Goal: Task Accomplishment & Management: Use online tool/utility

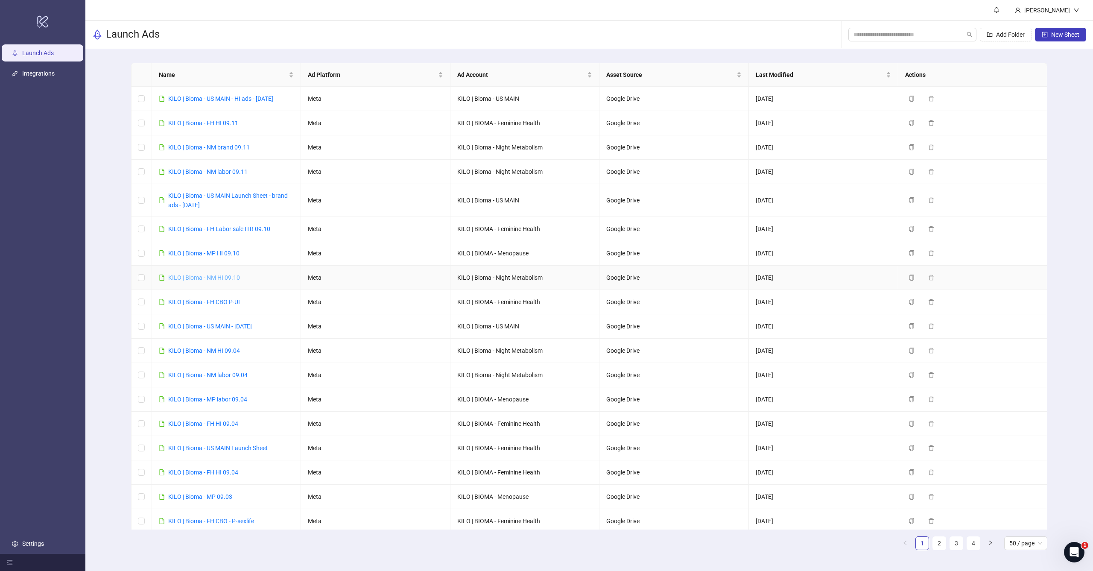
click at [225, 279] on link "KILO | Bioma - NM HI 09.10" at bounding box center [204, 277] width 72 height 7
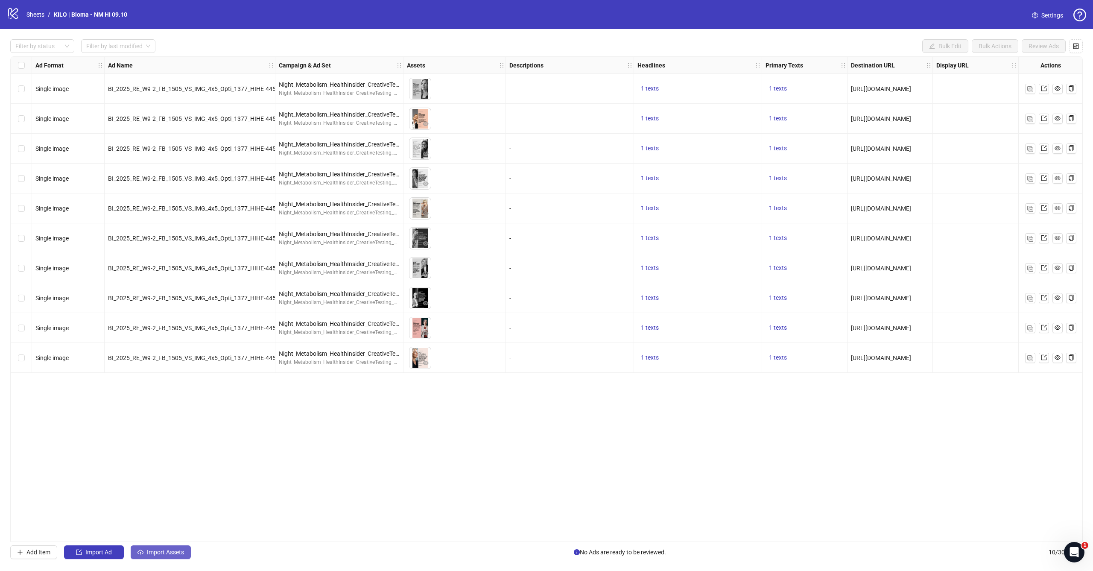
click at [169, 549] on span "Import Assets" at bounding box center [165, 552] width 37 height 7
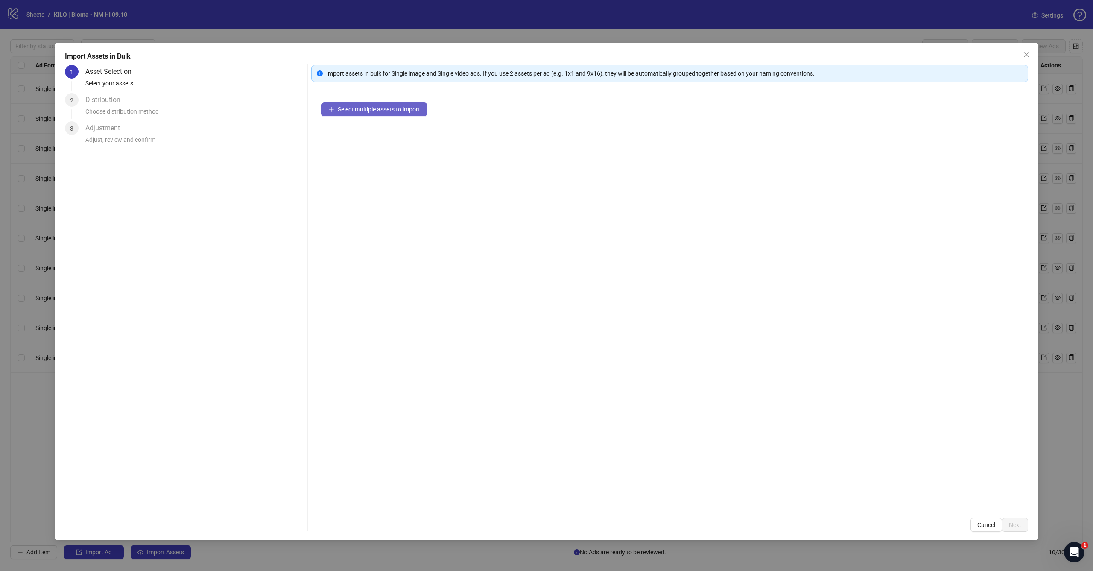
click at [405, 111] on span "Select multiple assets to import" at bounding box center [379, 109] width 82 height 7
click at [372, 113] on button "Select multiple assets to import" at bounding box center [373, 109] width 105 height 14
click at [490, 207] on div "Select multiple assets to import" at bounding box center [669, 299] width 717 height 415
click at [415, 116] on button "Select multiple assets to import" at bounding box center [373, 109] width 105 height 14
click at [1023, 53] on icon "close" at bounding box center [1026, 54] width 7 height 7
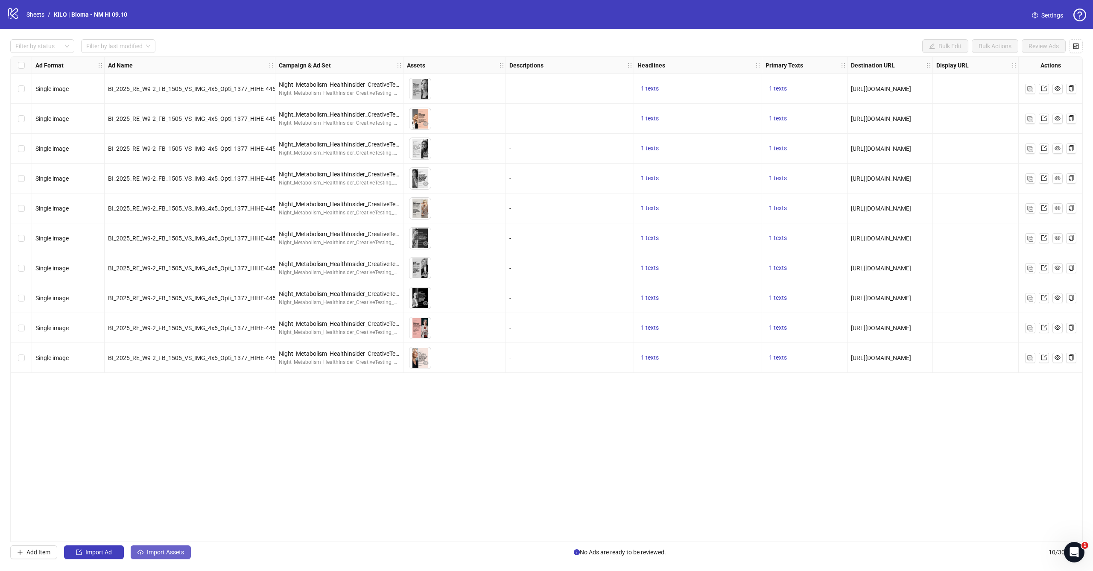
click at [175, 555] on span "Import Assets" at bounding box center [165, 552] width 37 height 7
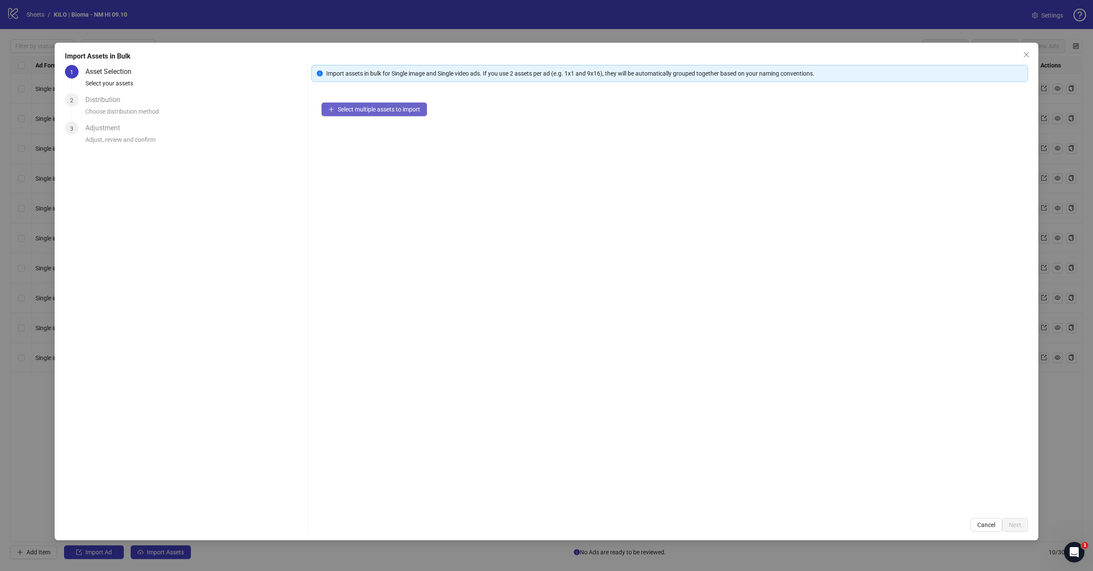
click at [394, 104] on button "Select multiple assets to import" at bounding box center [373, 109] width 105 height 14
click at [1028, 52] on icon "close" at bounding box center [1026, 54] width 7 height 7
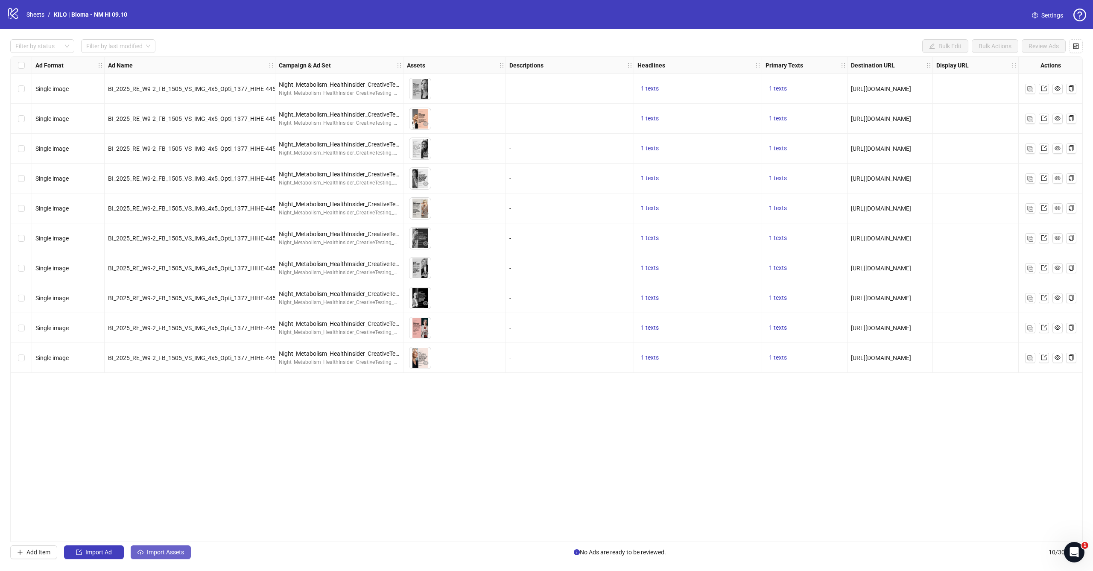
click at [161, 546] on button "Import Assets" at bounding box center [161, 552] width 60 height 14
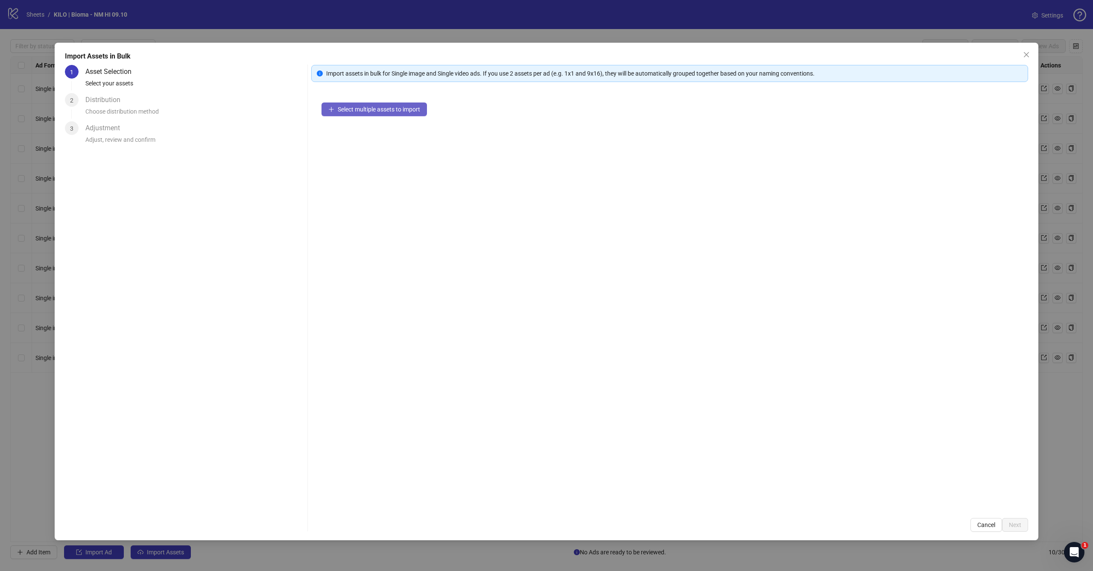
click at [404, 109] on span "Select multiple assets to import" at bounding box center [379, 109] width 82 height 7
click at [1010, 522] on span "Next" at bounding box center [1015, 524] width 12 height 7
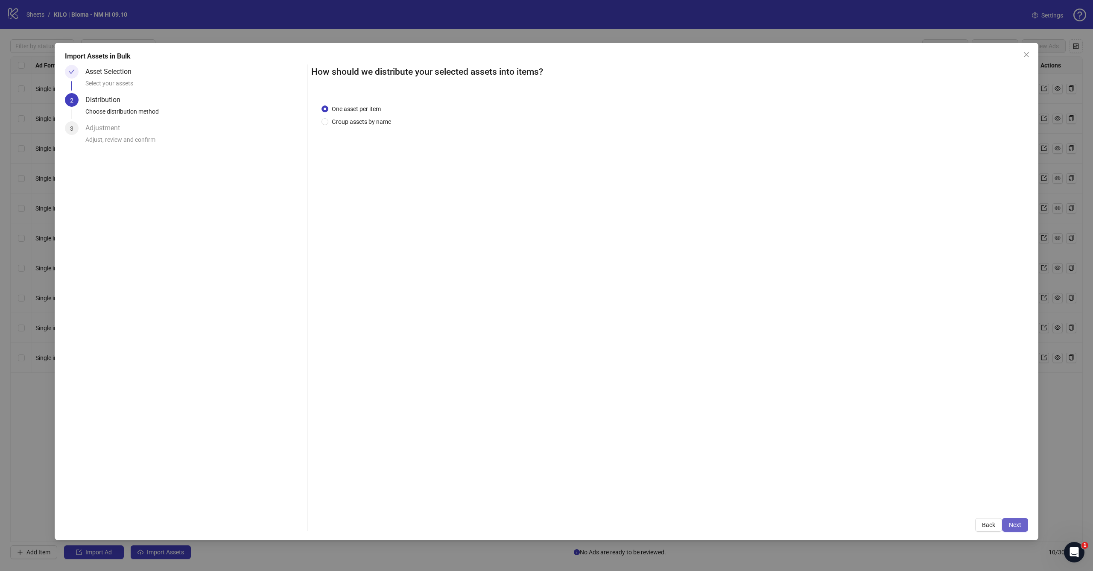
click at [1016, 524] on span "Next" at bounding box center [1015, 524] width 12 height 7
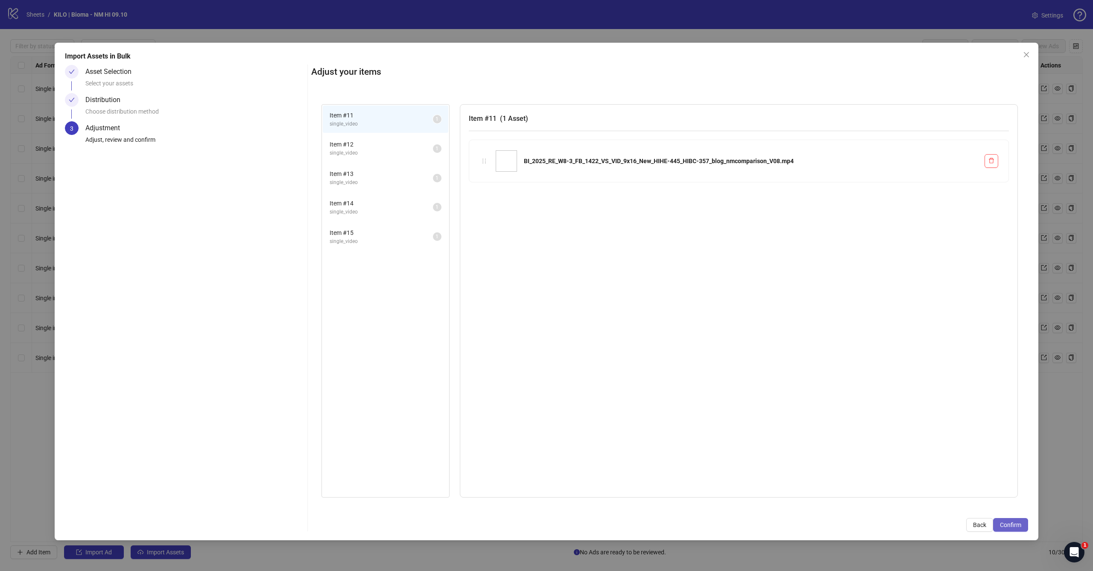
click at [1013, 520] on button "Confirm" at bounding box center [1010, 525] width 35 height 14
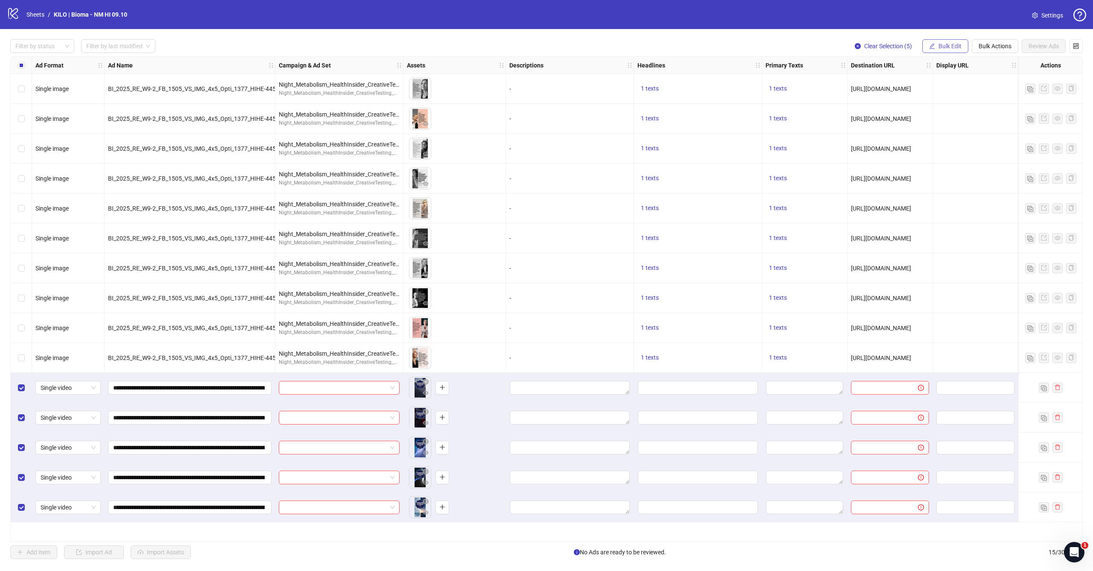
click at [959, 47] on span "Bulk Edit" at bounding box center [949, 46] width 23 height 7
click at [947, 92] on span "Campaign & Ad Set" at bounding box center [953, 90] width 51 height 9
click at [909, 87] on input "search" at bounding box center [917, 82] width 153 height 13
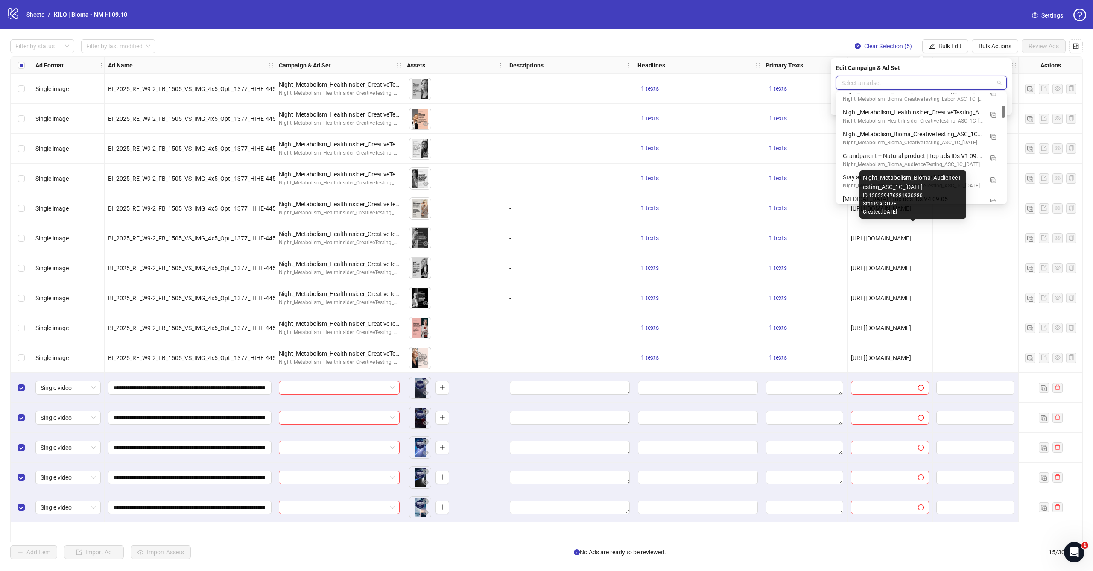
scroll to position [116, 0]
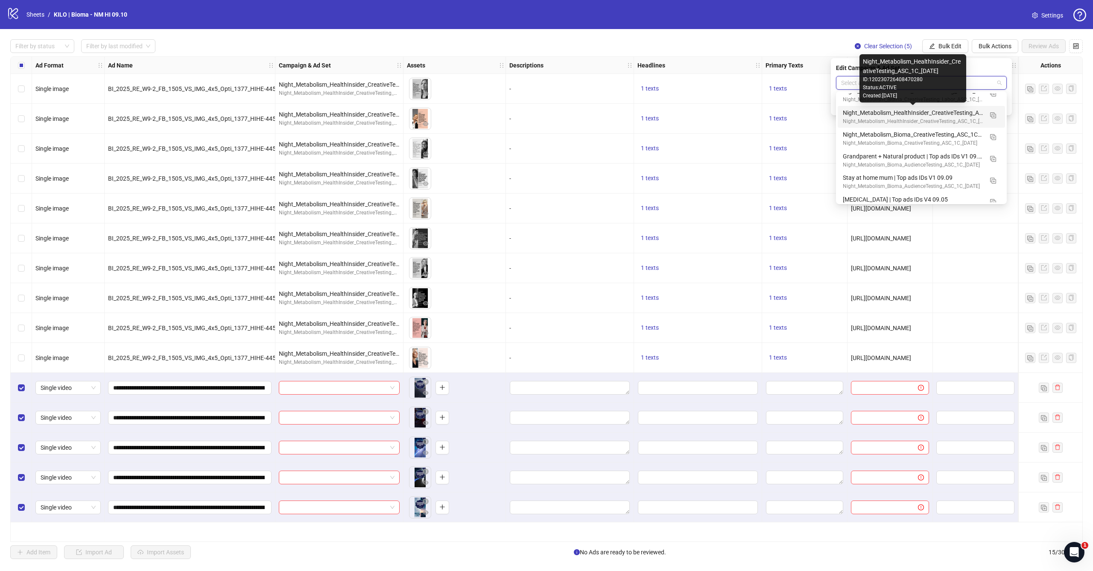
click at [851, 113] on div "Night_Metabolism_HealthInsider_CreativeTesting_ASC_1C_2025.09.10" at bounding box center [913, 112] width 140 height 9
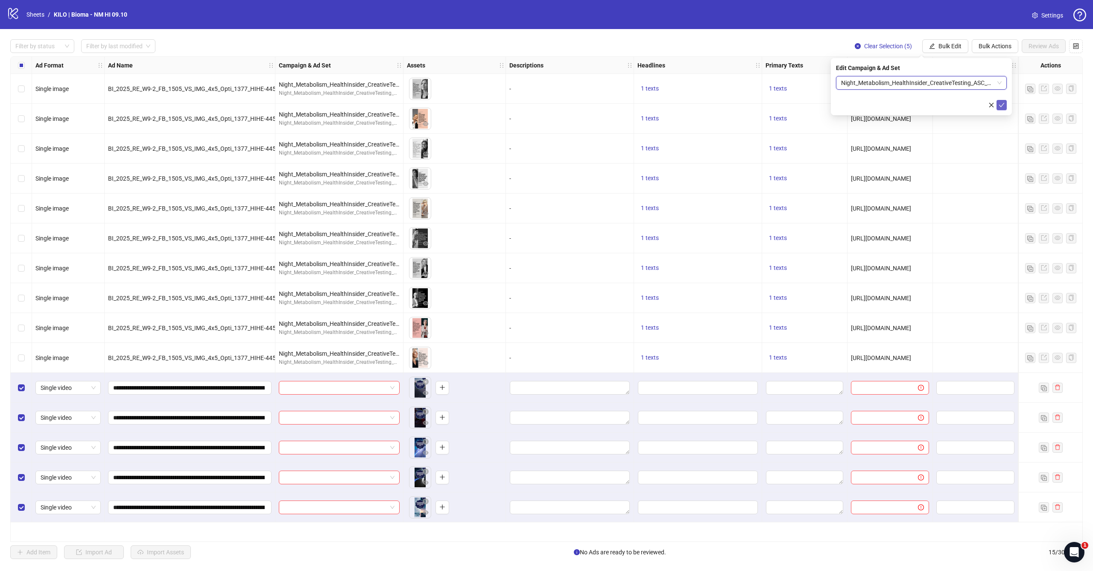
click at [1001, 105] on icon "check" at bounding box center [1001, 105] width 6 height 6
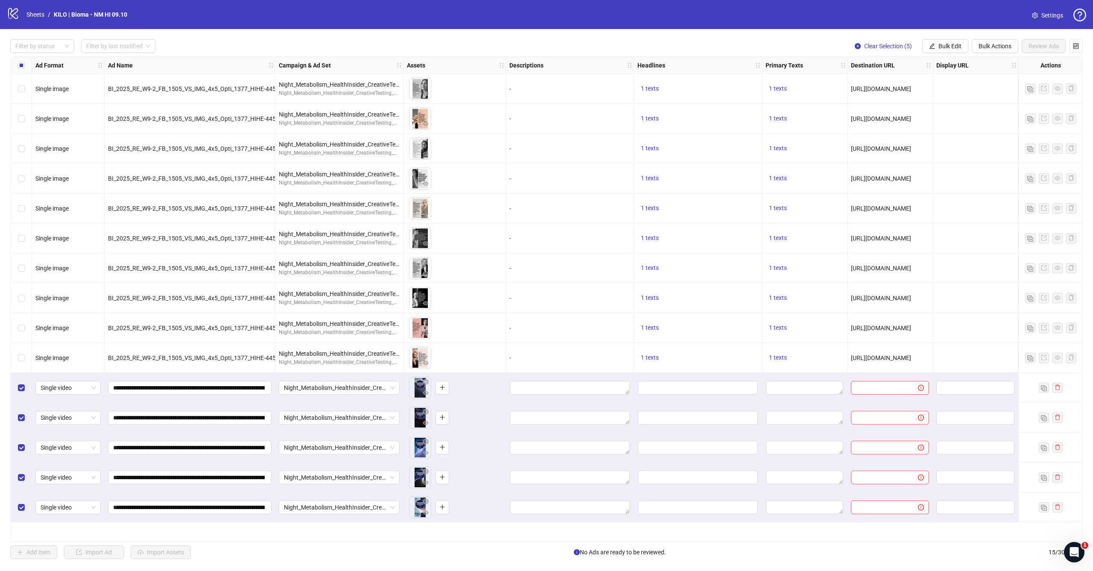
scroll to position [0, 0]
click at [956, 41] on button "Bulk Edit" at bounding box center [945, 46] width 46 height 14
click at [948, 134] on span "Primary Texts" at bounding box center [953, 131] width 51 height 9
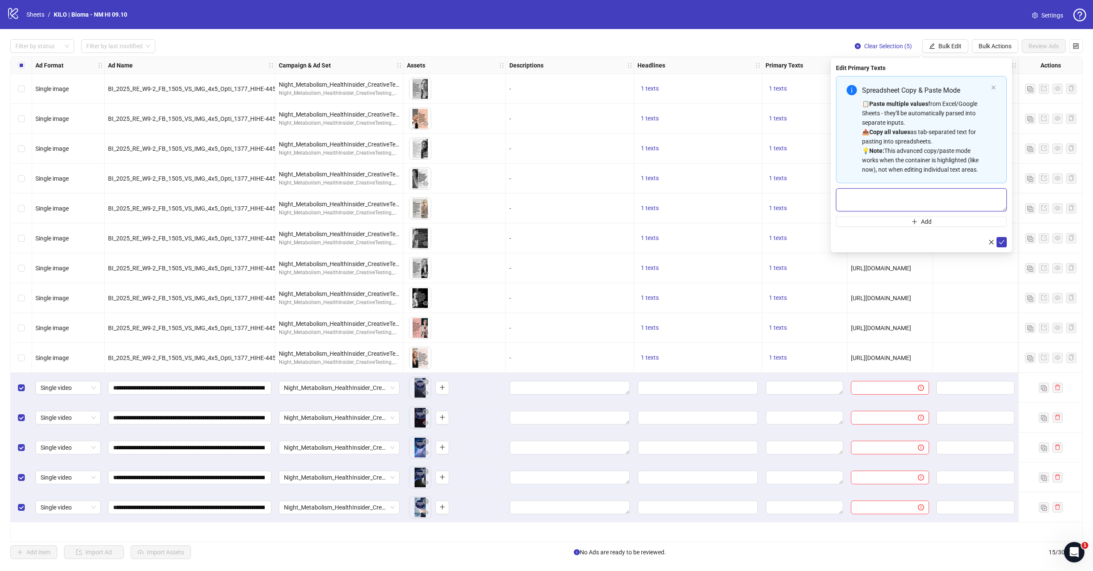
click at [934, 195] on textarea "Multi-text input container - paste or copy values" at bounding box center [921, 199] width 171 height 23
paste textarea "**********"
click at [1004, 215] on textarea "**********" at bounding box center [921, 201] width 171 height 26
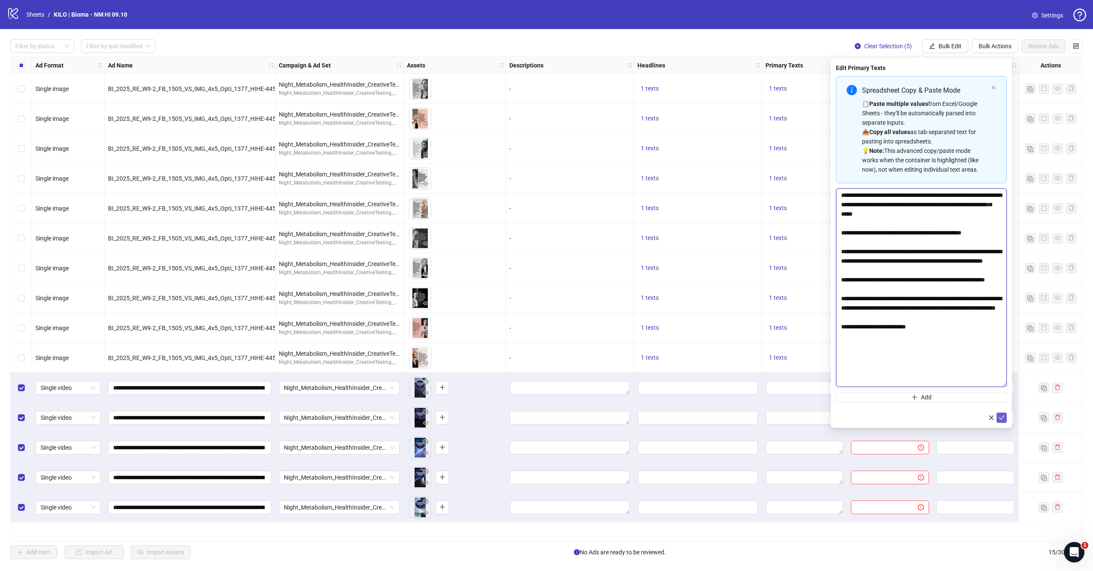
type textarea "**********"
click at [1002, 416] on icon "check" at bounding box center [1001, 418] width 6 height 6
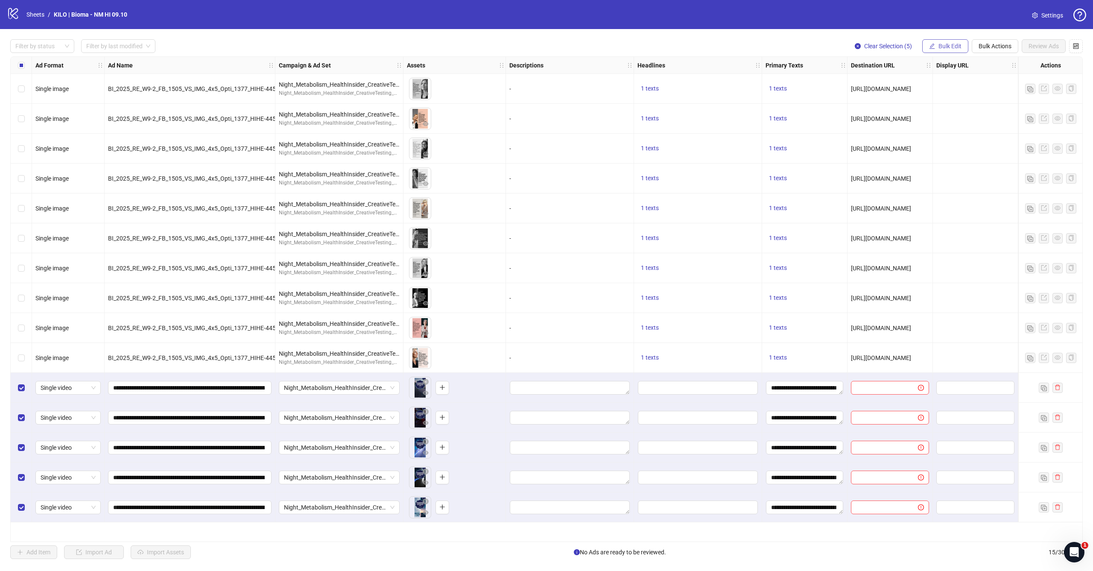
click at [955, 47] on span "Bulk Edit" at bounding box center [949, 46] width 23 height 7
click at [945, 119] on span "Headlines" at bounding box center [953, 117] width 51 height 9
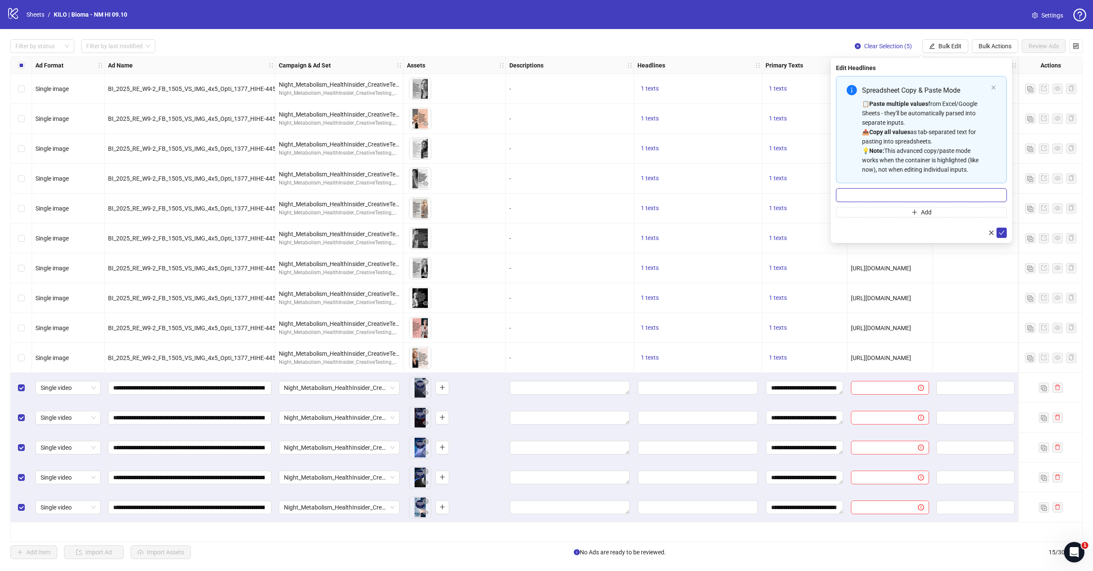
click at [914, 191] on input "Multi-input container - paste or copy values" at bounding box center [921, 195] width 171 height 14
paste input "**********"
type input "**********"
click at [1001, 232] on icon "check" at bounding box center [1001, 233] width 6 height 6
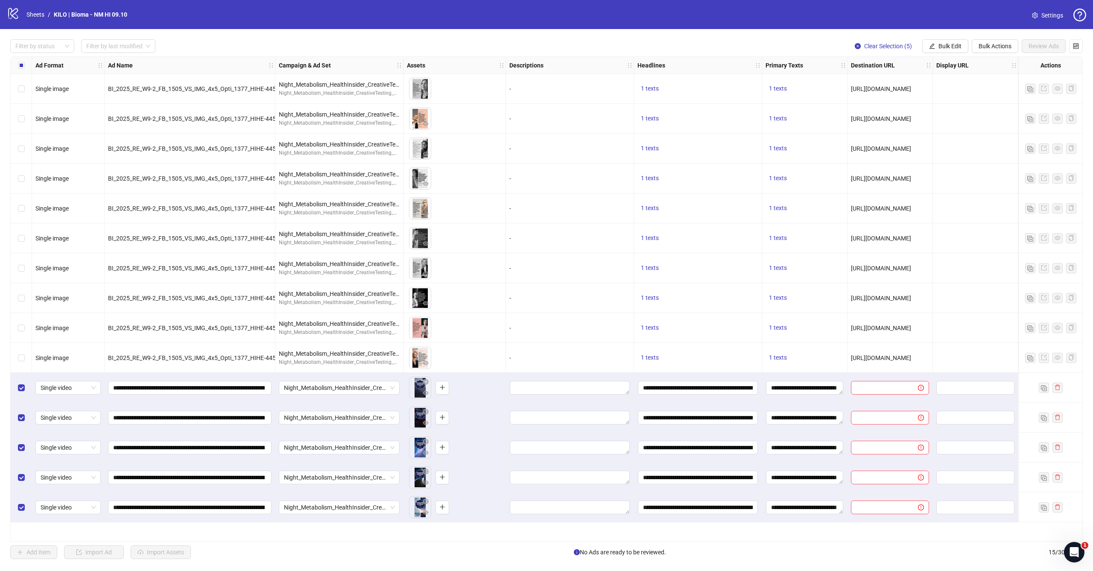
scroll to position [0, 121]
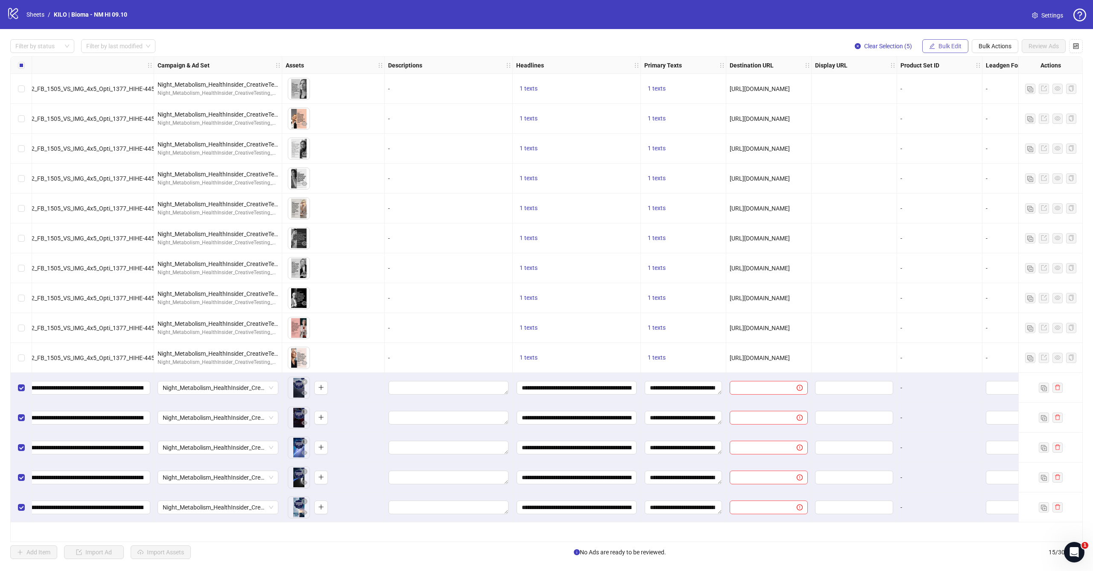
click at [937, 49] on button "Bulk Edit" at bounding box center [945, 46] width 46 height 14
click at [939, 144] on span "Destination URL" at bounding box center [953, 144] width 51 height 9
click at [898, 84] on input "text" at bounding box center [918, 82] width 154 height 9
paste input "**********"
type input "**********"
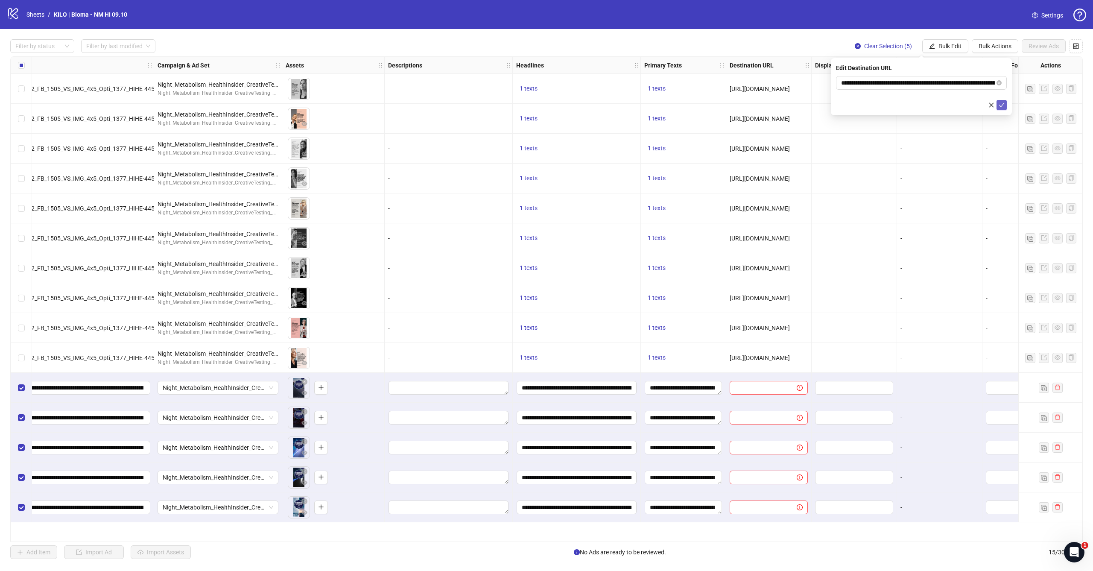
click at [1002, 102] on icon "check" at bounding box center [1001, 105] width 6 height 6
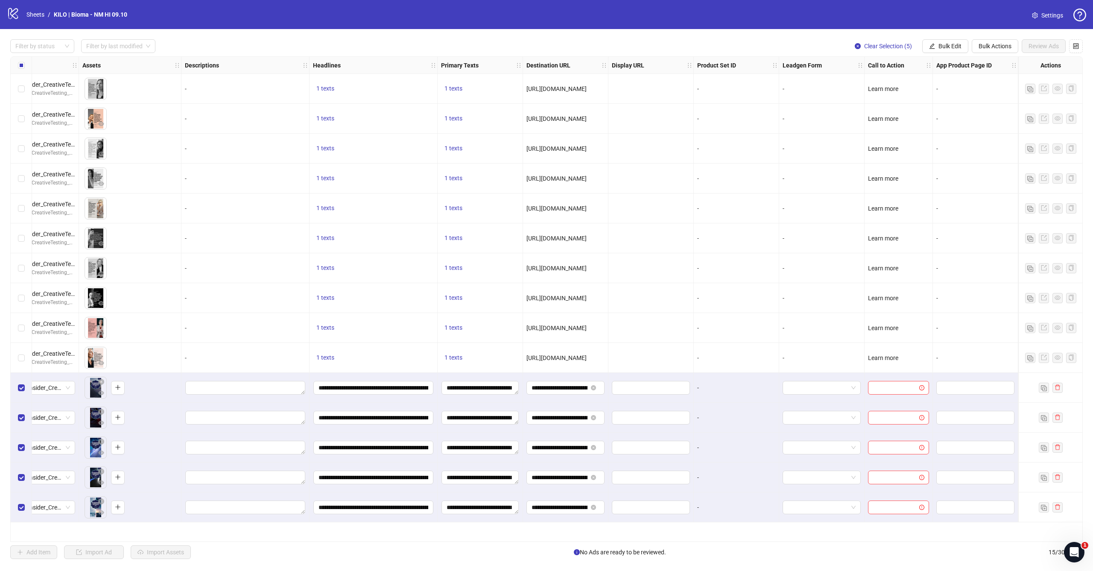
scroll to position [0, 0]
click at [942, 44] on span "Bulk Edit" at bounding box center [949, 46] width 23 height 7
click at [938, 185] on span "Call to Action" at bounding box center [953, 185] width 51 height 9
click at [890, 75] on div "Edit Call to Action Select call to action" at bounding box center [921, 86] width 181 height 57
click at [887, 78] on input "search" at bounding box center [917, 82] width 153 height 13
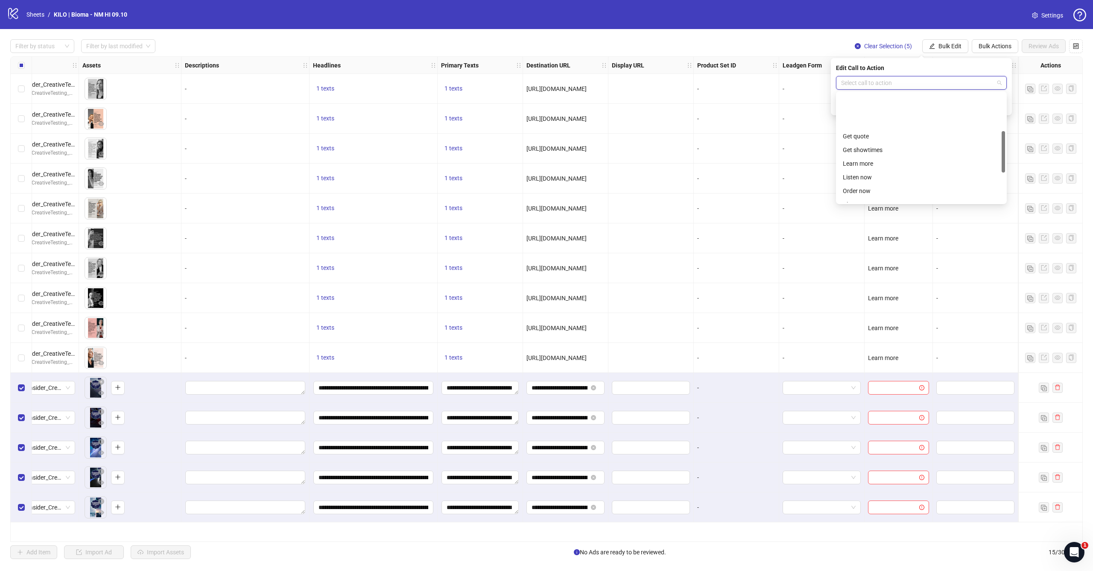
scroll to position [100, 0]
click at [893, 123] on div "Learn more" at bounding box center [921, 122] width 157 height 9
click at [1001, 108] on icon "check" at bounding box center [1001, 105] width 6 height 6
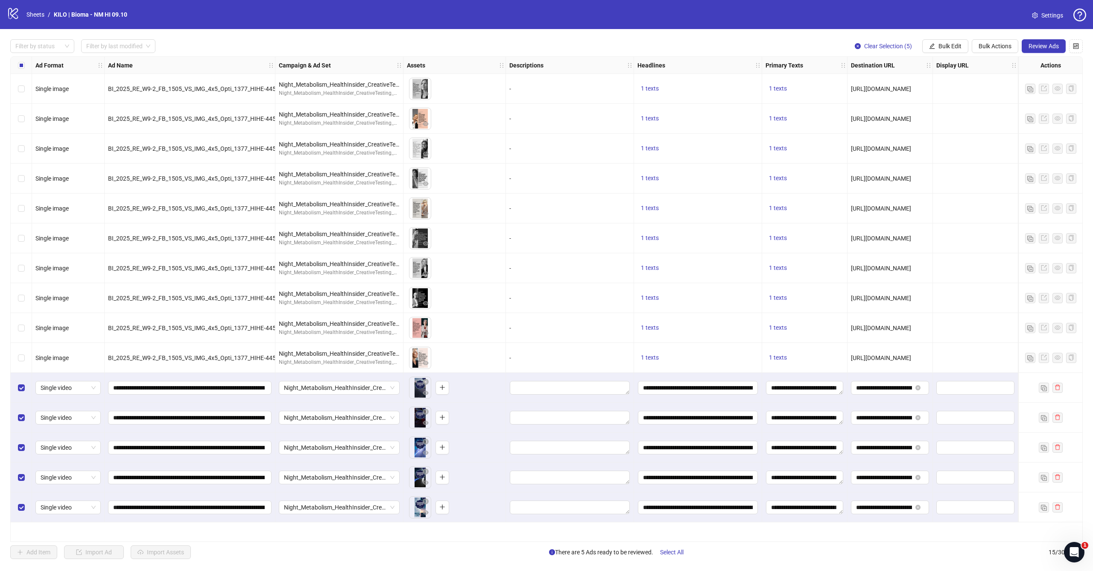
scroll to position [0, 0]
click at [1045, 43] on span "Review Ads" at bounding box center [1043, 46] width 30 height 7
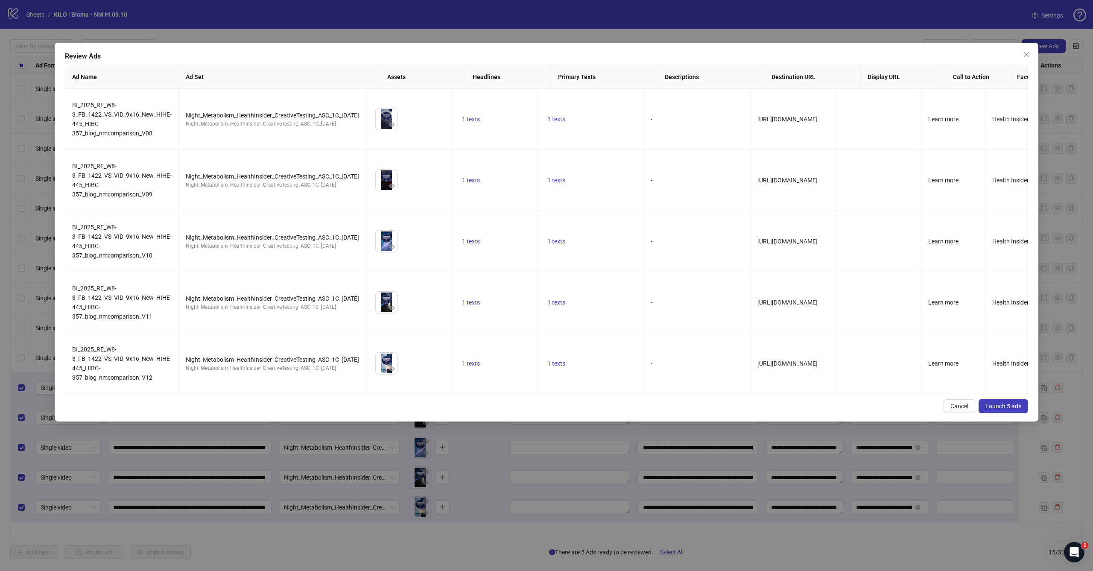
click at [1013, 403] on span "Launch 5 ads" at bounding box center [1003, 406] width 36 height 7
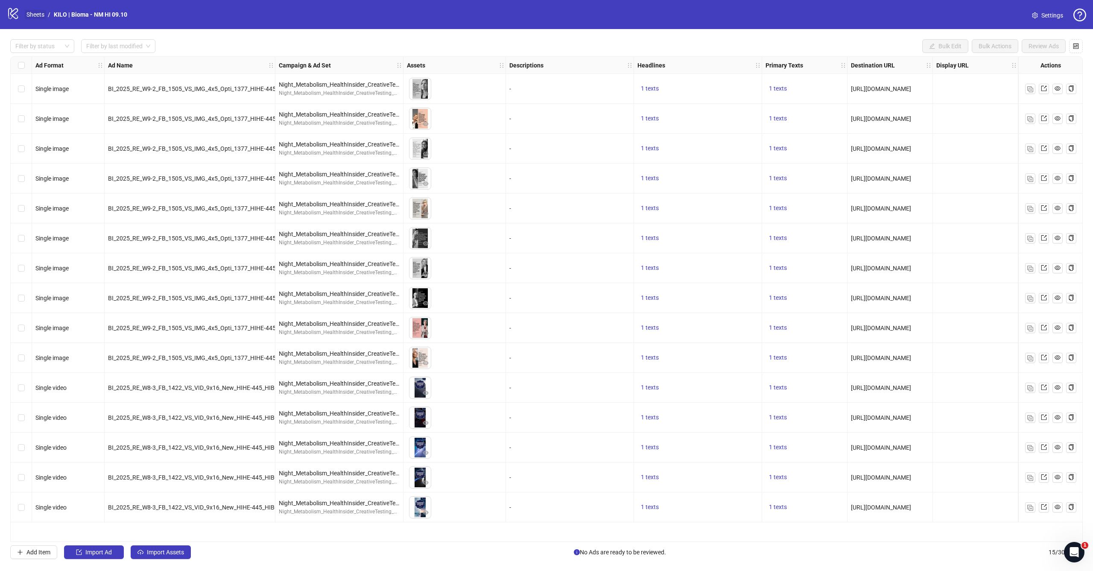
click at [33, 14] on link "Sheets" at bounding box center [35, 14] width 21 height 9
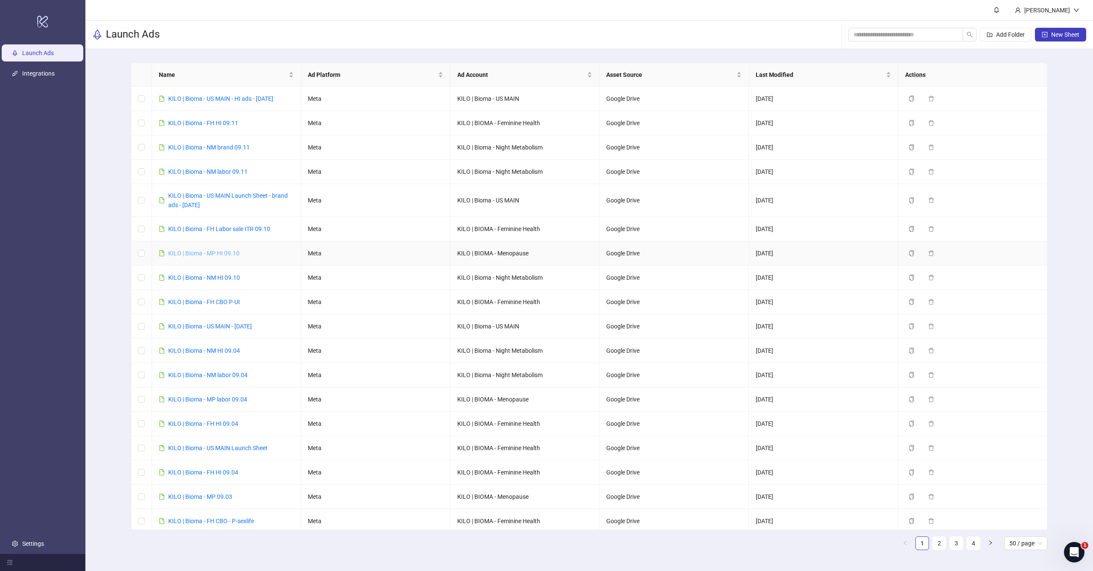
click at [207, 254] on link "KILO | Bioma - MP HI 09.10" at bounding box center [203, 253] width 71 height 7
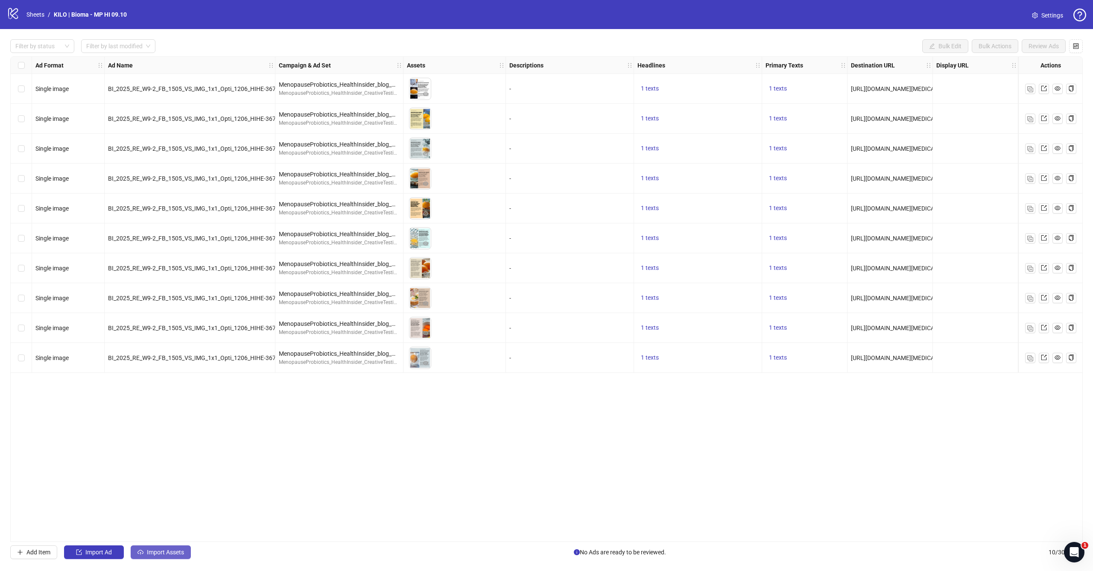
click at [161, 553] on span "Import Assets" at bounding box center [165, 552] width 37 height 7
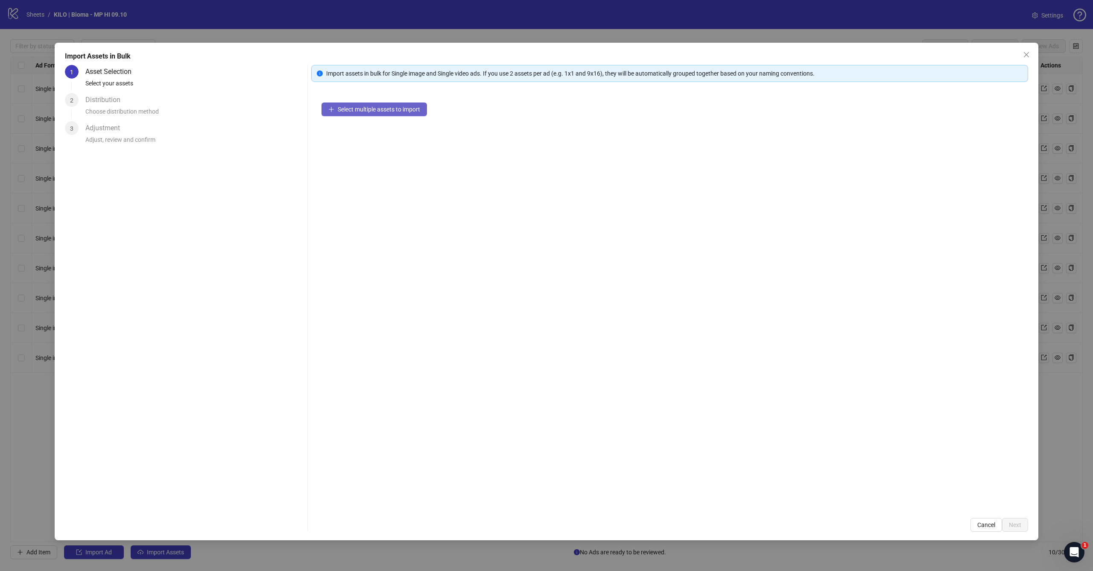
click at [414, 110] on span "Select multiple assets to import" at bounding box center [379, 109] width 82 height 7
click at [1013, 522] on span "Next" at bounding box center [1015, 524] width 12 height 7
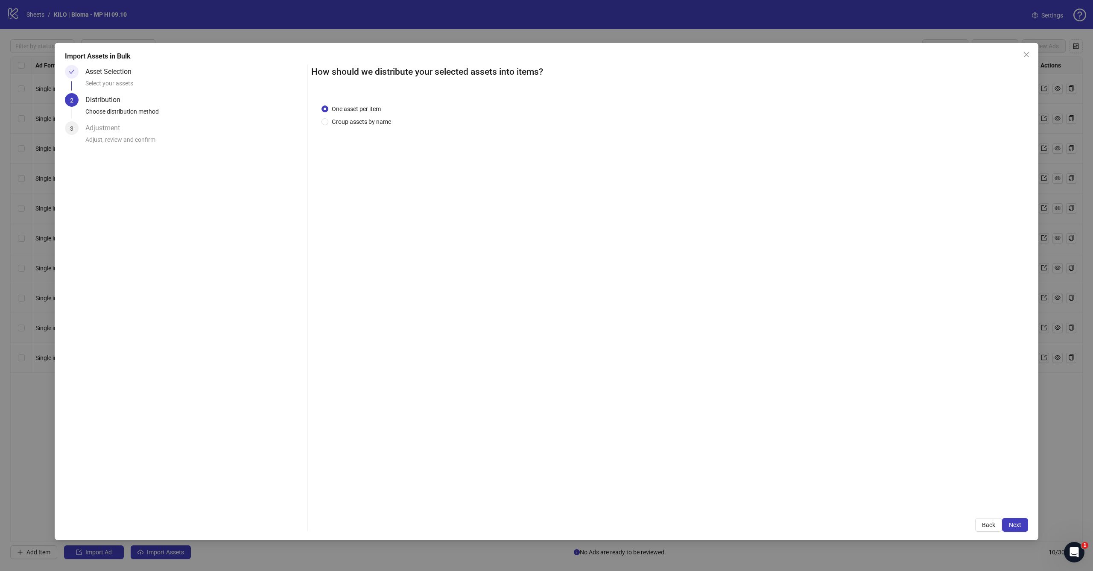
click at [1013, 522] on span "Next" at bounding box center [1015, 524] width 12 height 7
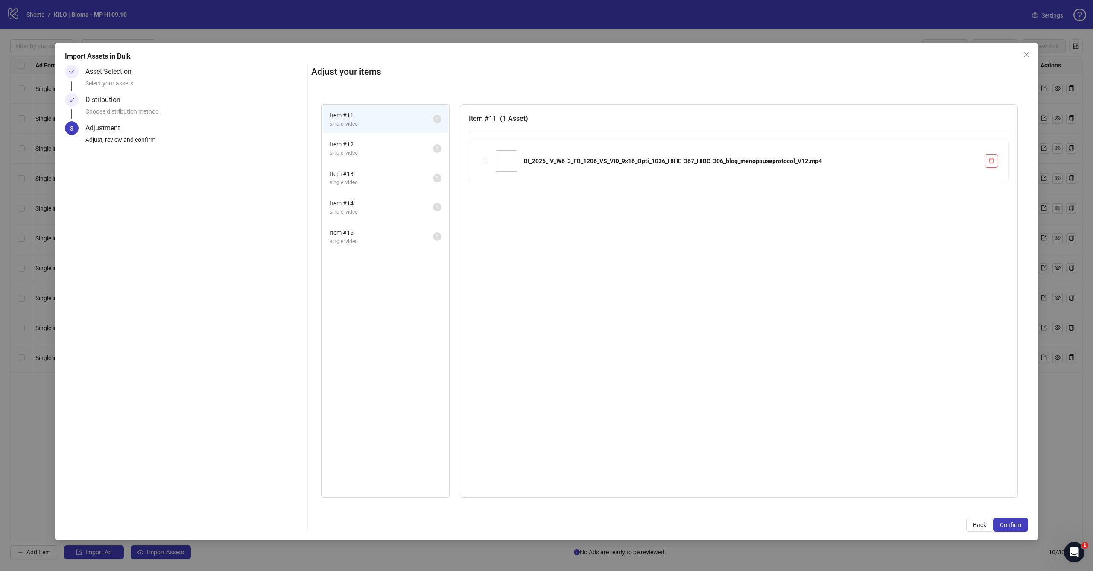
click at [1013, 522] on span "Confirm" at bounding box center [1010, 524] width 21 height 7
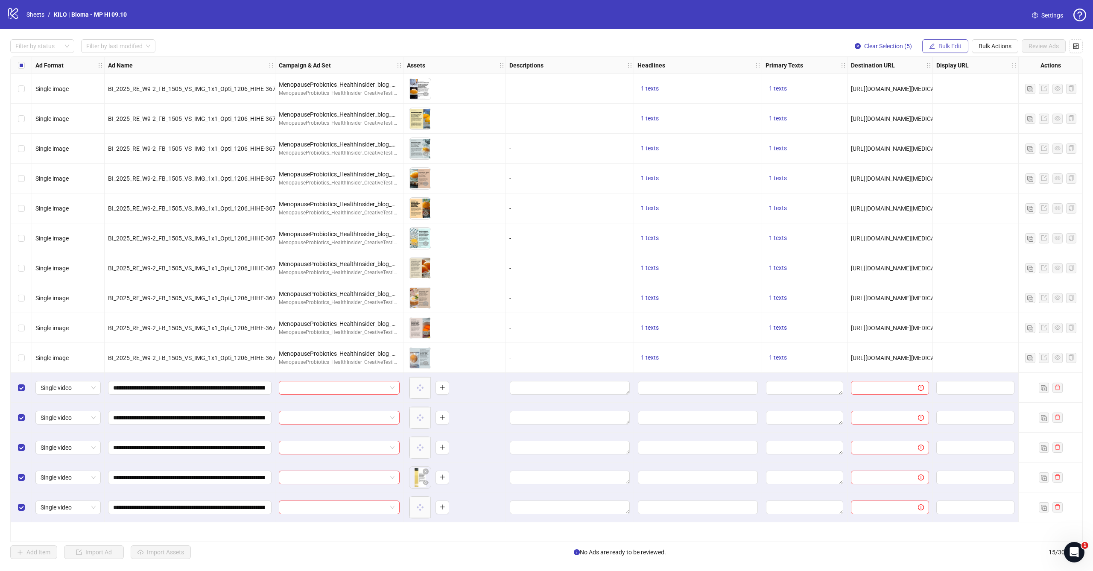
click at [951, 48] on span "Bulk Edit" at bounding box center [949, 46] width 23 height 7
click at [948, 84] on li "Campaign & Ad Set" at bounding box center [953, 91] width 61 height 14
click at [924, 84] on input "search" at bounding box center [917, 82] width 153 height 13
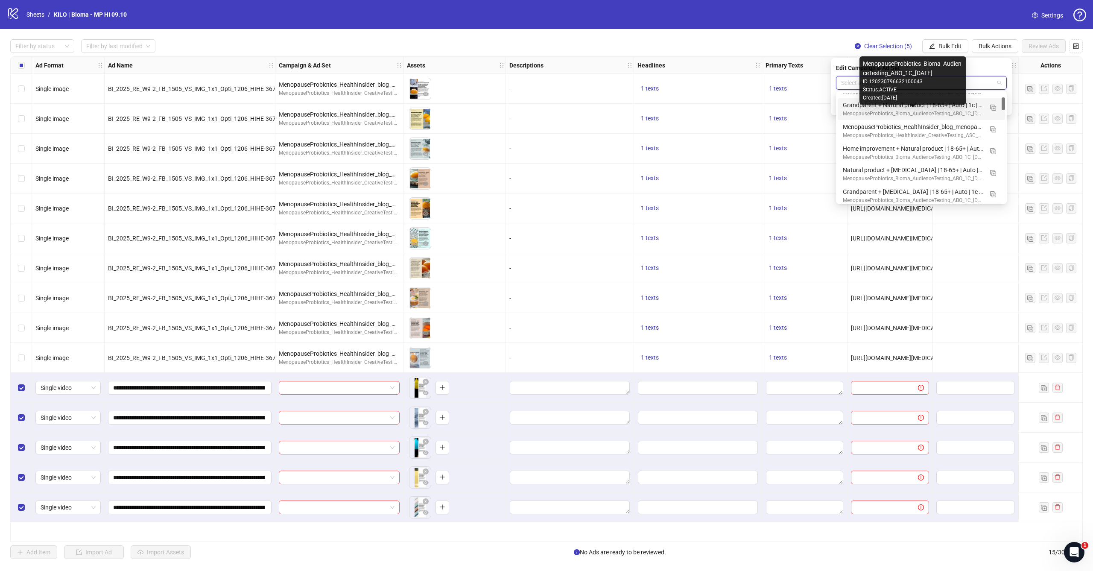
scroll to position [38, 0]
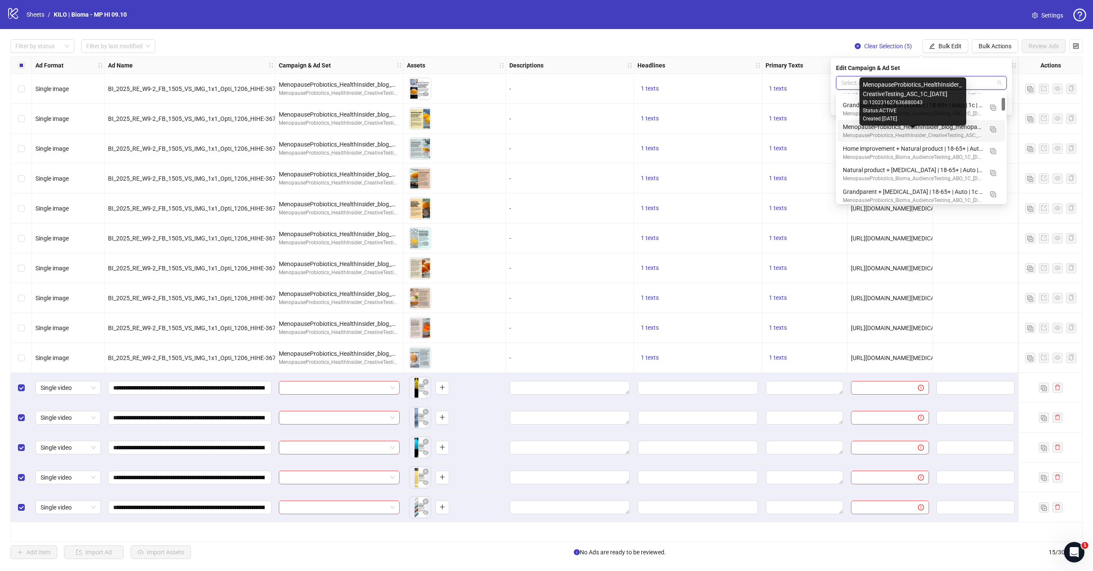
click at [886, 132] on div "MenopauseProbiotics_HealthInsider_CreativeTesting_ASC_1C_2025.09.10" at bounding box center [913, 135] width 140 height 8
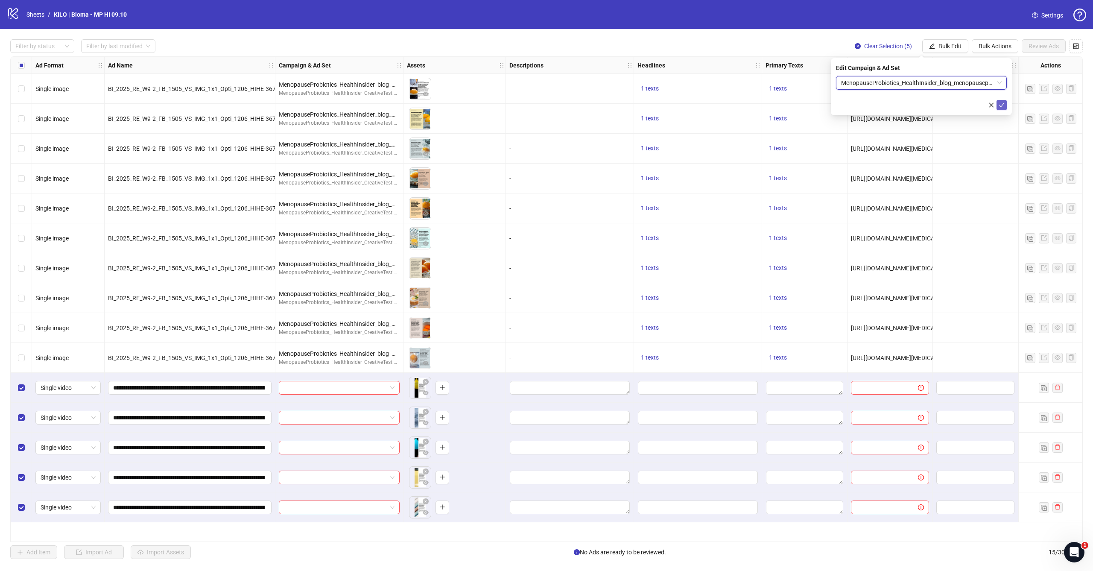
click at [1002, 106] on icon "check" at bounding box center [1001, 105] width 6 height 6
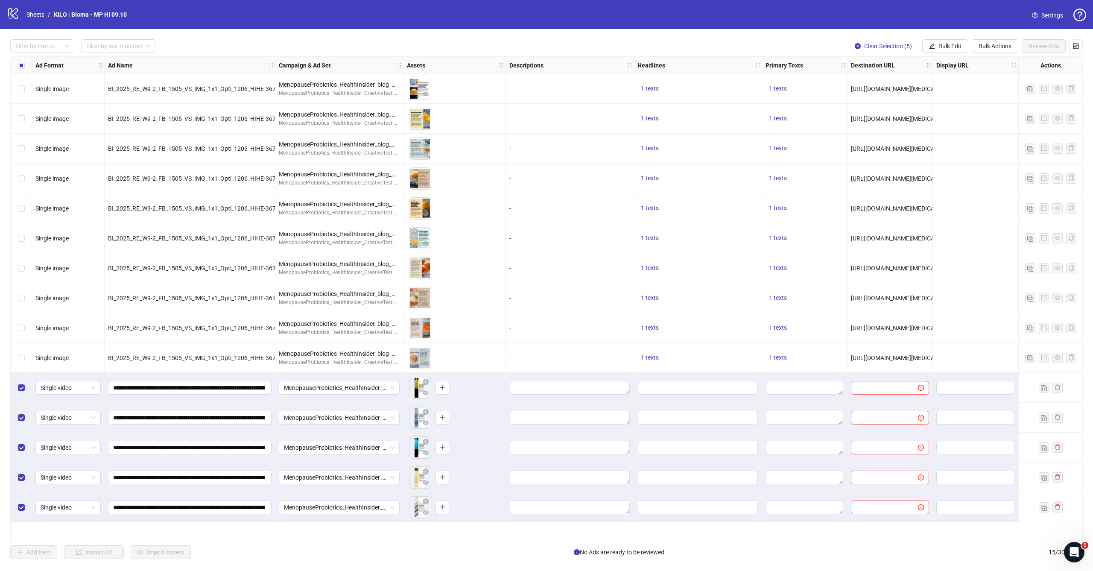
scroll to position [0, 0]
click at [956, 51] on button "Bulk Edit" at bounding box center [945, 46] width 46 height 14
click at [952, 131] on span "Primary Texts" at bounding box center [953, 131] width 51 height 9
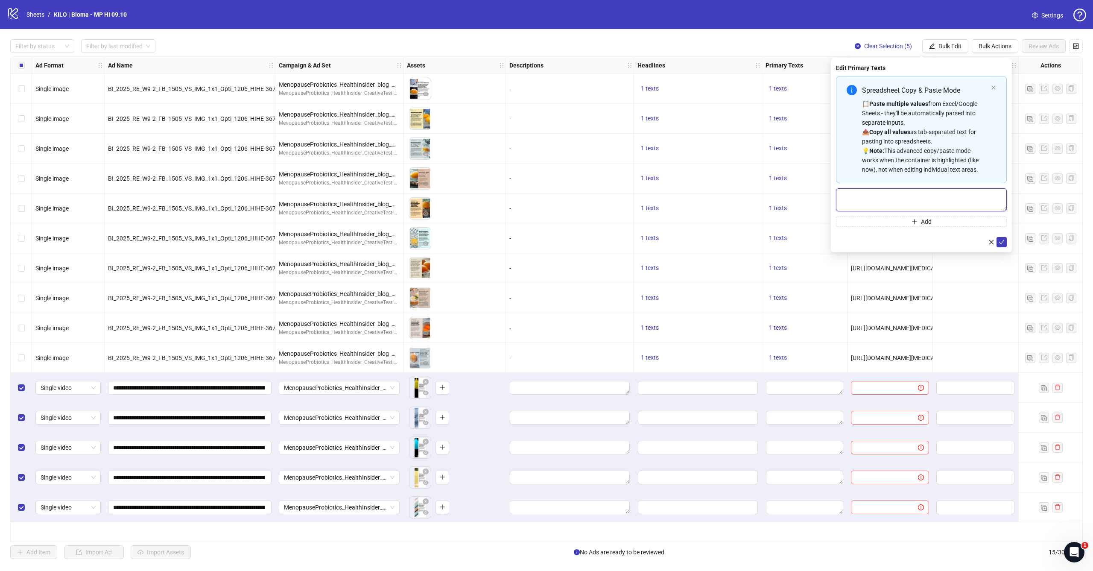
click at [897, 207] on textarea "Multi-text input container - paste or copy values" at bounding box center [921, 199] width 171 height 23
paste textarea "**********"
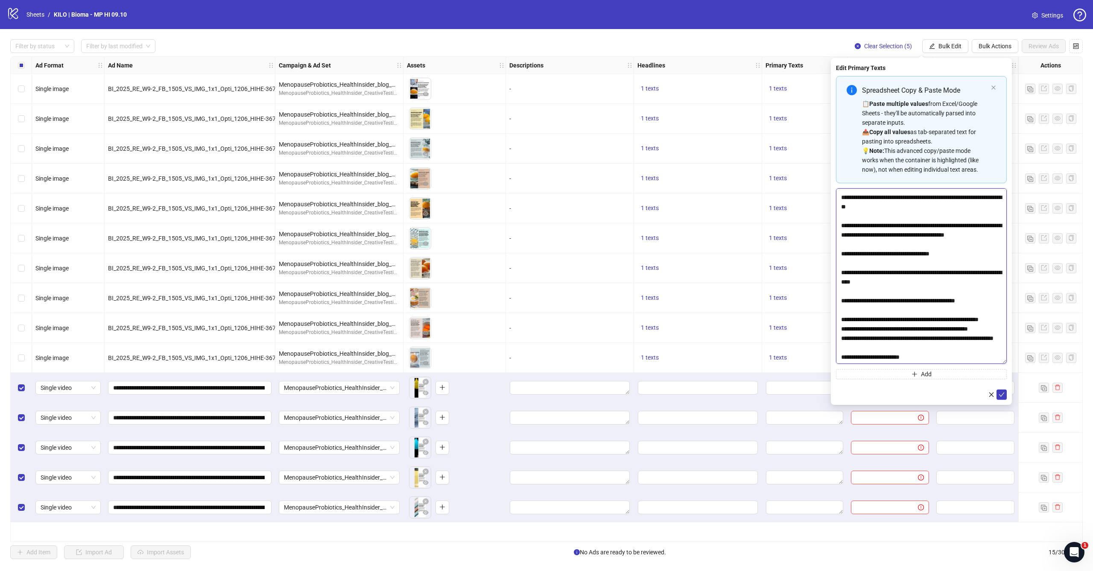
scroll to position [129, 0]
click at [990, 360] on textarea "**********" at bounding box center [921, 275] width 171 height 175
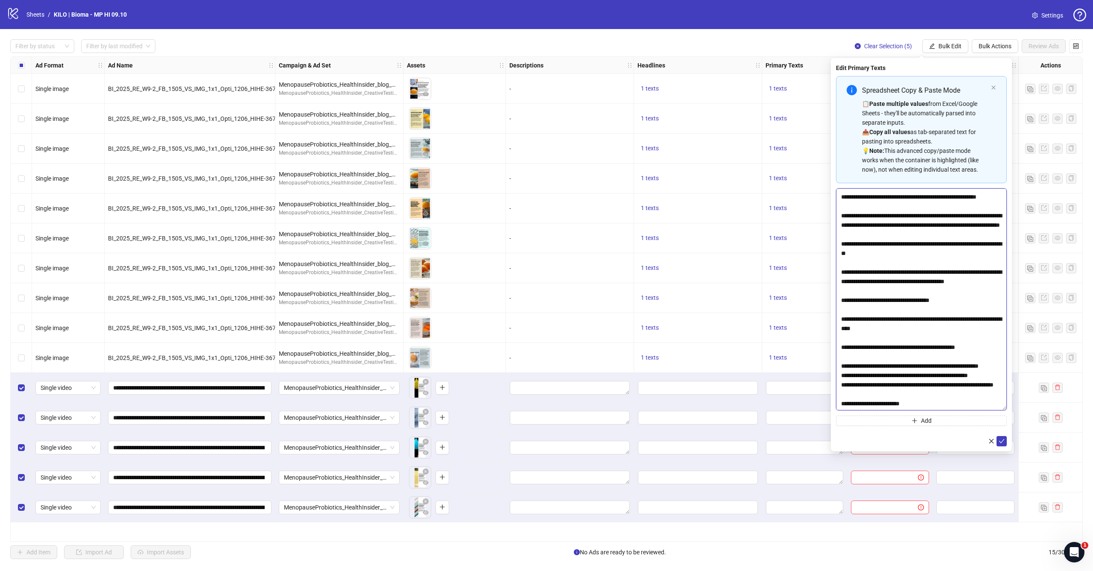
click at [991, 410] on textarea "**********" at bounding box center [921, 299] width 171 height 222
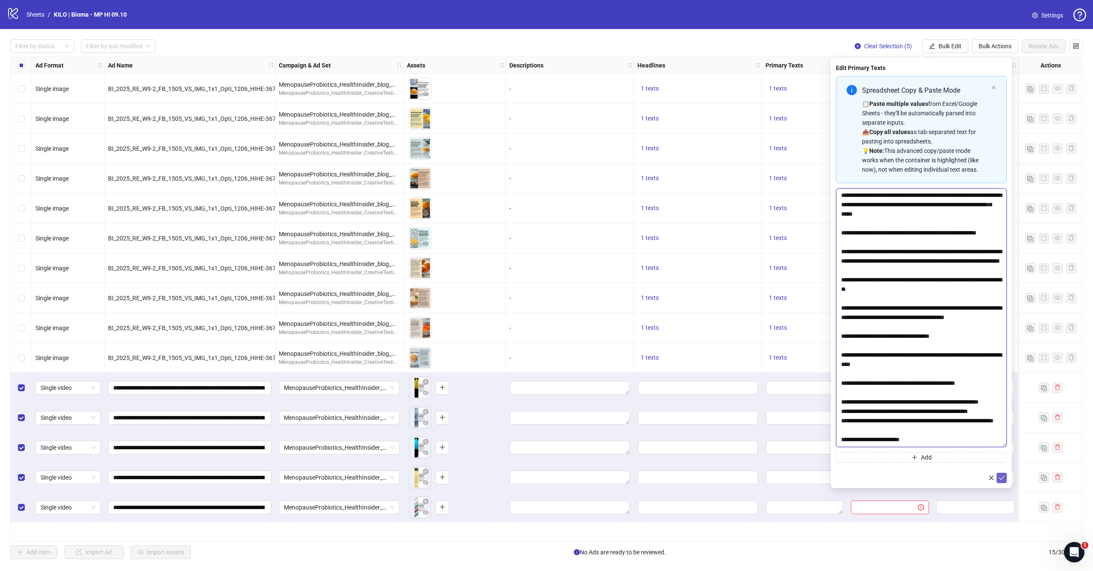
type textarea "**********"
click at [1003, 475] on icon "check" at bounding box center [1001, 478] width 6 height 6
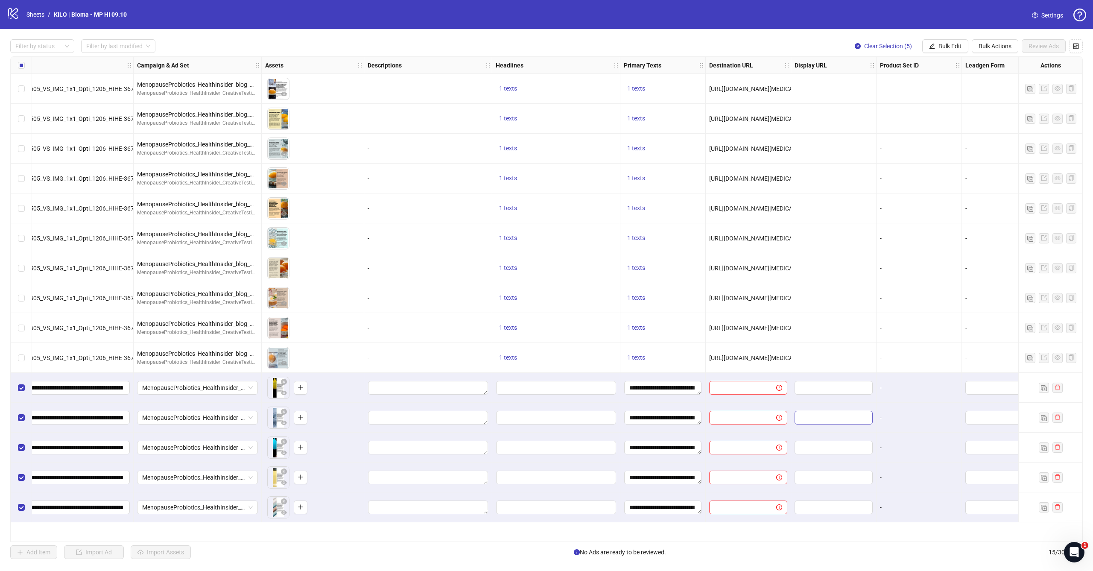
scroll to position [0, 172]
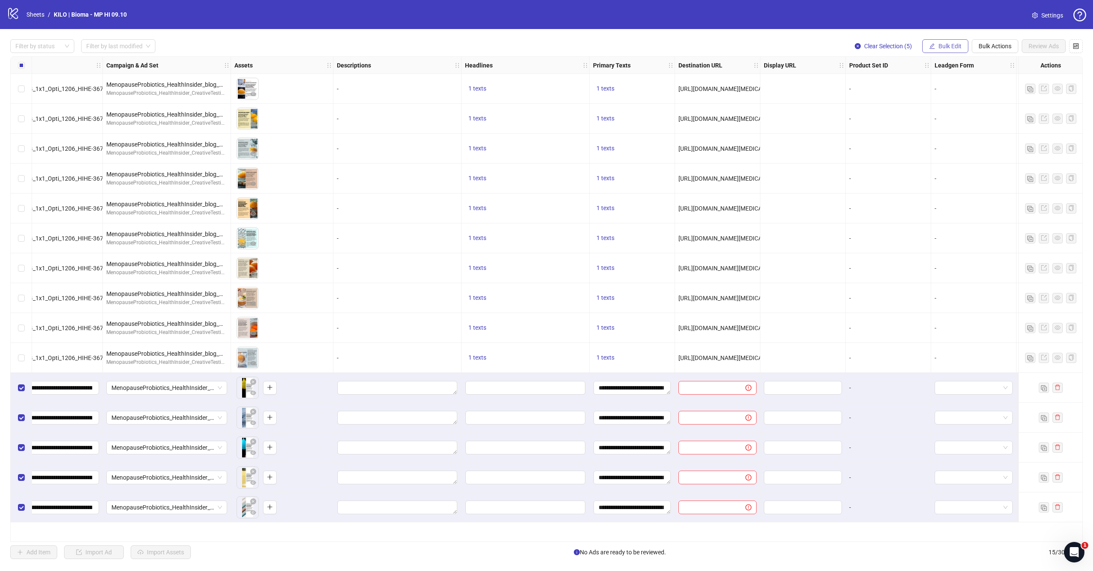
click at [937, 49] on button "Bulk Edit" at bounding box center [945, 46] width 46 height 14
click at [944, 114] on span "Headlines" at bounding box center [953, 117] width 51 height 9
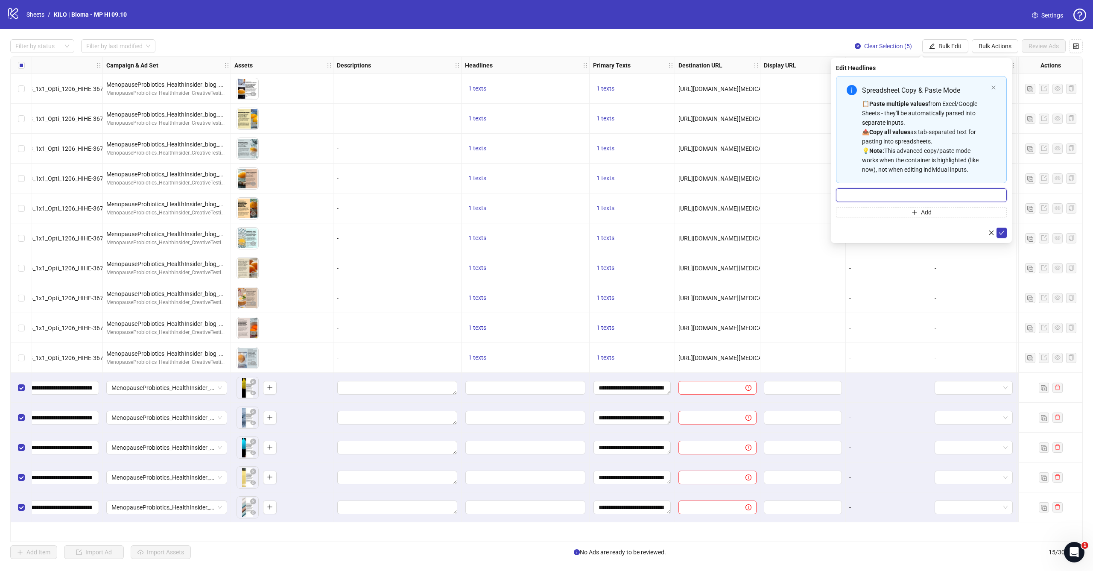
click at [892, 196] on input "Multi-input container - paste or copy values" at bounding box center [921, 195] width 171 height 14
paste input "**********"
type input "**********"
click at [1000, 234] on icon "check" at bounding box center [1001, 233] width 6 height 6
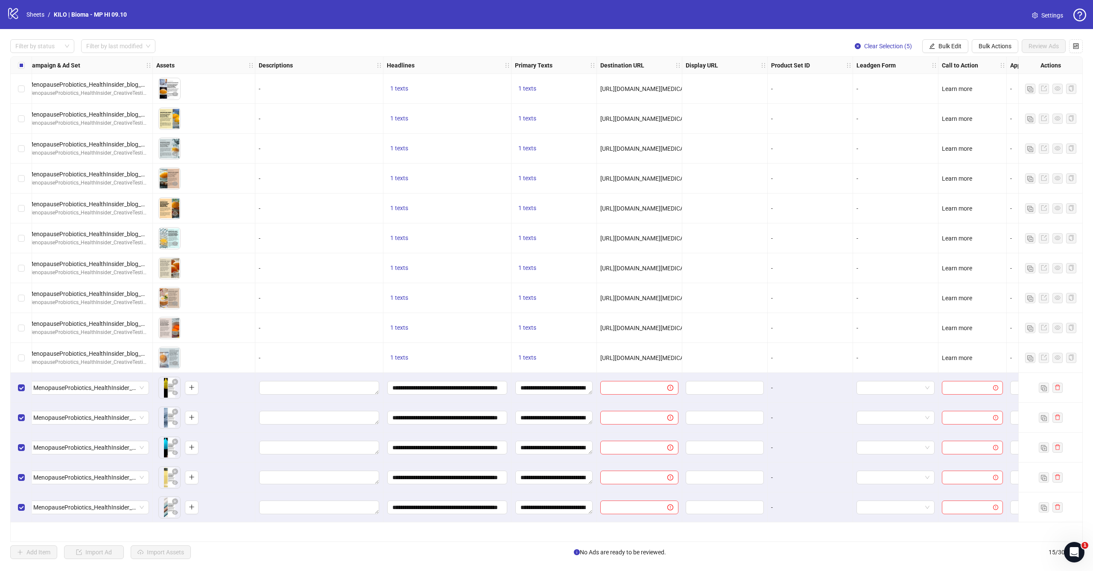
scroll to position [0, 285]
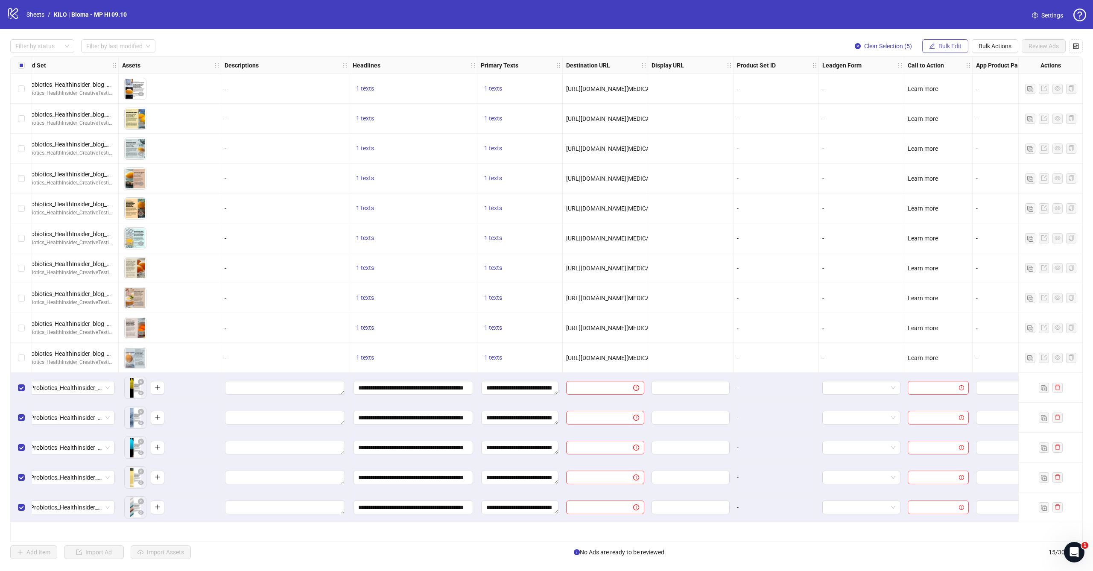
click at [948, 48] on span "Bulk Edit" at bounding box center [949, 46] width 23 height 7
click at [943, 142] on span "Destination URL" at bounding box center [953, 144] width 51 height 9
click at [915, 84] on input "text" at bounding box center [918, 82] width 154 height 9
paste input "**********"
type input "**********"
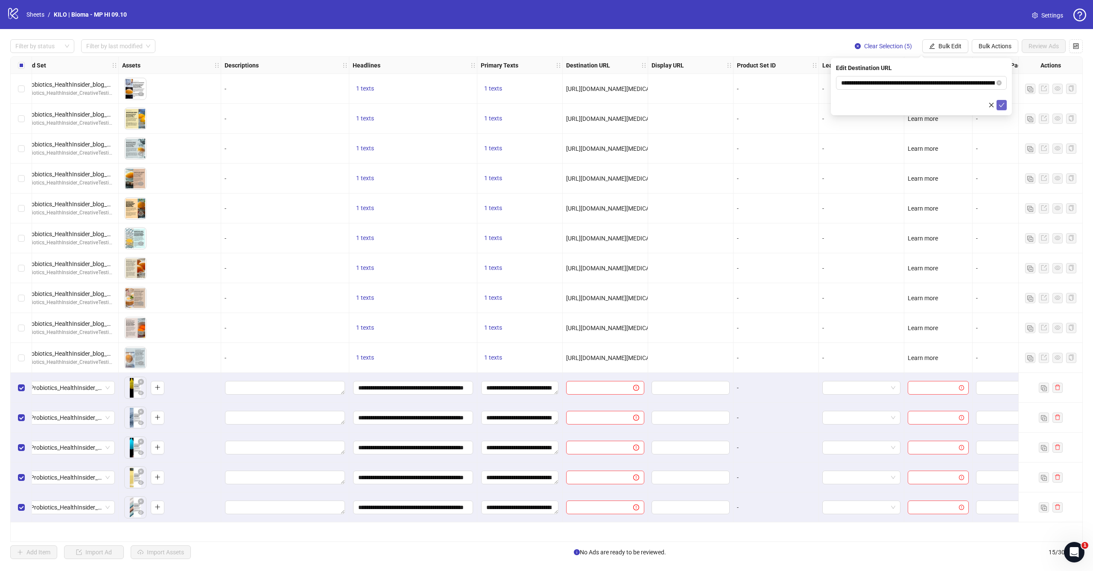
click at [1000, 101] on button "submit" at bounding box center [1001, 105] width 10 height 10
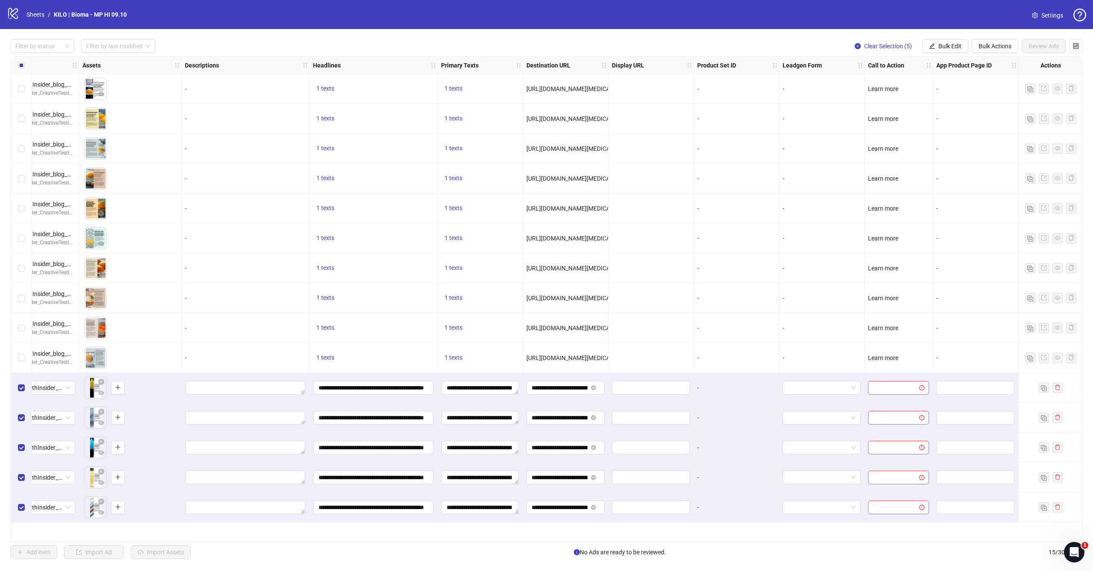
scroll to position [0, 0]
click at [949, 46] on span "Bulk Edit" at bounding box center [949, 46] width 23 height 7
click at [941, 182] on span "Call to Action" at bounding box center [953, 185] width 51 height 9
click at [893, 87] on input "search" at bounding box center [917, 82] width 153 height 13
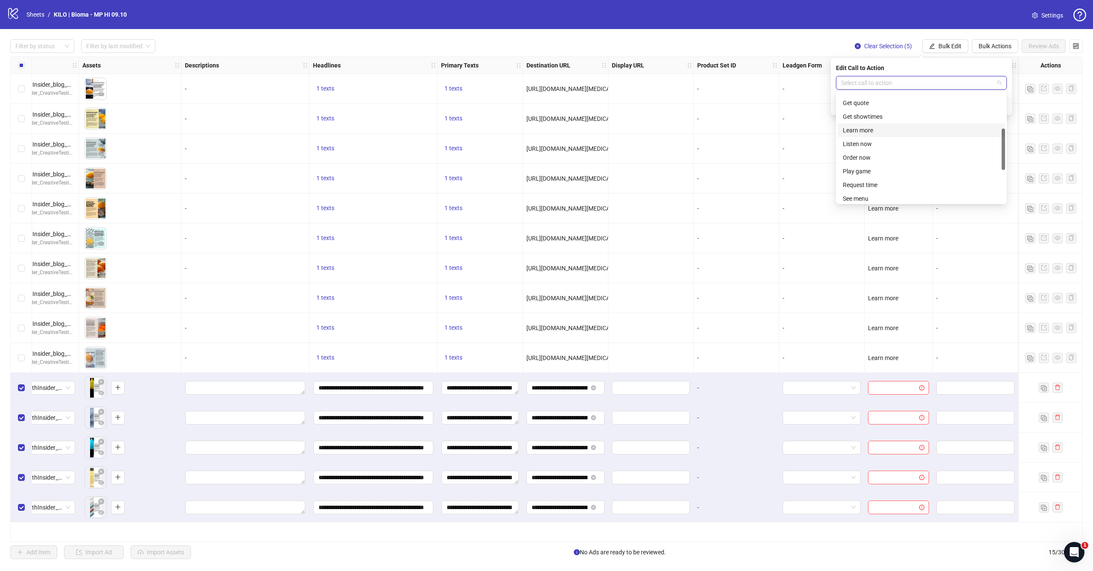
click at [870, 126] on div "Learn more" at bounding box center [921, 130] width 157 height 9
click at [1003, 107] on icon "check" at bounding box center [1001, 105] width 6 height 6
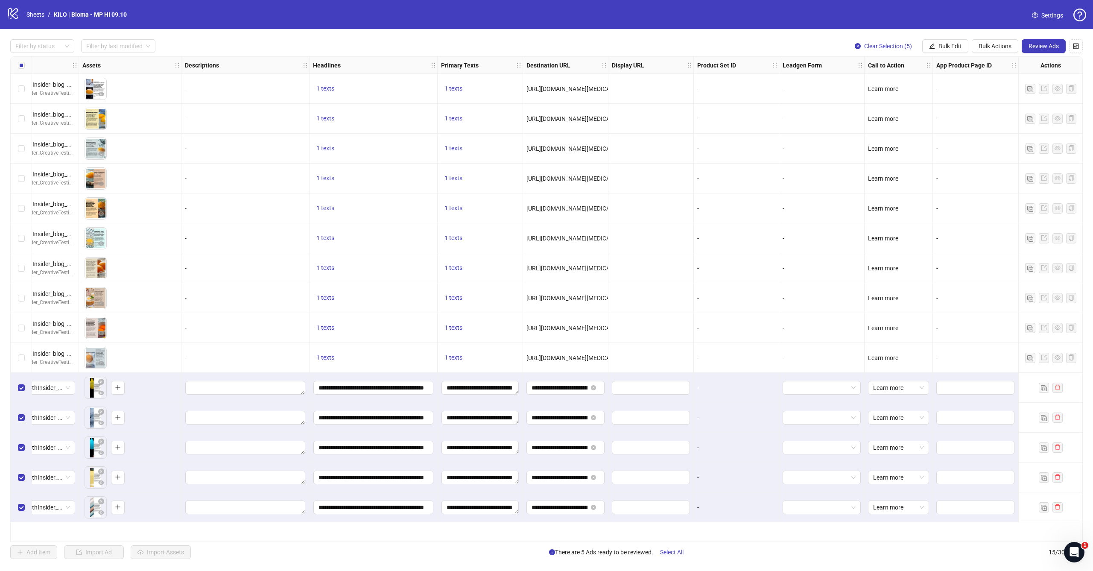
scroll to position [0, 0]
click at [1057, 44] on span "Review Ads" at bounding box center [1043, 46] width 30 height 7
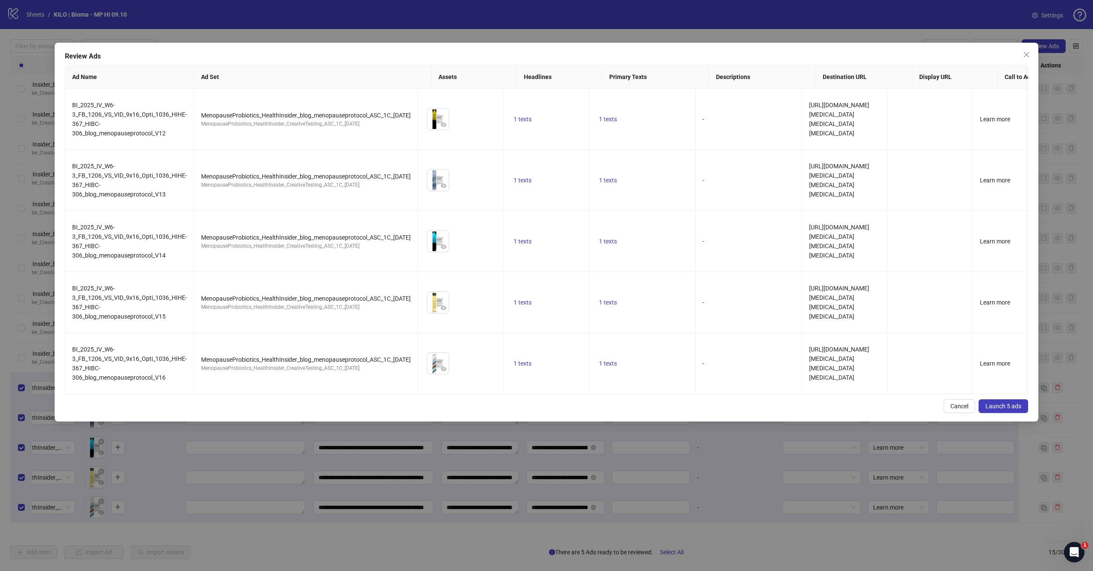
click at [1007, 409] on span "Launch 5 ads" at bounding box center [1003, 406] width 36 height 7
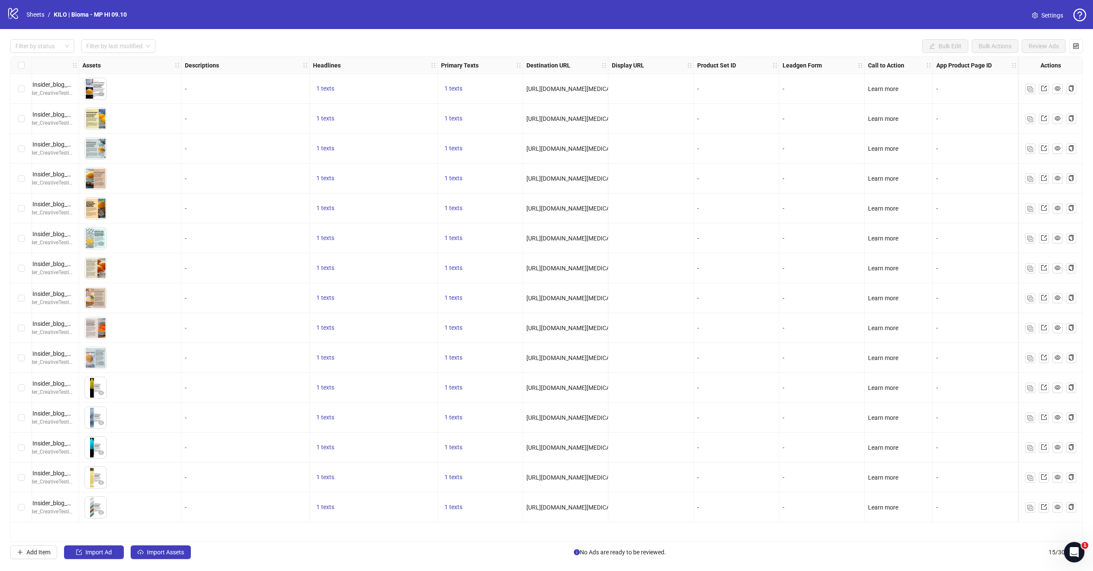
click at [13, 15] on icon at bounding box center [13, 13] width 10 height 11
click at [31, 15] on link "Sheets" at bounding box center [35, 14] width 21 height 9
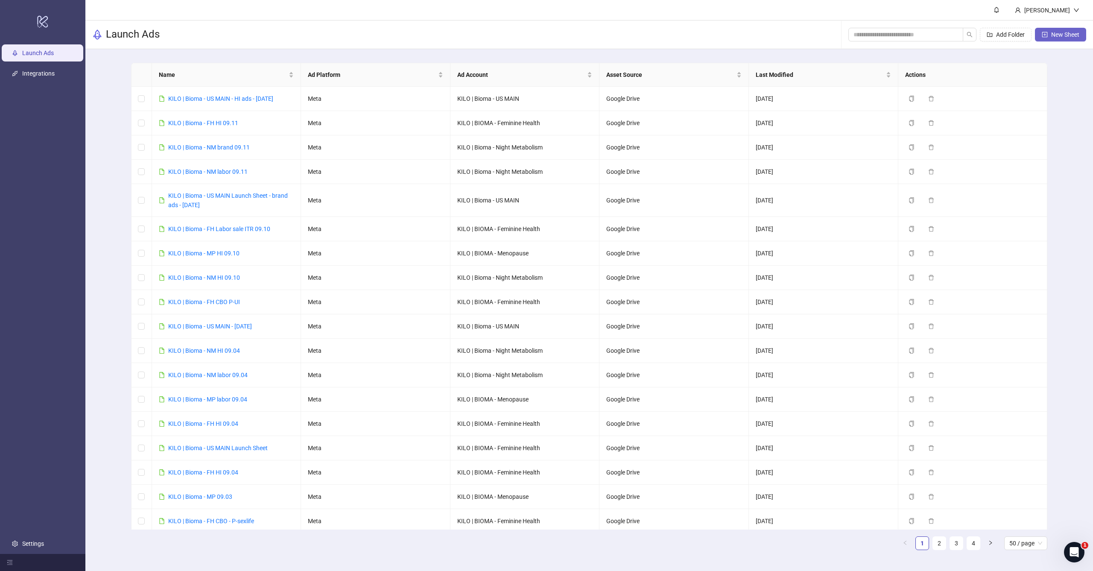
click at [1044, 32] on icon "plus-square" at bounding box center [1045, 35] width 6 height 6
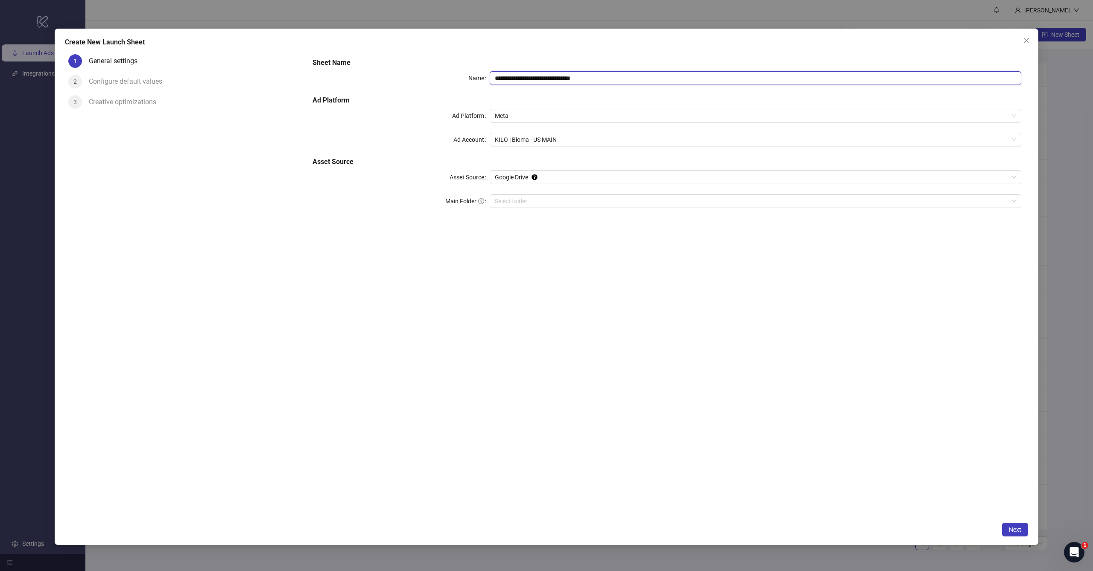
drag, startPoint x: 534, startPoint y: 77, endPoint x: 693, endPoint y: 70, distance: 158.5
click at [693, 71] on input "**********" at bounding box center [755, 78] width 531 height 14
click at [558, 83] on input "**********" at bounding box center [755, 78] width 531 height 14
drag, startPoint x: 533, startPoint y: 78, endPoint x: 708, endPoint y: 74, distance: 175.1
click at [708, 74] on input "**********" at bounding box center [755, 78] width 531 height 14
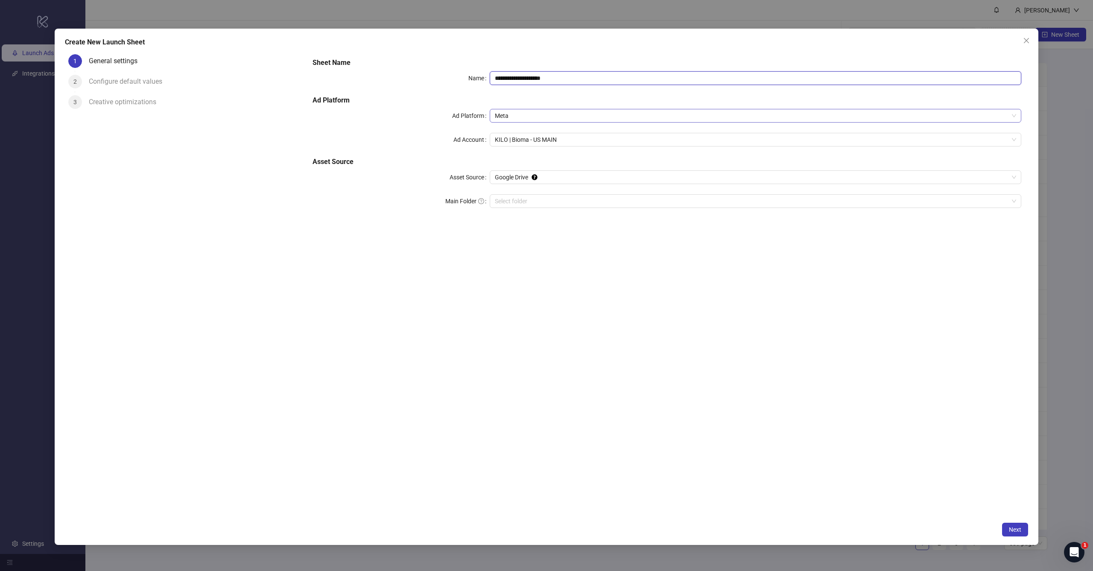
paste input "**********"
click at [621, 59] on h5 "Sheet Name" at bounding box center [666, 63] width 709 height 10
click at [551, 78] on input "**********" at bounding box center [755, 78] width 531 height 14
click at [648, 76] on input "**********" at bounding box center [755, 78] width 531 height 14
type input "**********"
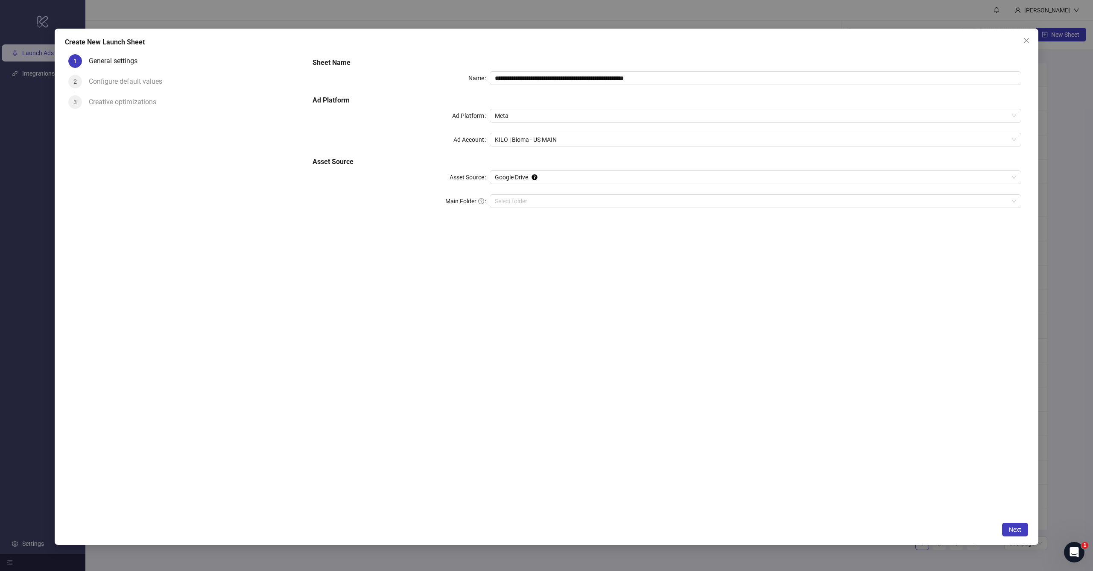
click at [665, 70] on div "**********" at bounding box center [666, 137] width 715 height 167
click at [547, 140] on span "KILO | Bioma - US MAIN" at bounding box center [755, 139] width 521 height 13
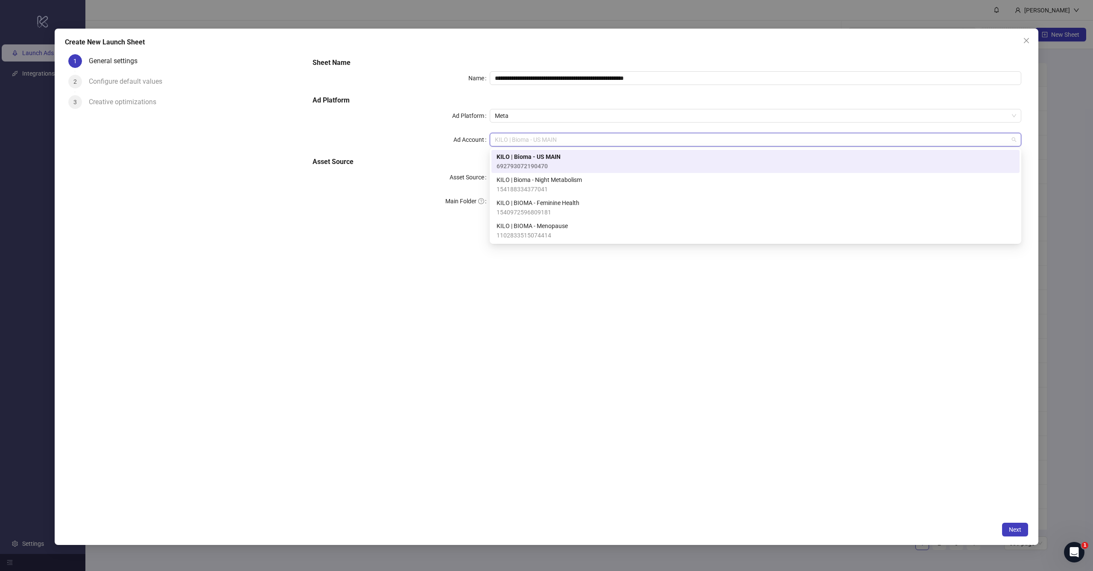
click at [453, 168] on div "**********" at bounding box center [666, 137] width 715 height 167
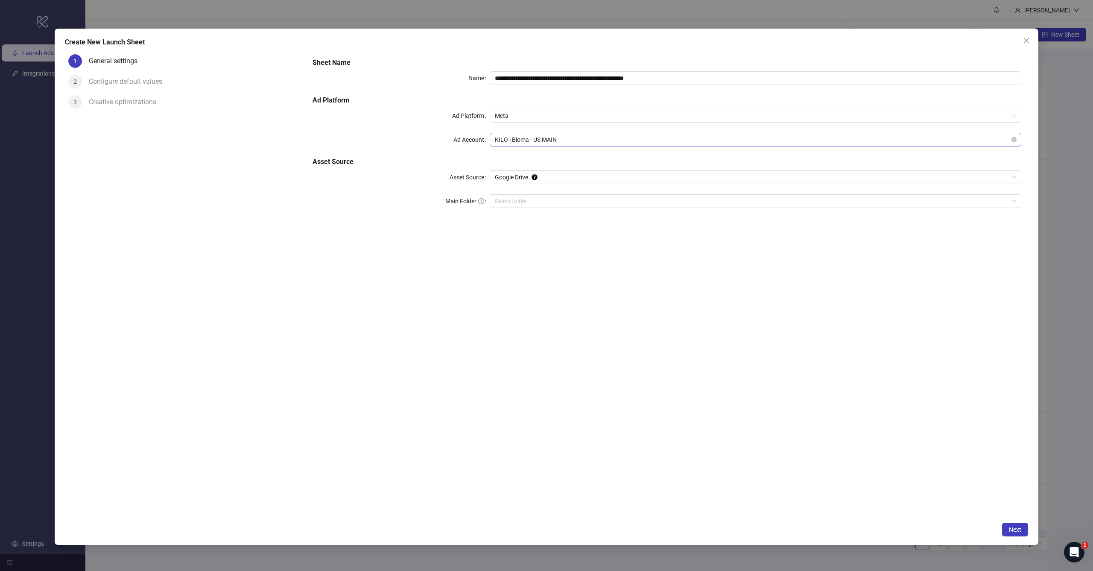
click at [548, 139] on span "KILO | Bioma - US MAIN" at bounding box center [755, 139] width 521 height 13
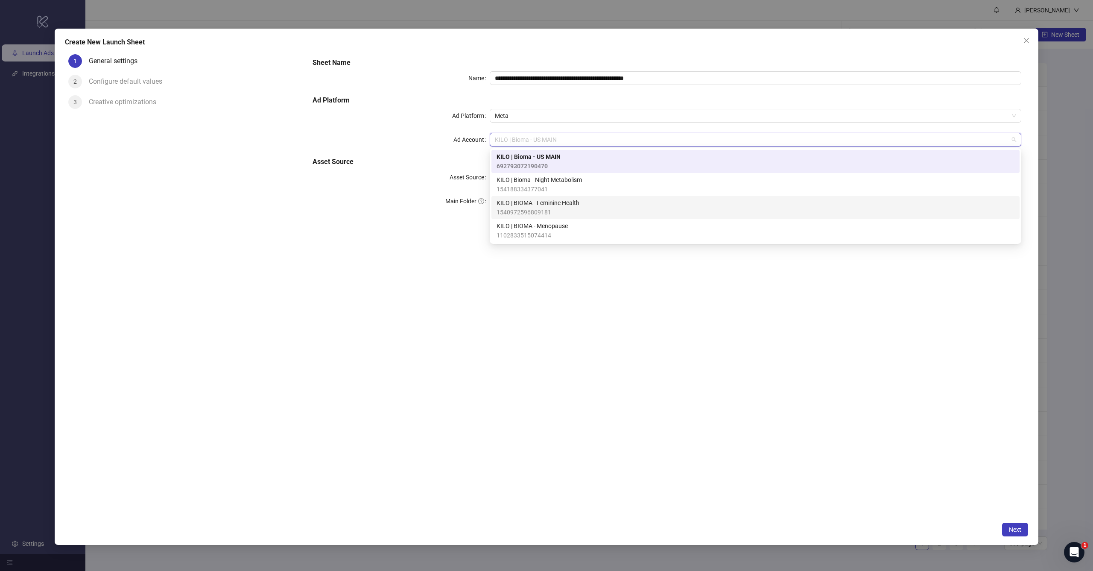
click at [546, 205] on span "KILO | BIOMA - Feminine Health" at bounding box center [537, 202] width 83 height 9
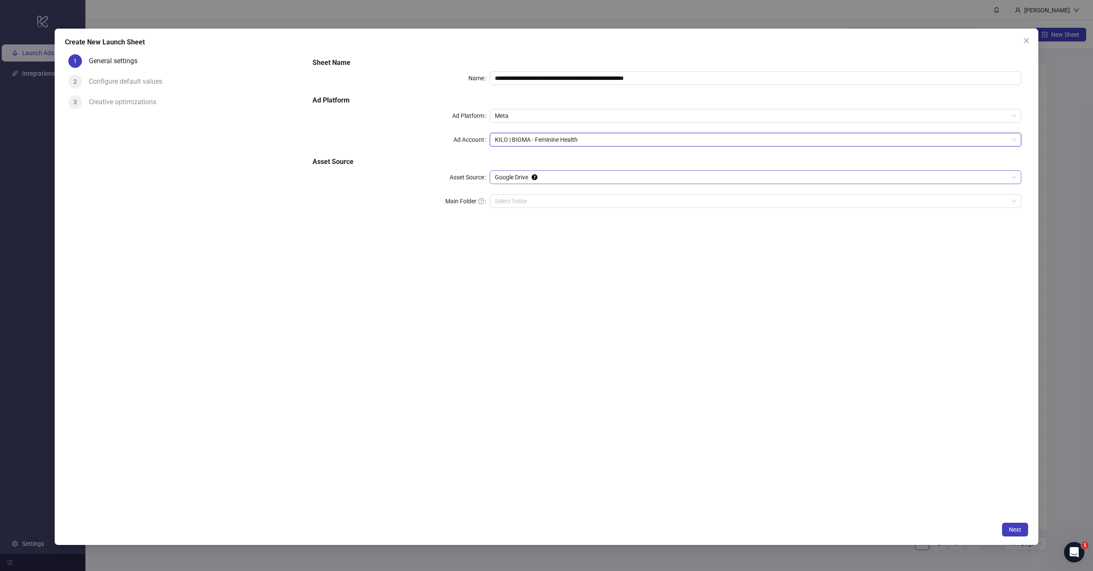
click at [559, 177] on span "Google Drive" at bounding box center [755, 177] width 521 height 13
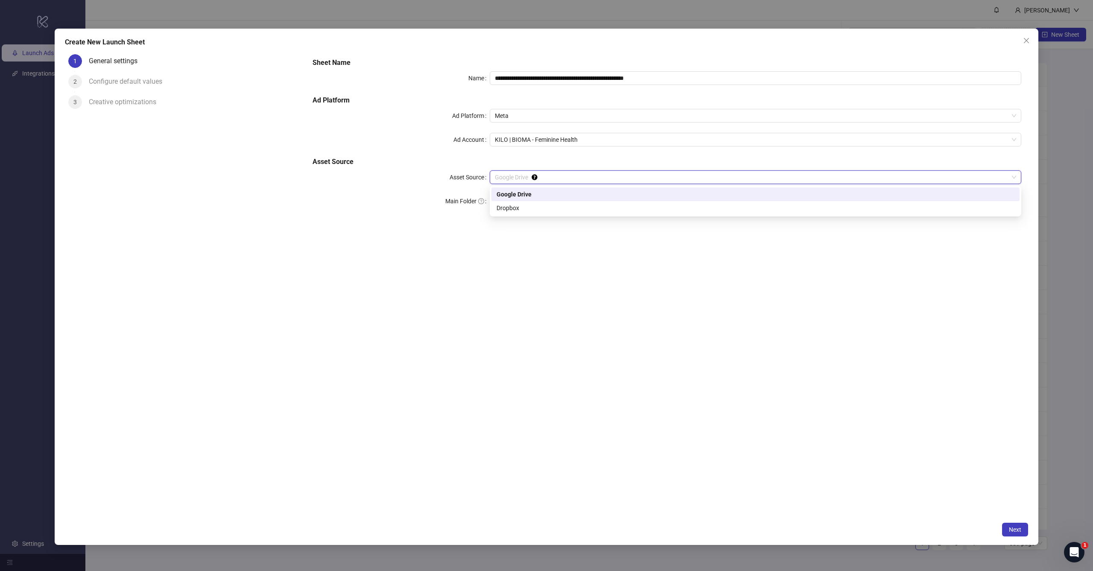
click at [559, 177] on span "Google Drive" at bounding box center [755, 177] width 521 height 13
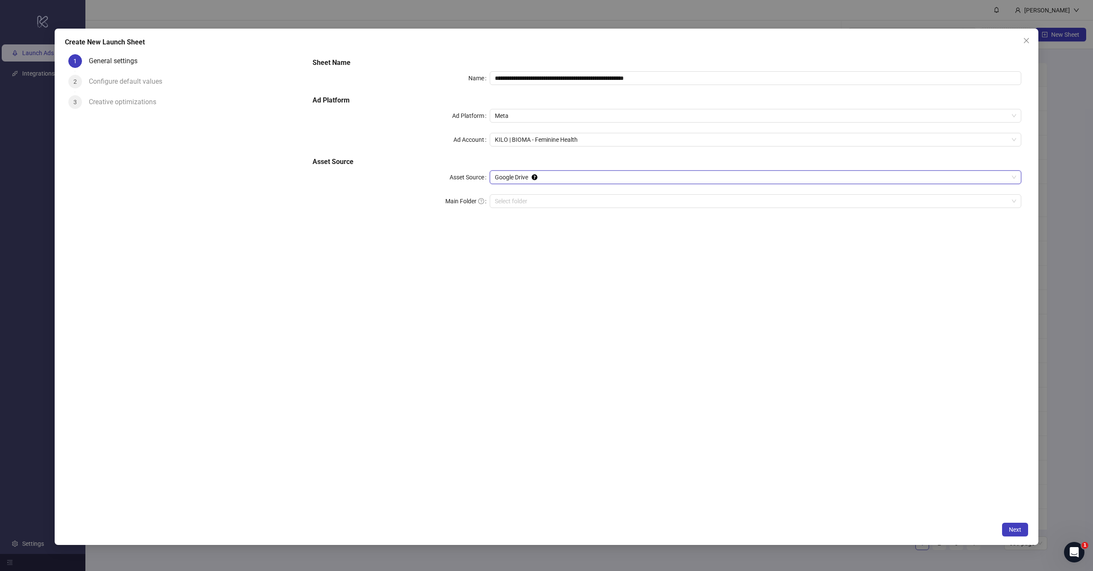
click at [563, 160] on h5 "Asset Source" at bounding box center [666, 162] width 709 height 10
click at [1014, 527] on span "Next" at bounding box center [1015, 529] width 12 height 7
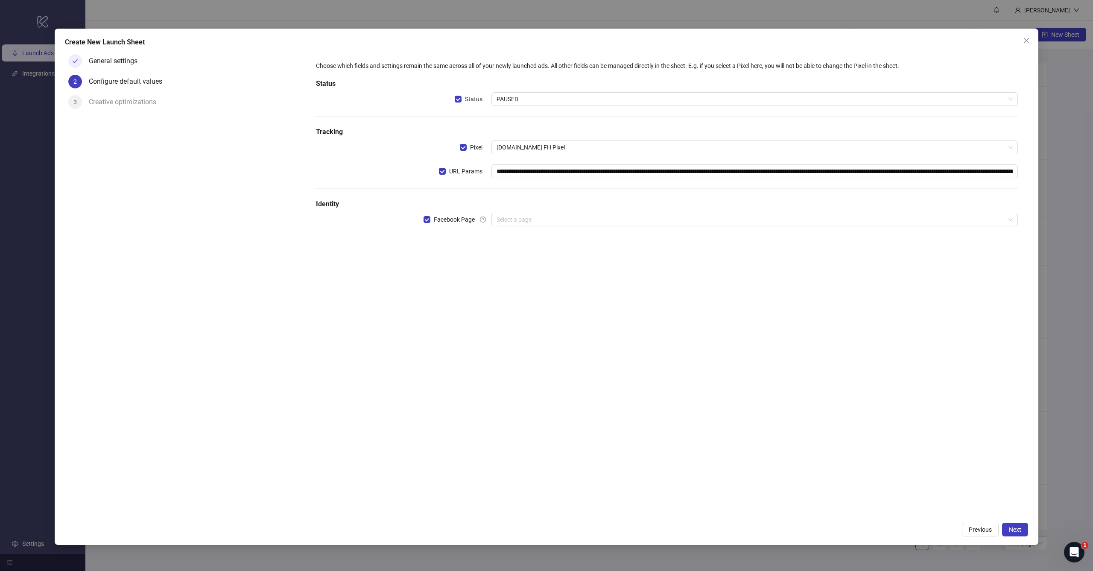
type input "**********"
click at [526, 152] on span "[DOMAIN_NAME] FH Pixel" at bounding box center [754, 147] width 516 height 13
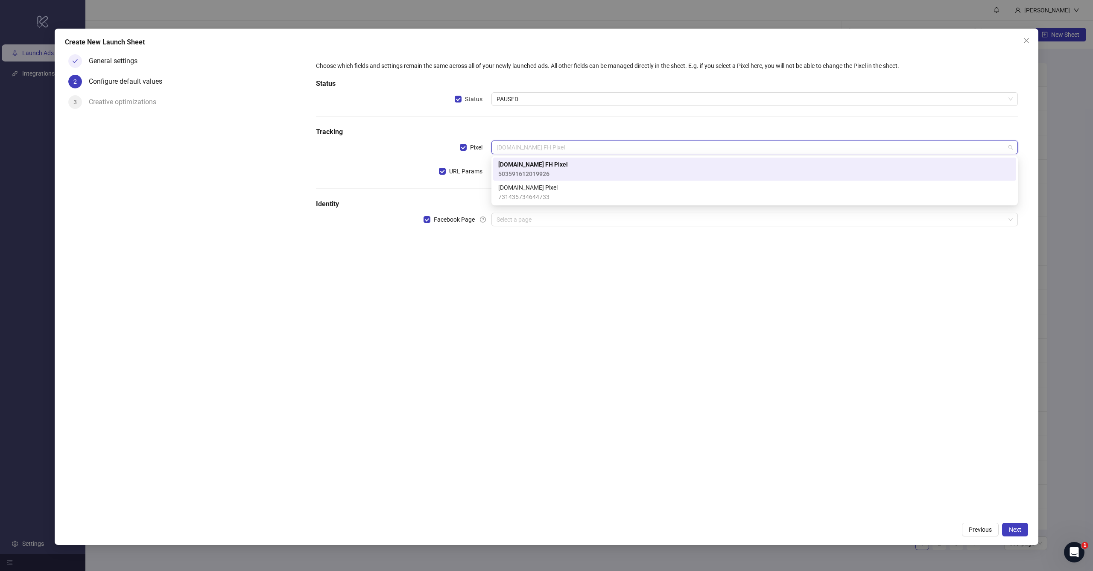
click at [550, 131] on h5 "Tracking" at bounding box center [667, 132] width 702 height 10
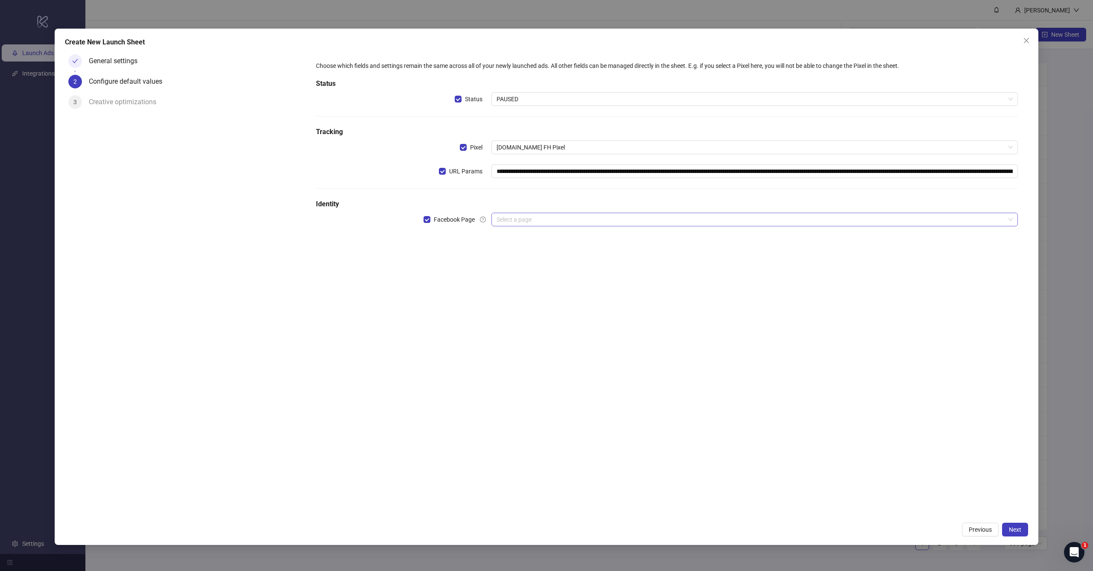
click at [519, 221] on input "search" at bounding box center [750, 219] width 508 height 13
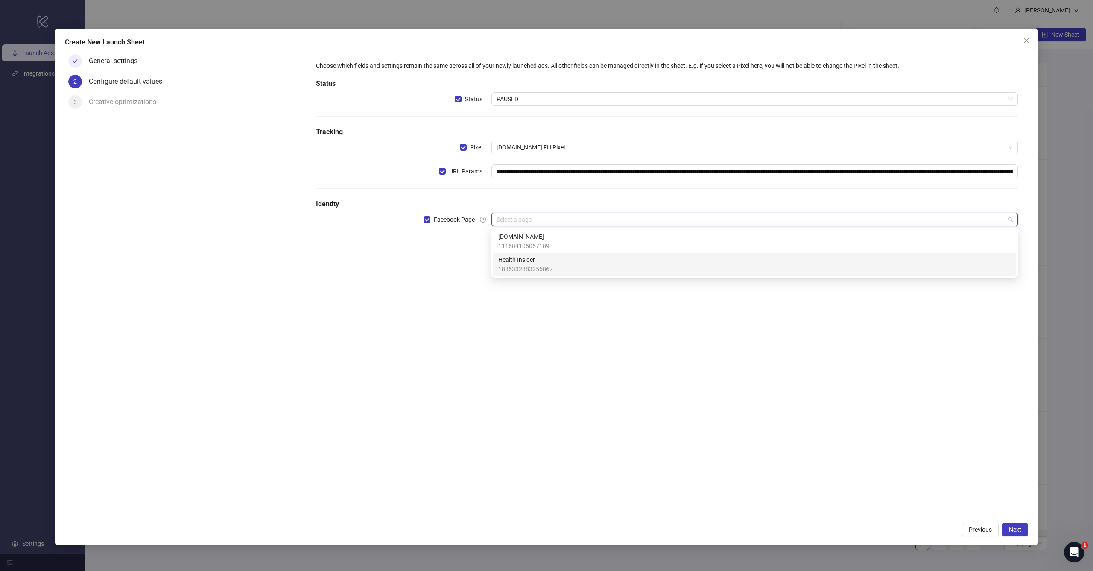
click at [519, 262] on span "Health Insider" at bounding box center [525, 259] width 55 height 9
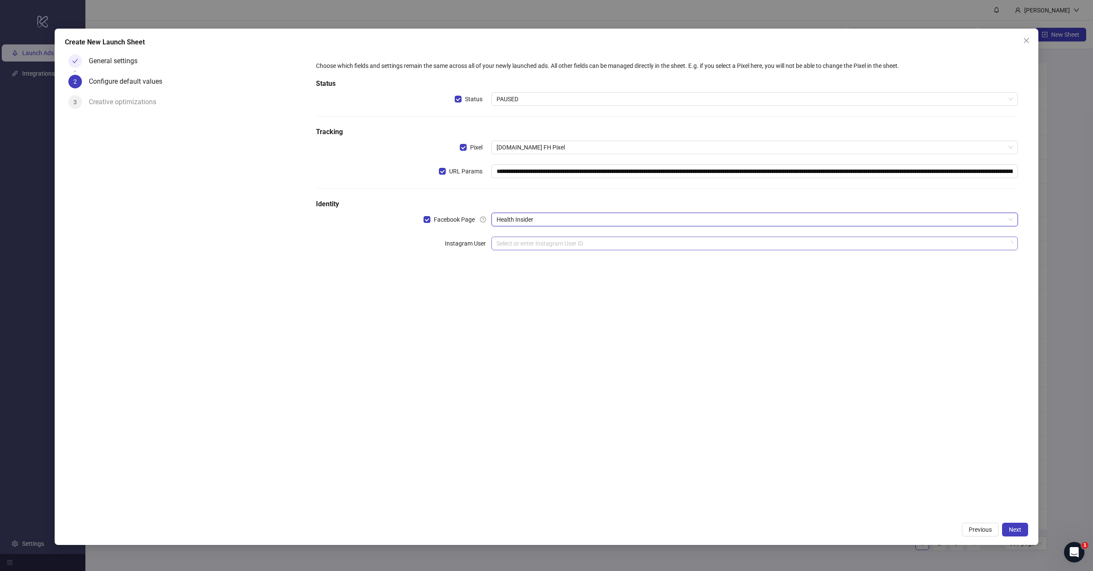
click at [537, 242] on input "search" at bounding box center [750, 243] width 508 height 13
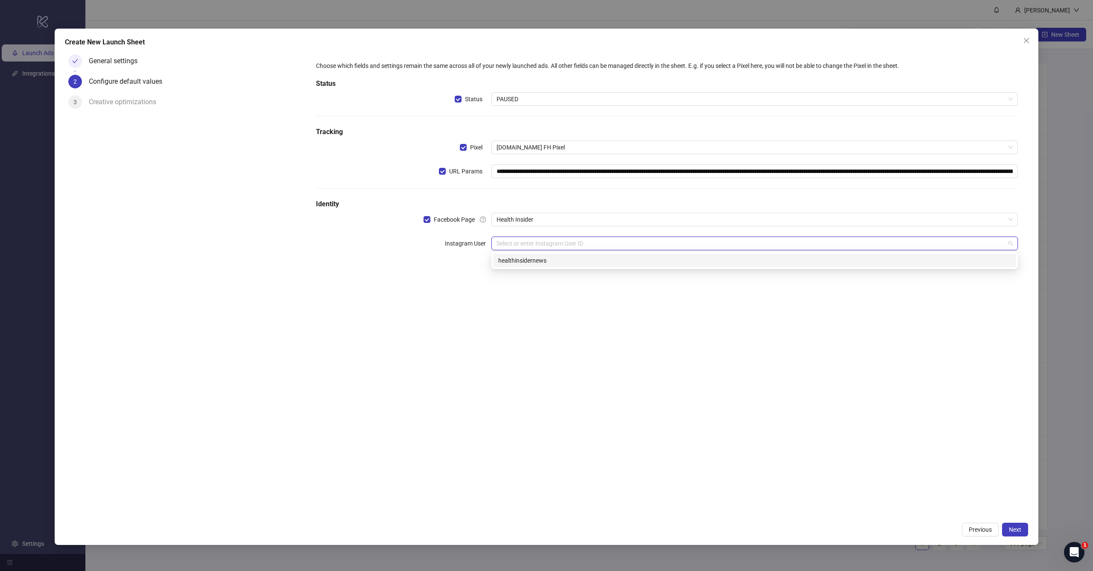
click at [539, 263] on div "healthinsidernews" at bounding box center [754, 260] width 513 height 9
click at [546, 308] on div "**********" at bounding box center [667, 284] width 722 height 467
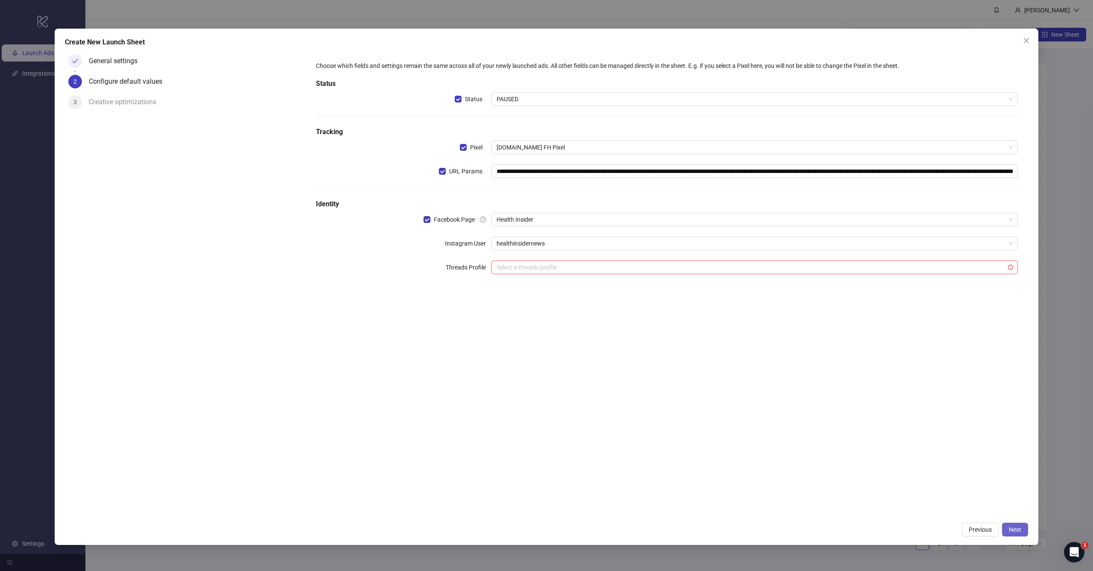
click at [1016, 528] on span "Next" at bounding box center [1015, 529] width 12 height 7
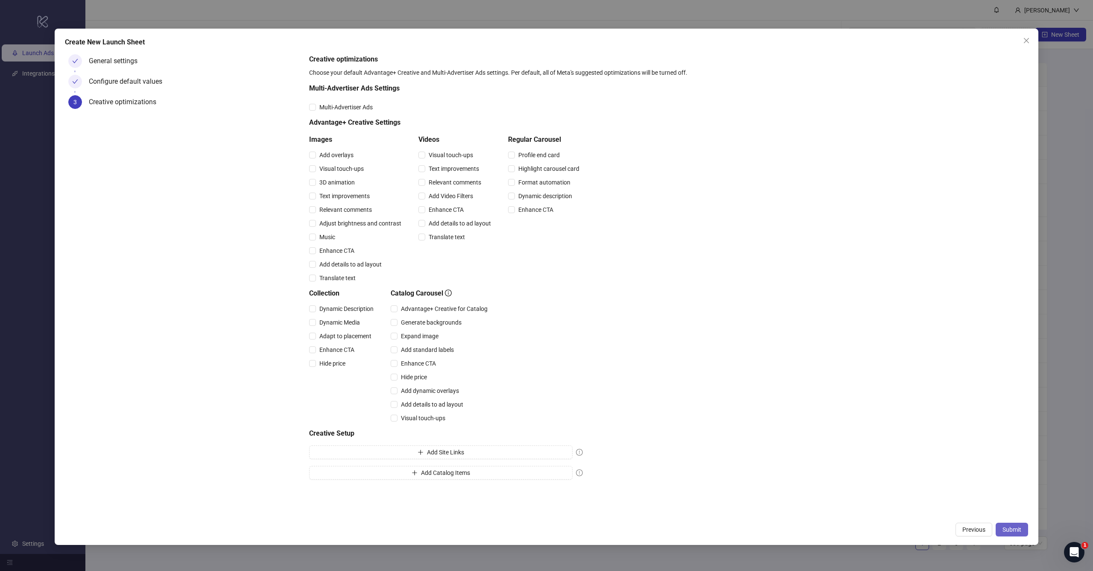
click at [1013, 523] on button "Submit" at bounding box center [1011, 530] width 32 height 14
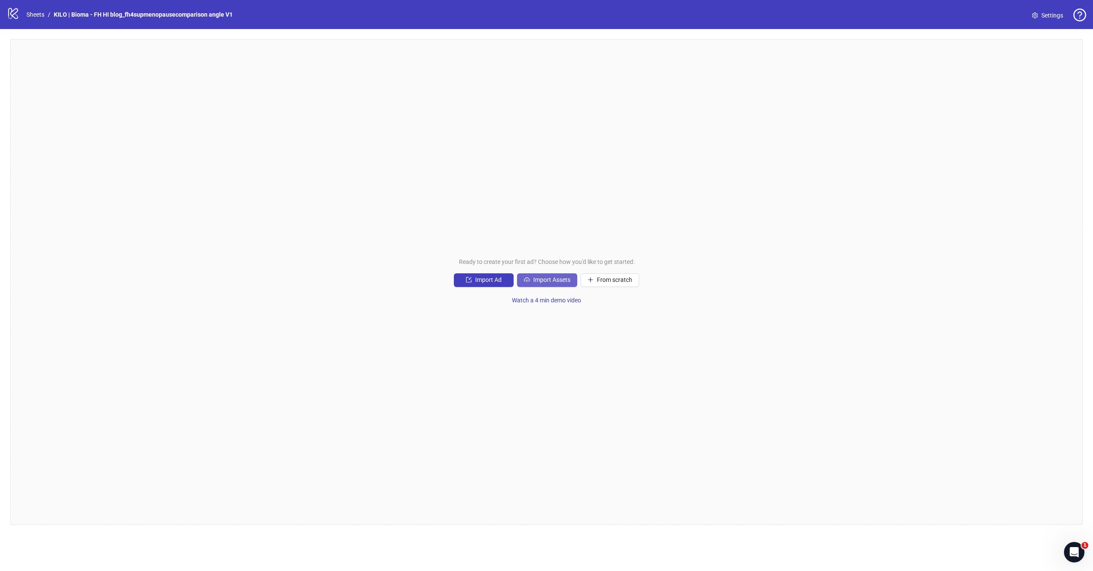
click at [558, 277] on span "Import Assets" at bounding box center [551, 279] width 37 height 7
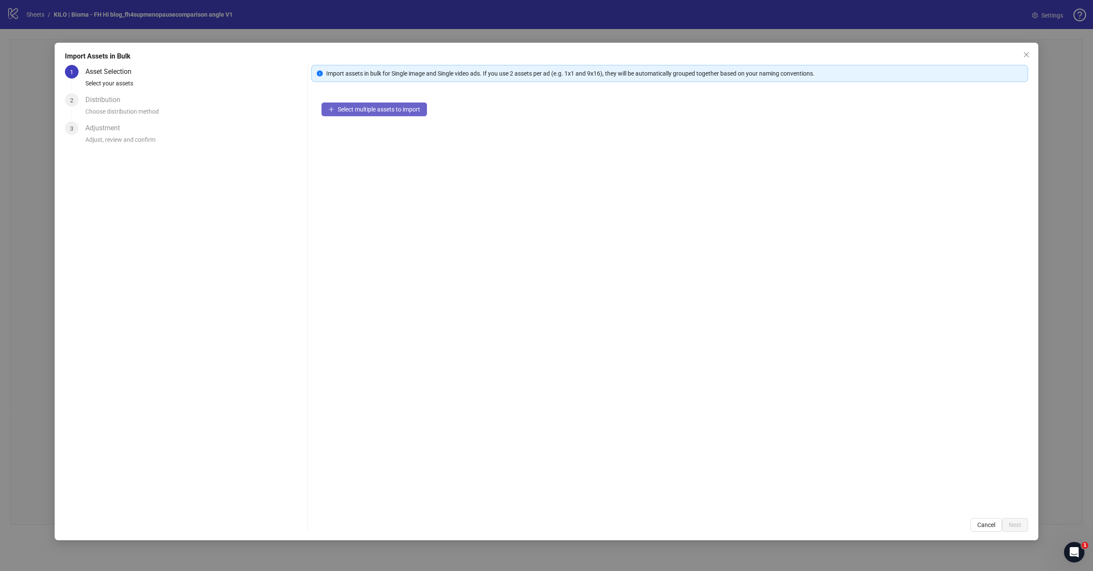
click at [402, 112] on span "Select multiple assets to import" at bounding box center [379, 109] width 82 height 7
click at [1018, 521] on button "Next" at bounding box center [1015, 525] width 26 height 14
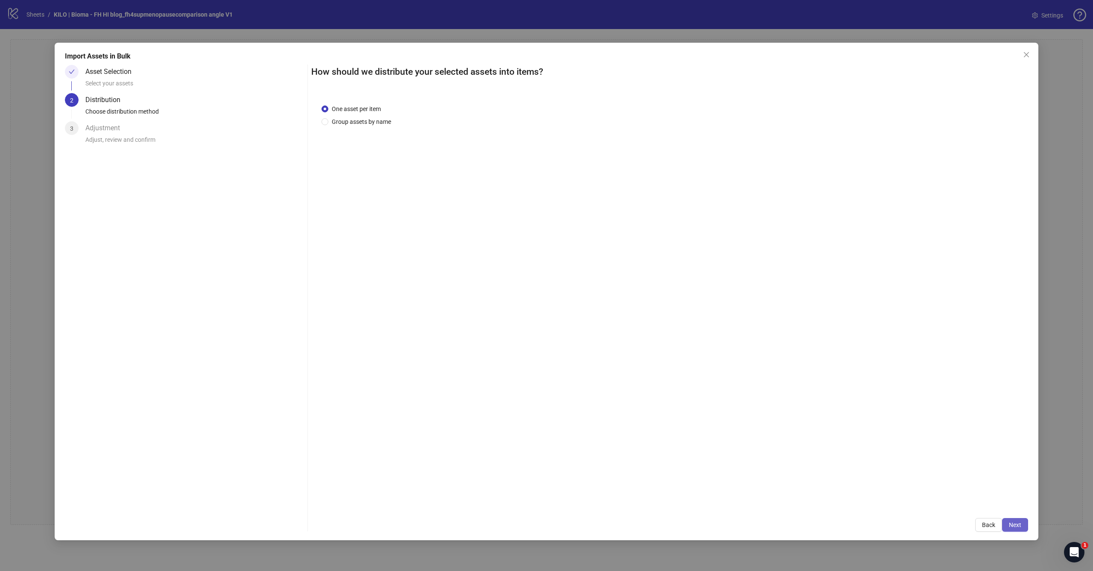
click at [1009, 522] on span "Next" at bounding box center [1015, 524] width 12 height 7
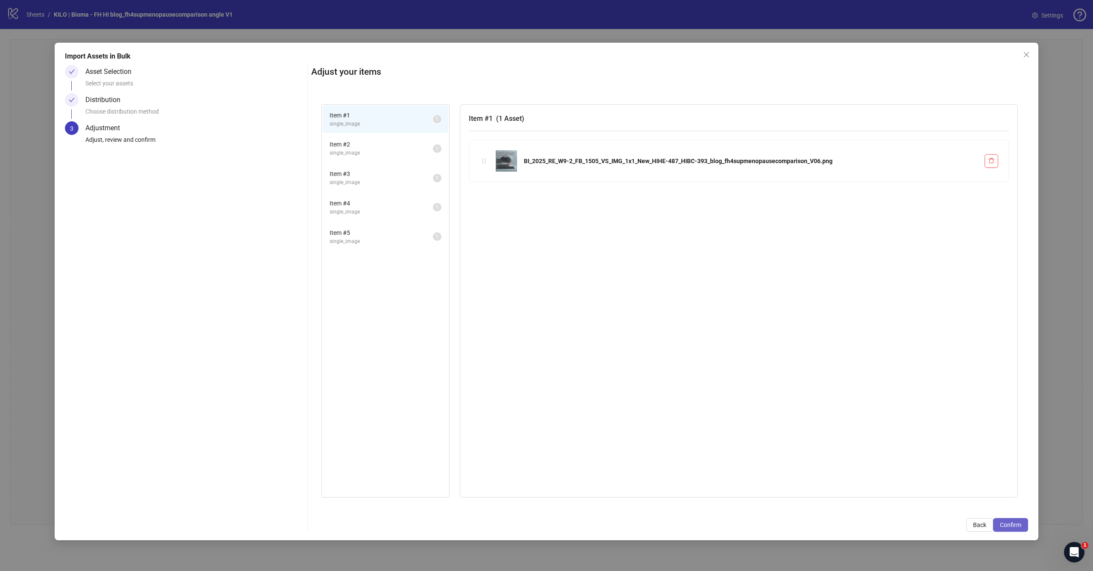
click at [1017, 523] on span "Confirm" at bounding box center [1010, 524] width 21 height 7
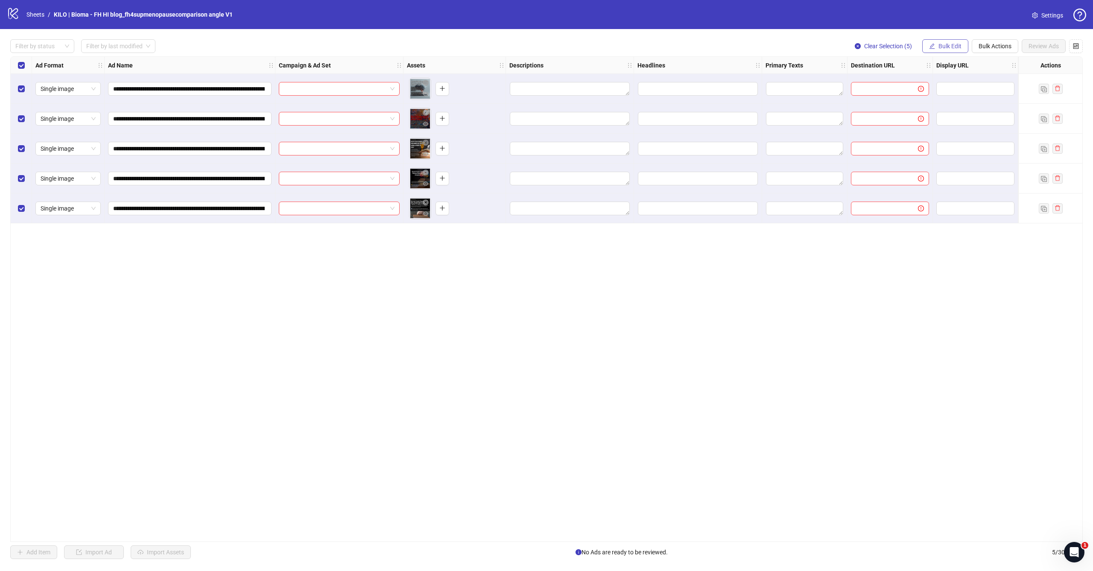
click at [949, 48] on span "Bulk Edit" at bounding box center [949, 46] width 23 height 7
click at [937, 93] on span "Campaign & Ad Set" at bounding box center [953, 90] width 51 height 9
click at [918, 82] on input "search" at bounding box center [917, 82] width 153 height 13
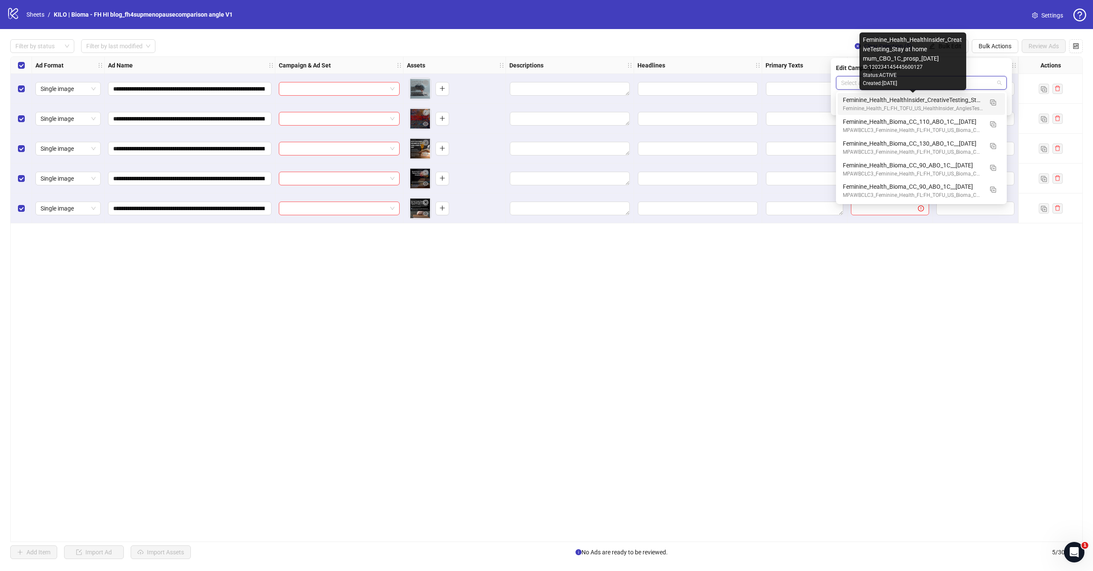
click at [680, 270] on div "**********" at bounding box center [546, 298] width 1072 height 485
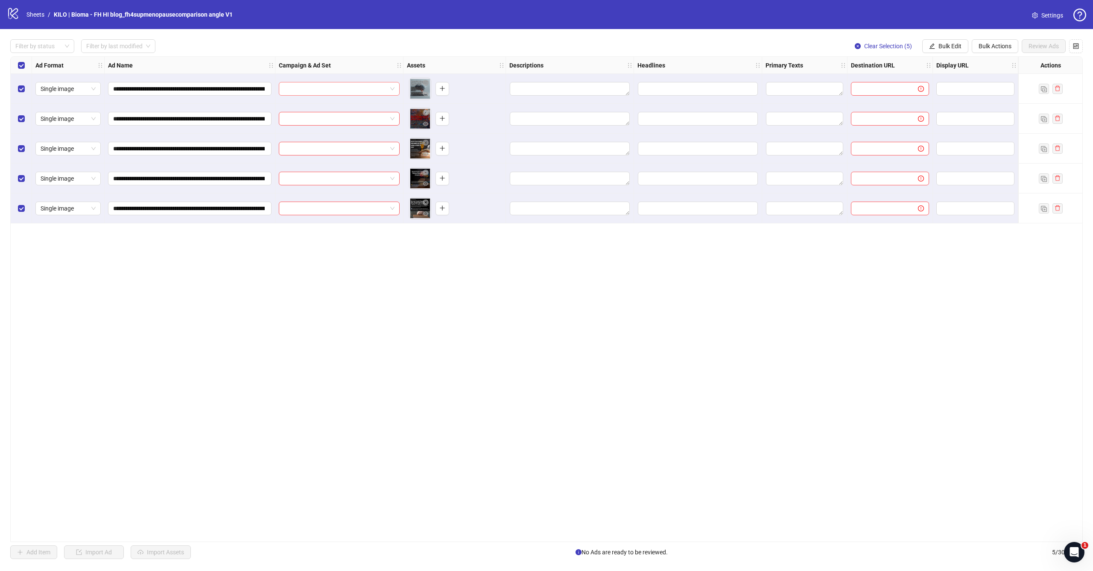
click at [377, 90] on input "search" at bounding box center [335, 88] width 103 height 13
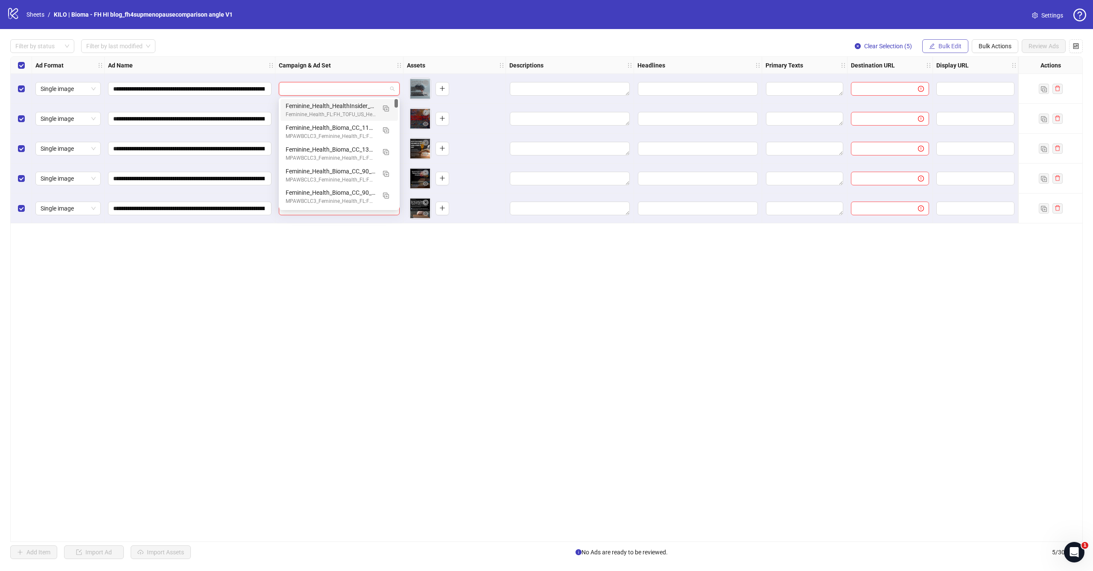
click at [966, 42] on button "Bulk Edit" at bounding box center [945, 46] width 46 height 14
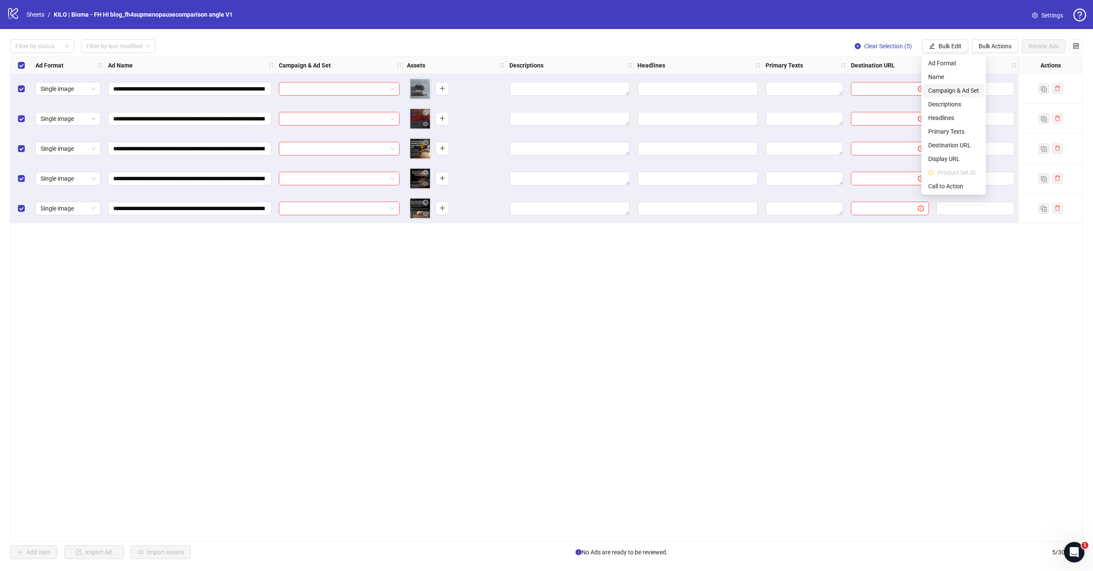
click at [948, 92] on span "Campaign & Ad Set" at bounding box center [953, 90] width 51 height 9
click at [921, 83] on input "search" at bounding box center [917, 82] width 153 height 13
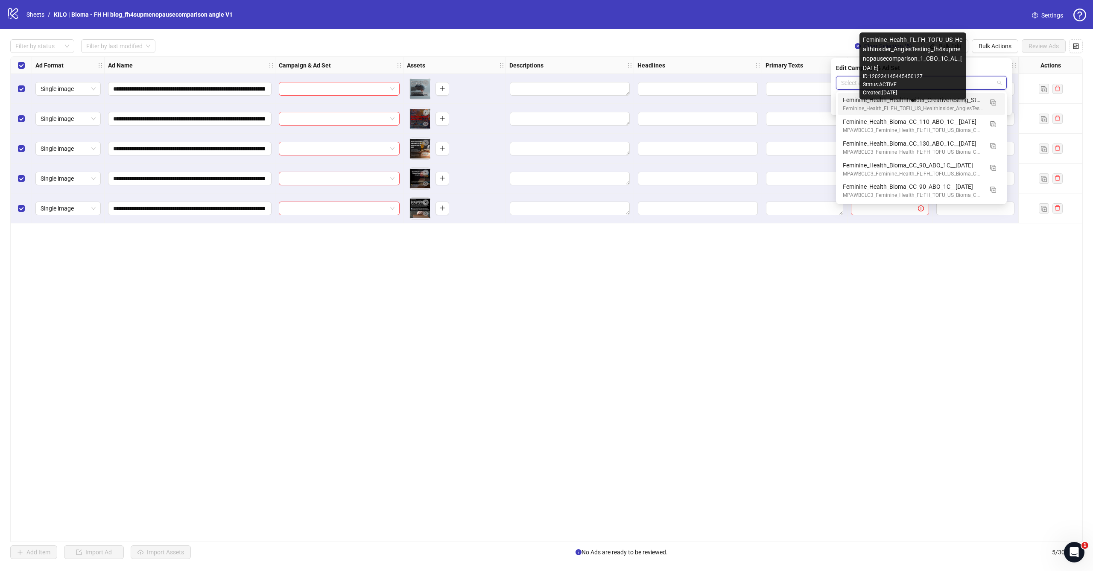
click at [905, 105] on div "Feminine_Health_FL:FH_TOFU_US_HealthInsider_AnglesTesting_fh4supmenopausecompar…" at bounding box center [913, 109] width 140 height 8
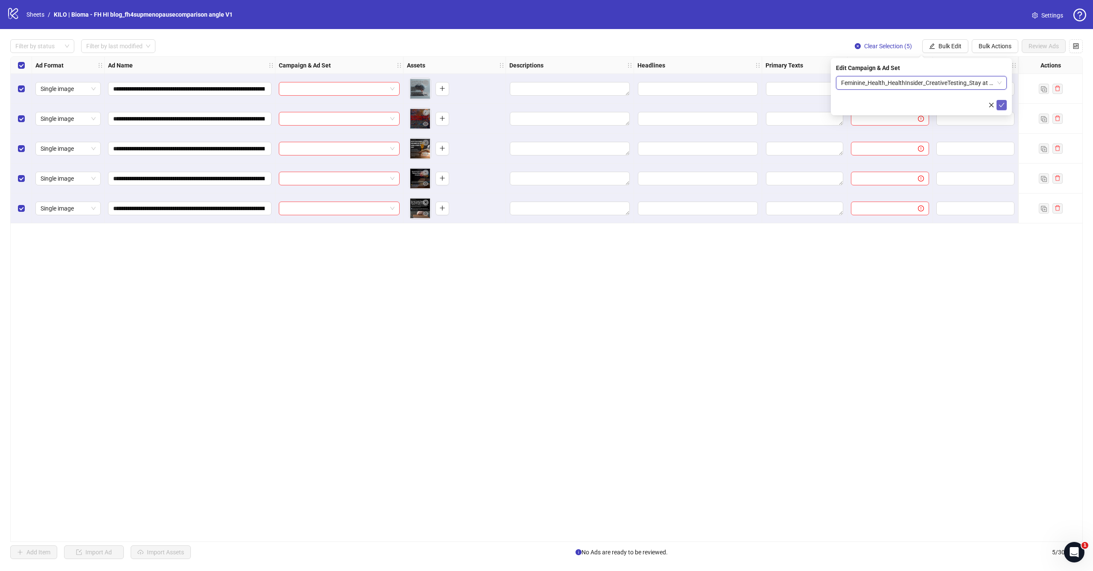
click at [1003, 105] on icon "check" at bounding box center [1002, 105] width 6 height 4
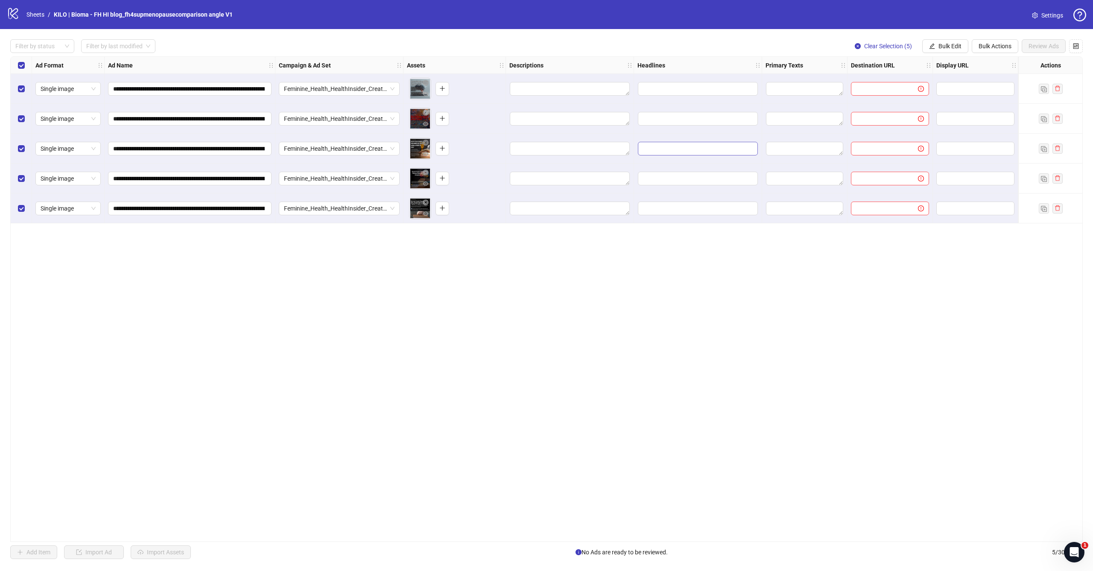
scroll to position [0, 82]
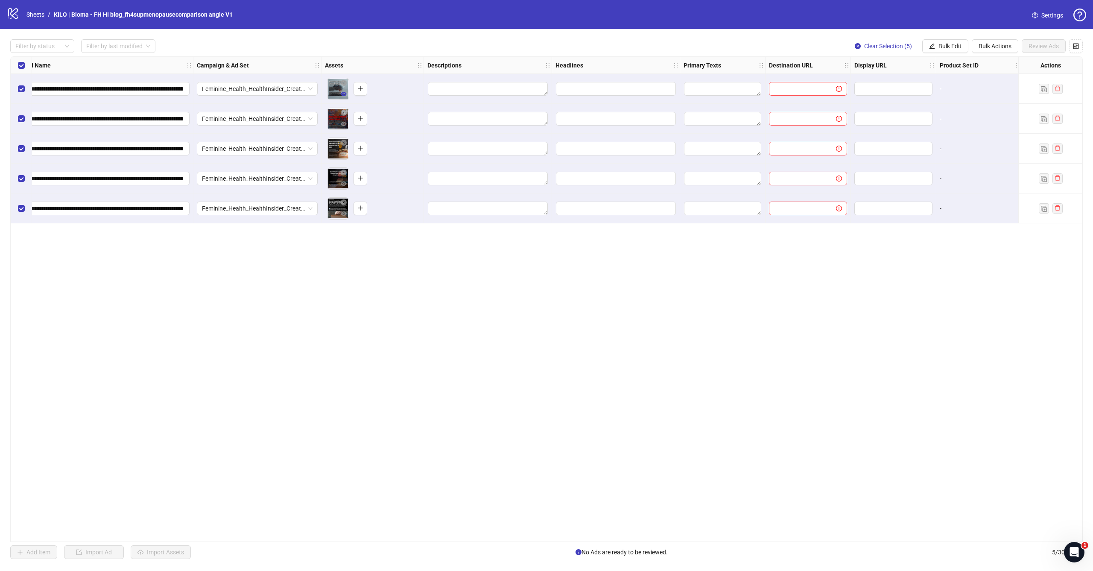
click at [340, 93] on button "button" at bounding box center [344, 94] width 10 height 10
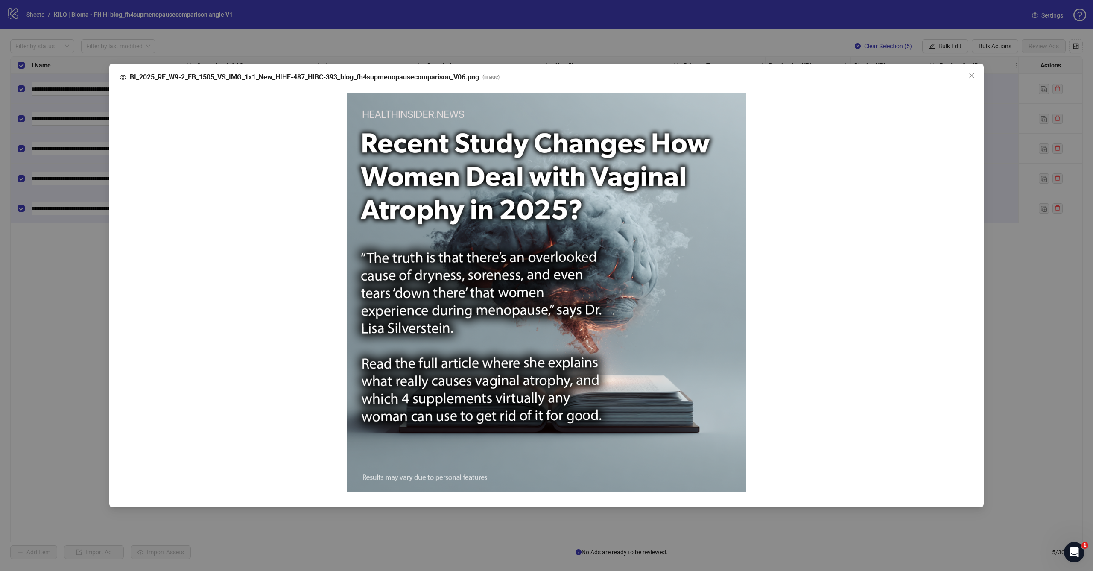
click at [336, 52] on div "BI_2025_RE_W9-2_FB_1505_VS_IMG_1x1_New_HIHE-487_HIBC-393_blog_fh4supmenopauseco…" at bounding box center [546, 285] width 1093 height 571
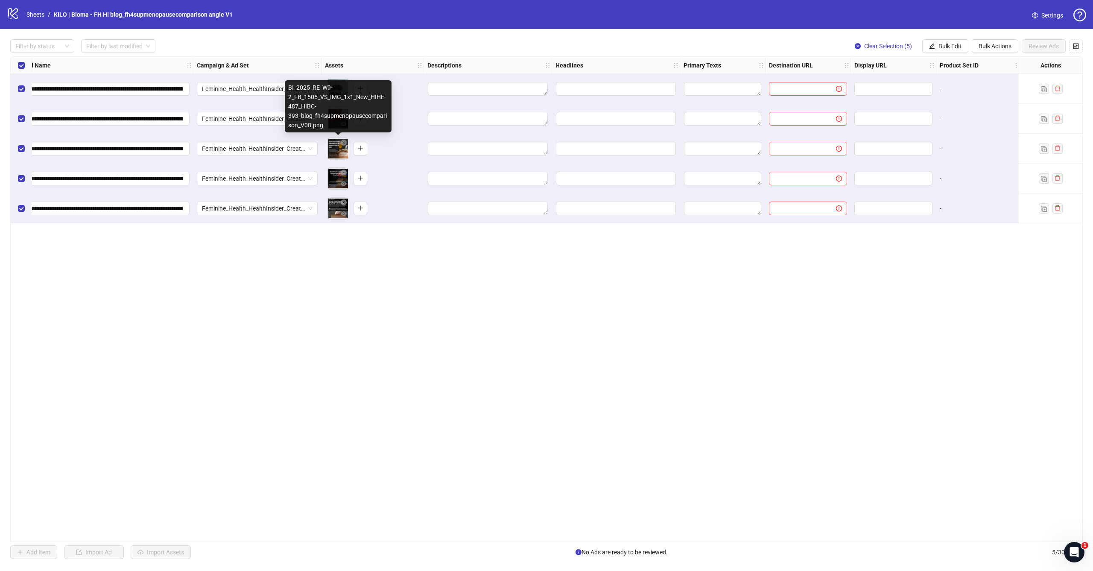
click at [344, 161] on div "To pick up a draggable item, press the space bar. While dragging, use the arrow…" at bounding box center [372, 148] width 95 height 26
click at [340, 154] on button "button" at bounding box center [344, 154] width 10 height 10
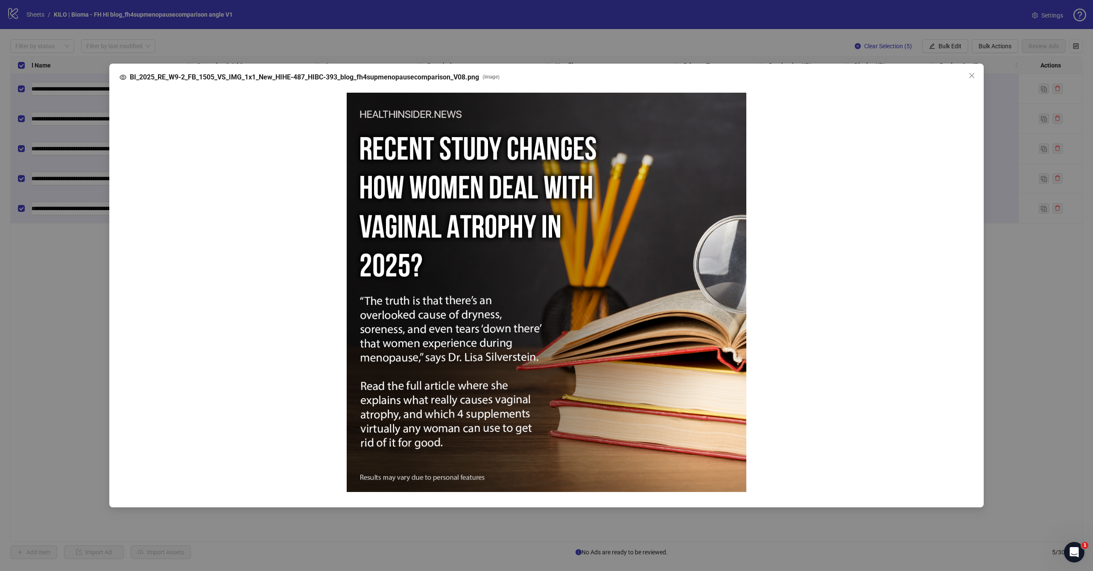
click at [83, 330] on div "BI_2025_RE_W9-2_FB_1505_VS_IMG_1x1_New_HIHE-487_HIBC-393_blog_fh4supmenopauseco…" at bounding box center [546, 285] width 1093 height 571
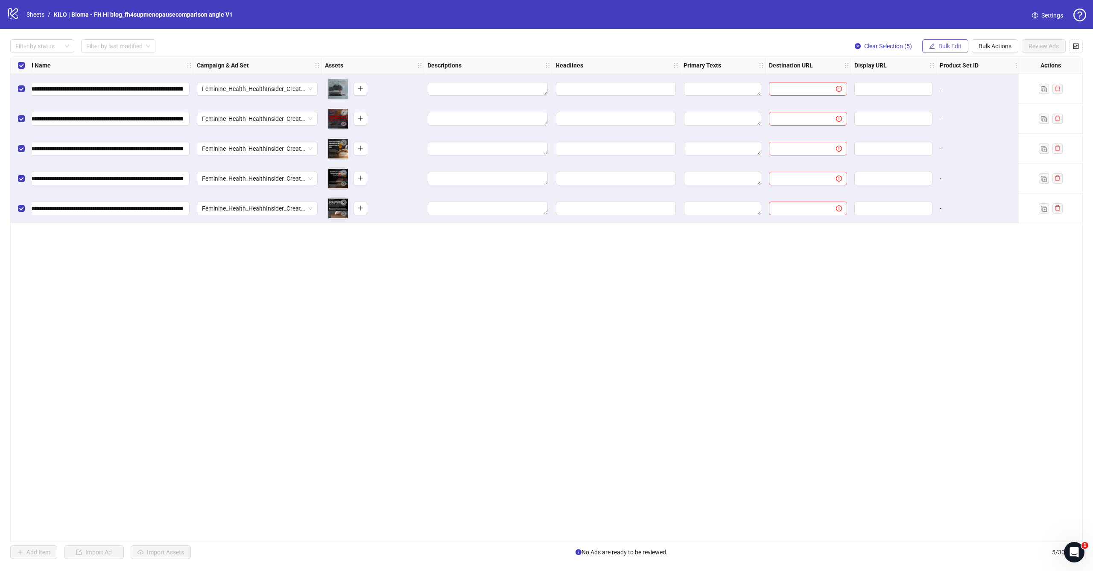
click at [936, 46] on button "Bulk Edit" at bounding box center [945, 46] width 46 height 14
click at [940, 127] on span "Primary Texts" at bounding box center [953, 131] width 51 height 9
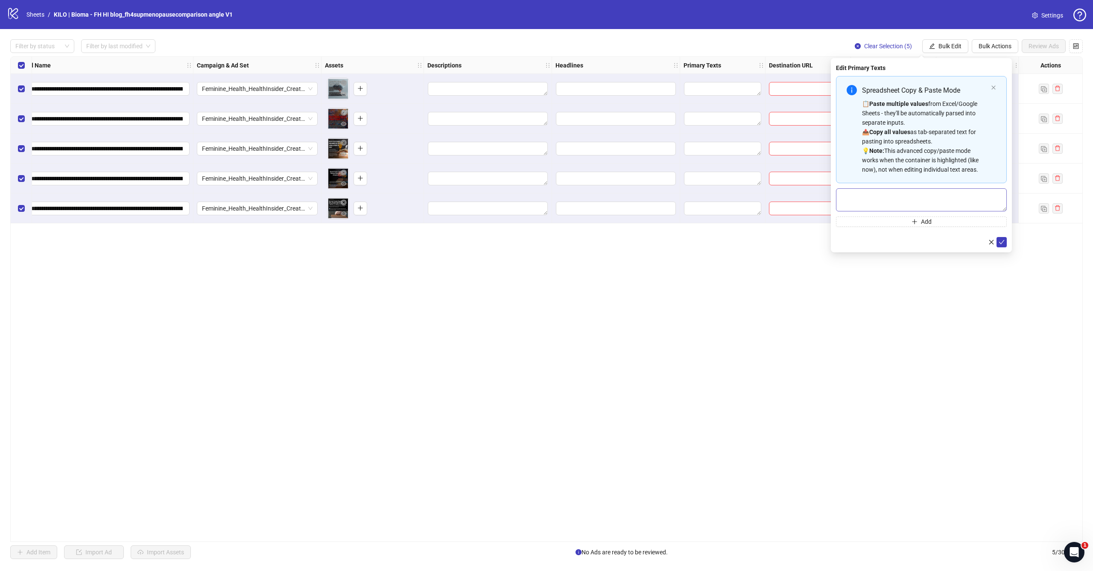
click at [1004, 211] on textarea "Multi-text input container - paste or copy values" at bounding box center [921, 199] width 171 height 23
click at [966, 273] on textarea "Multi-text input container - paste or copy values" at bounding box center [921, 263] width 171 height 151
paste textarea "**********"
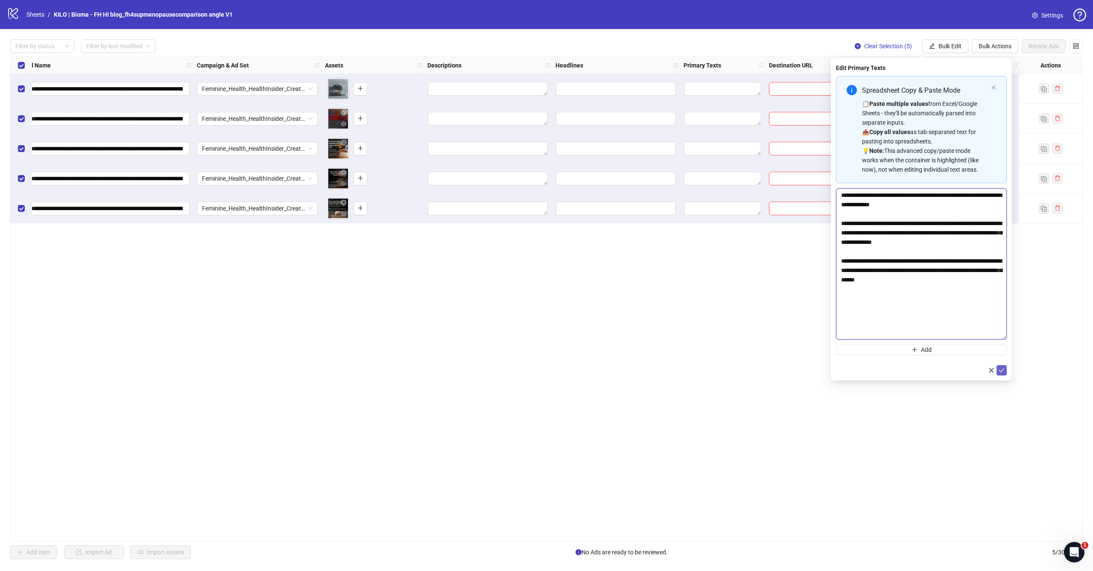
type textarea "**********"
click at [1002, 369] on icon "check" at bounding box center [1001, 370] width 6 height 6
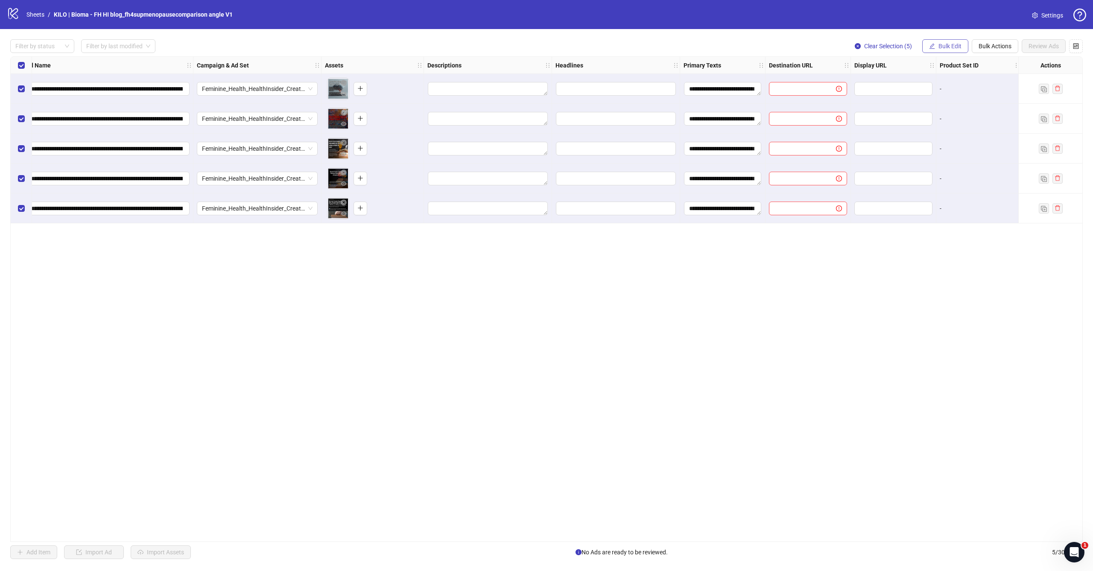
click at [948, 48] on span "Bulk Edit" at bounding box center [949, 46] width 23 height 7
click at [934, 120] on span "Headlines" at bounding box center [953, 117] width 51 height 9
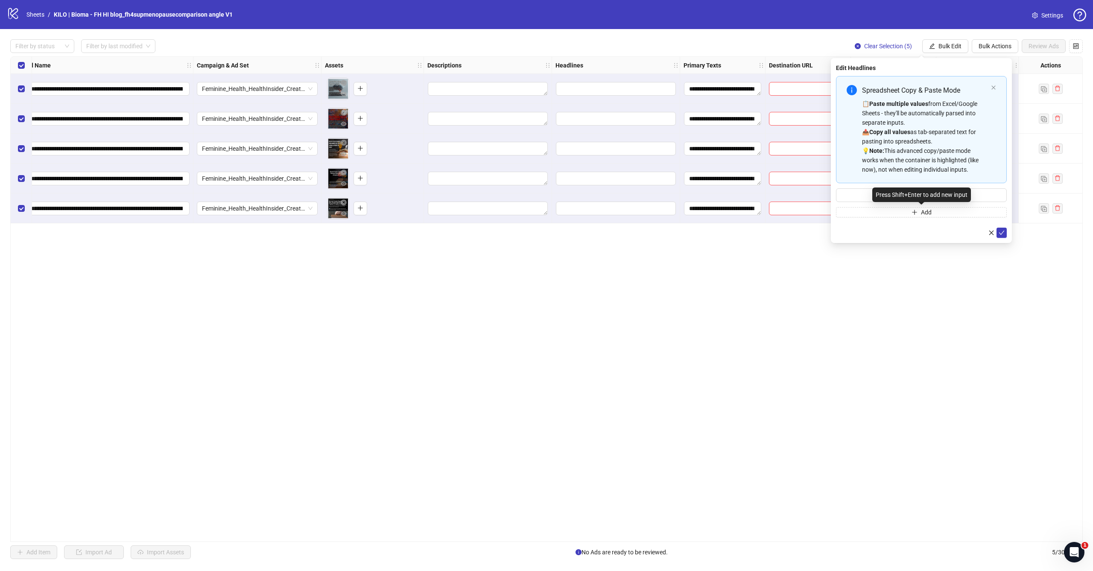
click at [915, 190] on div "Press Shift+Enter to add new input" at bounding box center [921, 194] width 99 height 15
click at [864, 191] on input "Multi-input container - paste or copy values" at bounding box center [921, 195] width 171 height 14
paste input "**********"
type input "**********"
click at [1007, 232] on div "**********" at bounding box center [921, 150] width 181 height 185
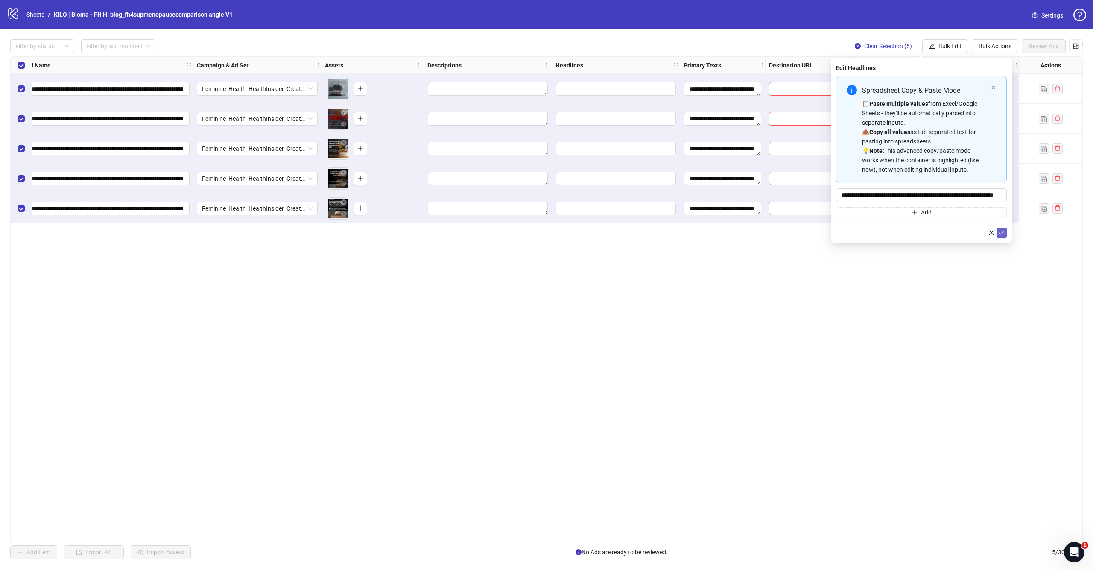
click at [1002, 232] on icon "check" at bounding box center [1001, 233] width 6 height 6
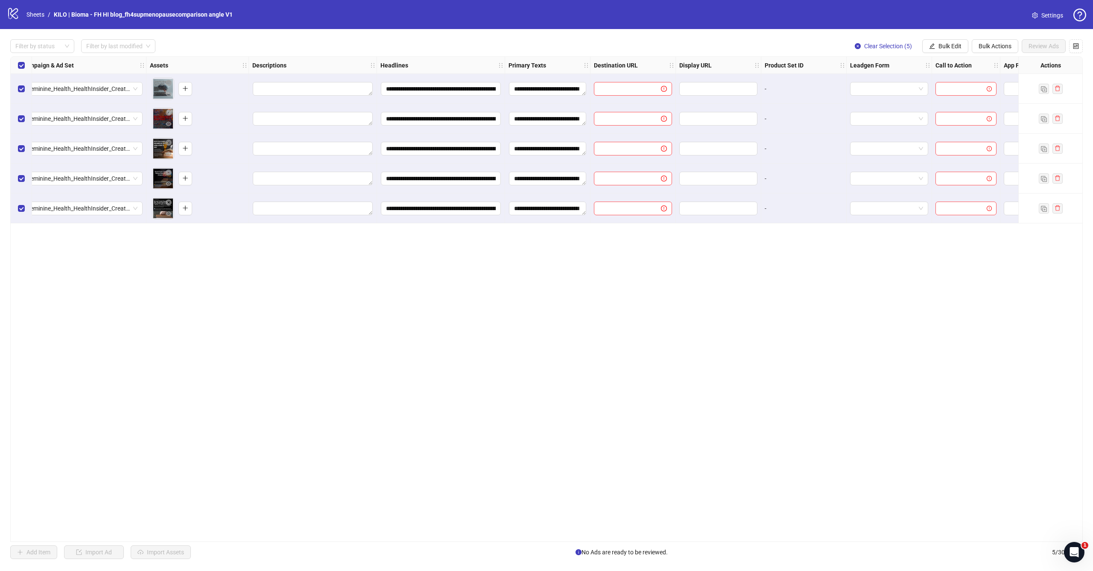
scroll to position [0, 283]
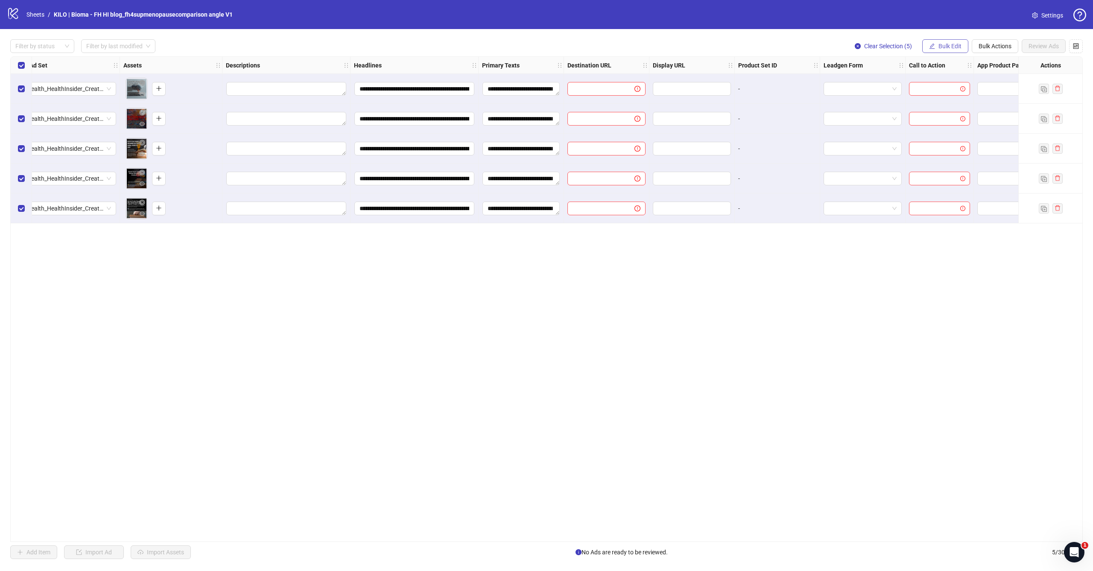
click at [950, 42] on button "Bulk Edit" at bounding box center [945, 46] width 46 height 14
click at [946, 148] on span "Destination URL" at bounding box center [953, 144] width 51 height 9
click at [909, 81] on input "text" at bounding box center [918, 82] width 154 height 9
paste input "**********"
type input "**********"
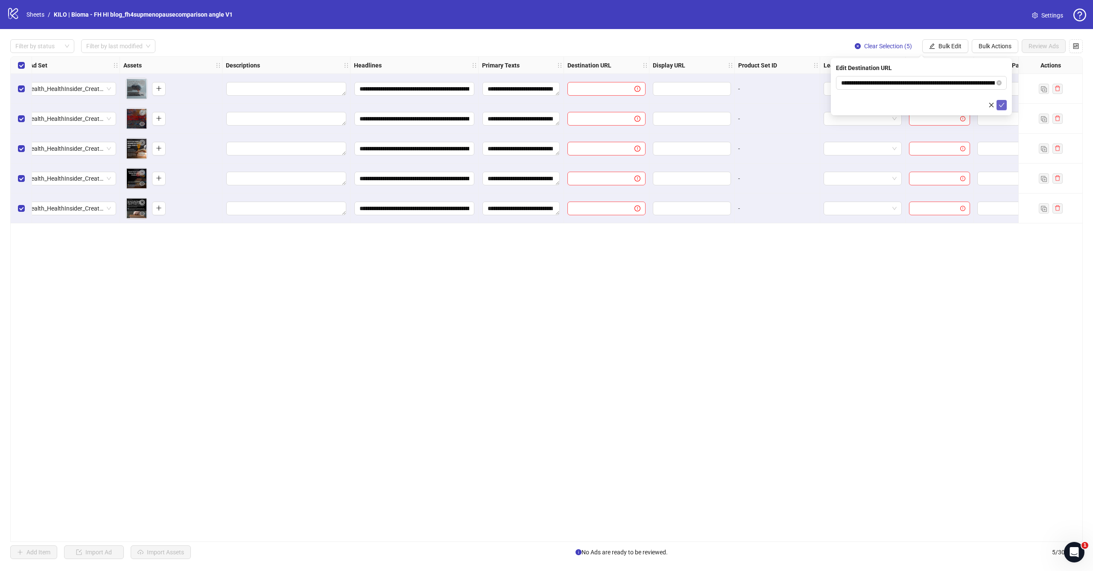
click at [1004, 106] on icon "check" at bounding box center [1001, 105] width 6 height 6
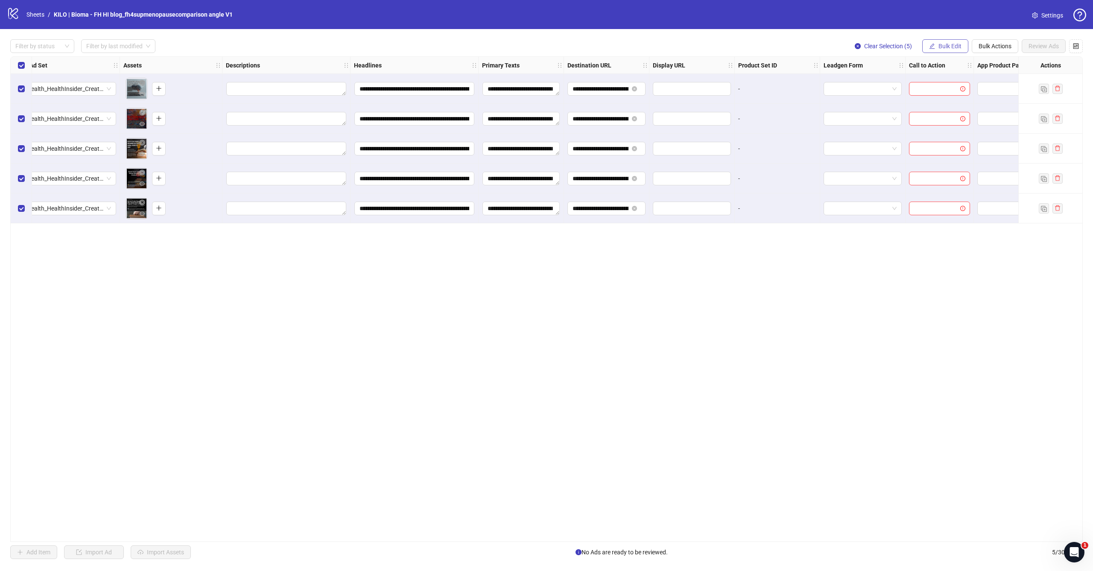
click at [946, 45] on span "Bulk Edit" at bounding box center [949, 46] width 23 height 7
click at [946, 181] on li "Call to Action" at bounding box center [953, 186] width 61 height 14
click at [902, 84] on input "search" at bounding box center [917, 82] width 153 height 13
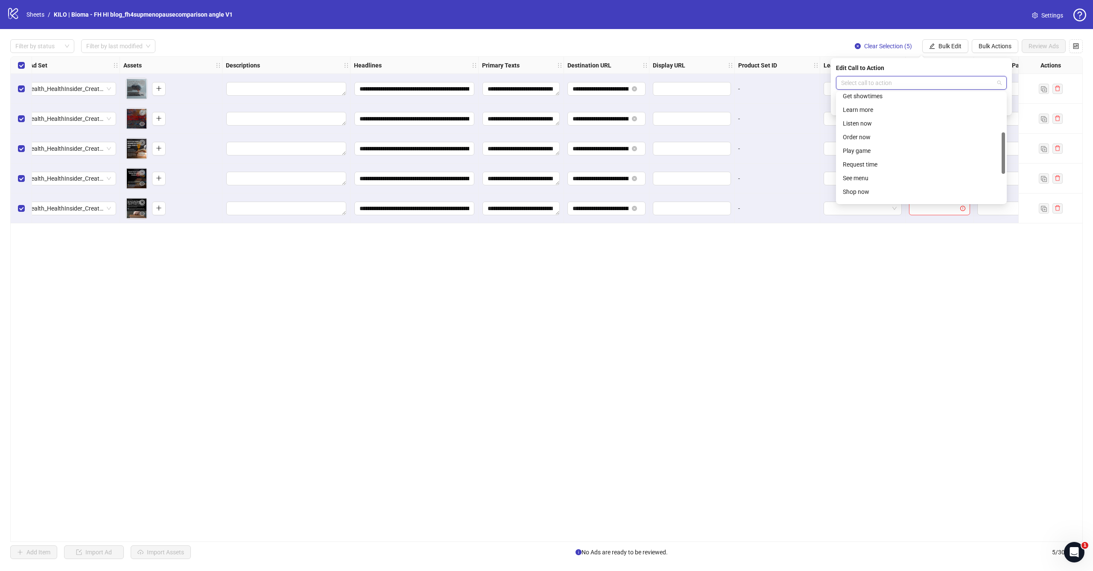
scroll to position [123, 0]
click at [889, 102] on div "Learn more" at bounding box center [921, 99] width 157 height 9
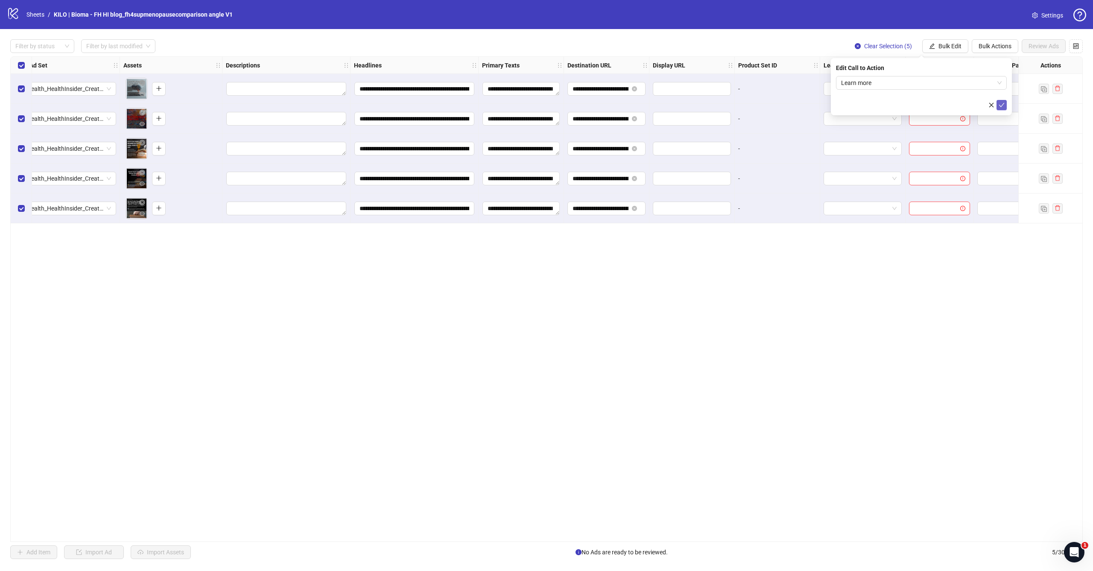
click at [1000, 107] on icon "check" at bounding box center [1001, 105] width 6 height 6
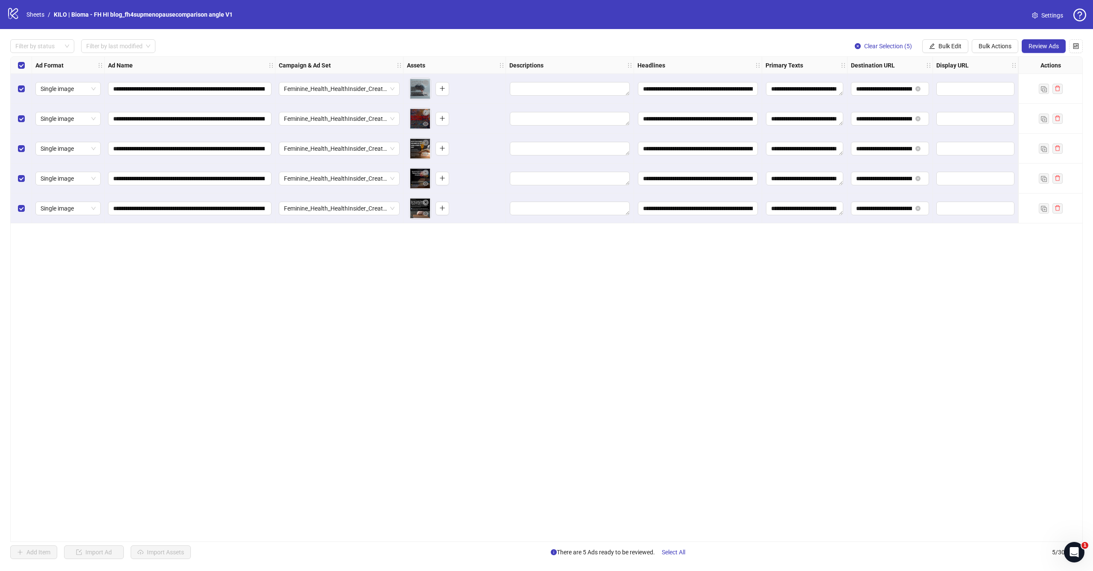
scroll to position [0, 0]
click at [1039, 44] on span "Review Ads" at bounding box center [1043, 46] width 30 height 7
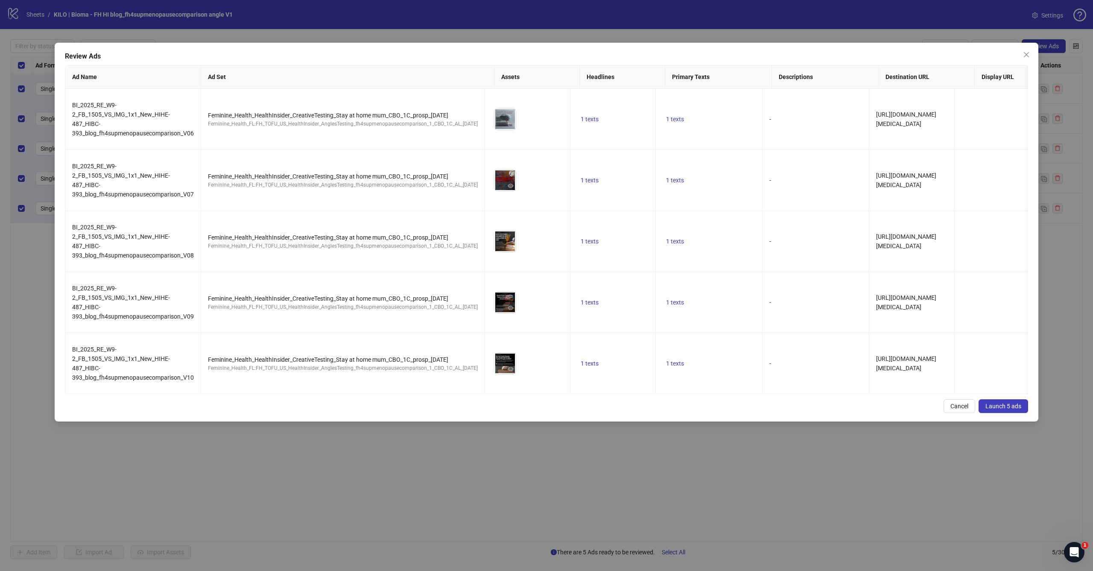
click at [1016, 411] on button "Launch 5 ads" at bounding box center [1003, 406] width 50 height 14
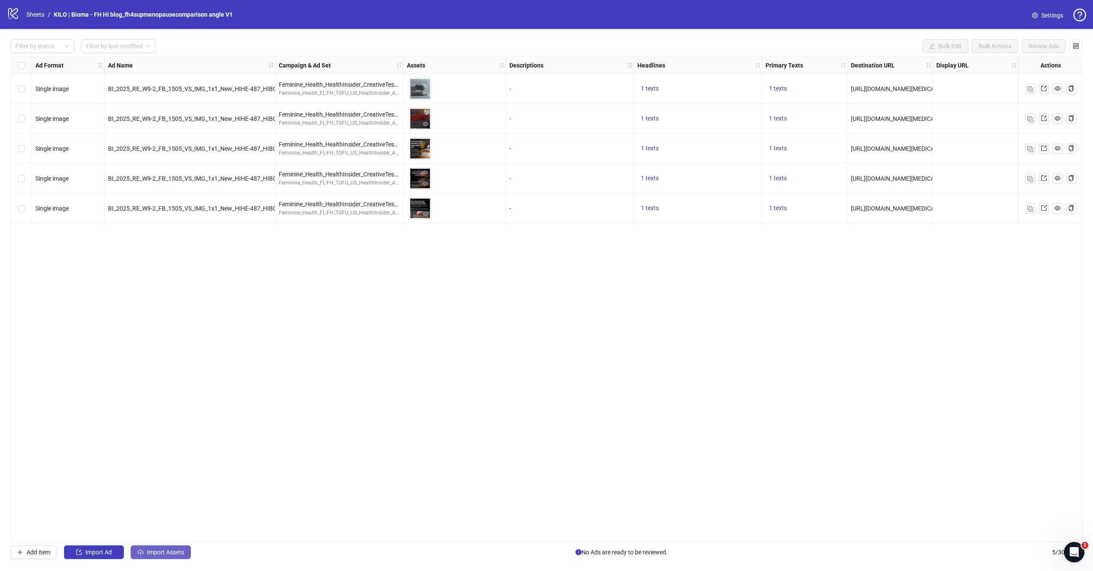
click at [157, 552] on span "Import Assets" at bounding box center [165, 552] width 37 height 7
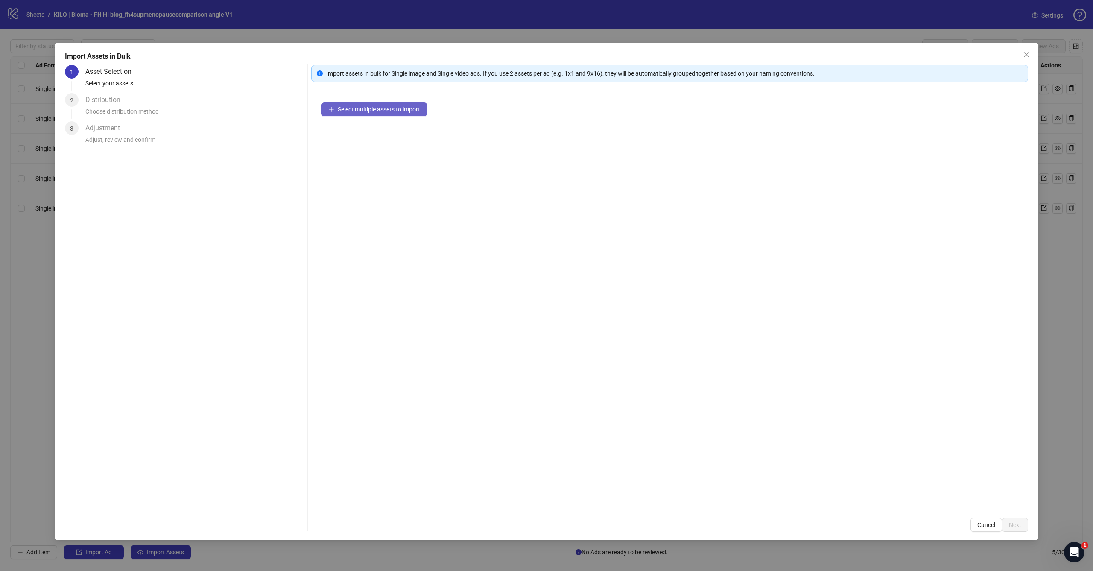
click at [398, 113] on button "Select multiple assets to import" at bounding box center [373, 109] width 105 height 14
click at [1009, 520] on button "Next" at bounding box center [1015, 525] width 26 height 14
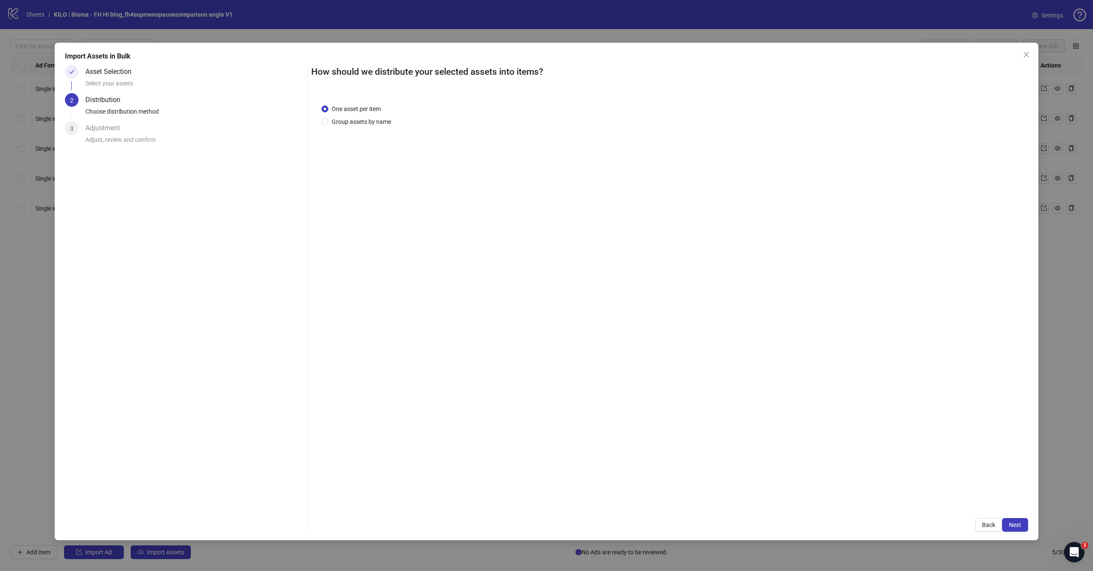
click at [1009, 520] on button "Next" at bounding box center [1015, 525] width 26 height 14
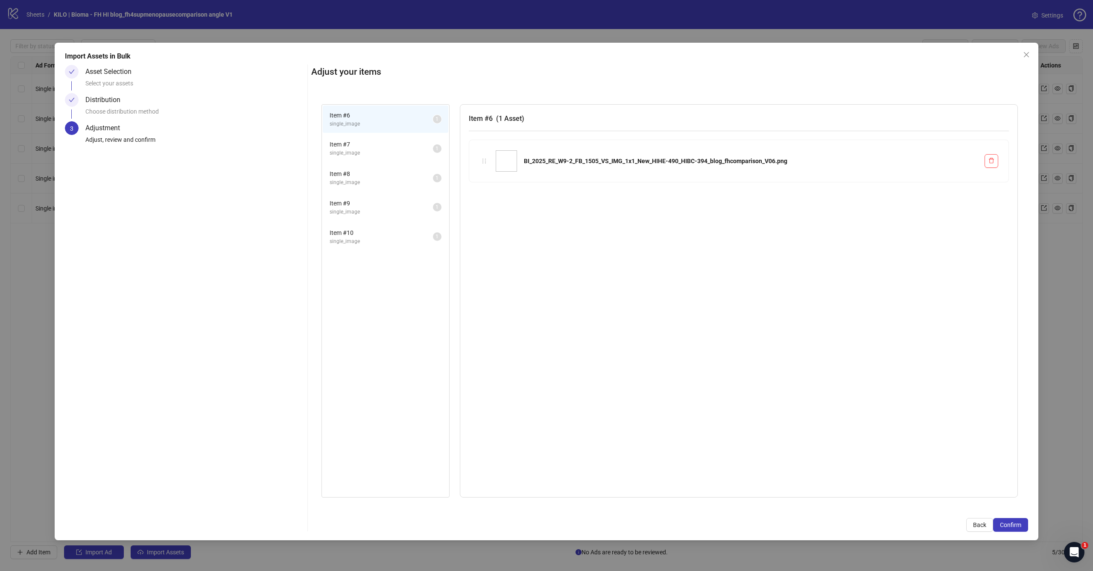
click at [1009, 520] on button "Confirm" at bounding box center [1010, 525] width 35 height 14
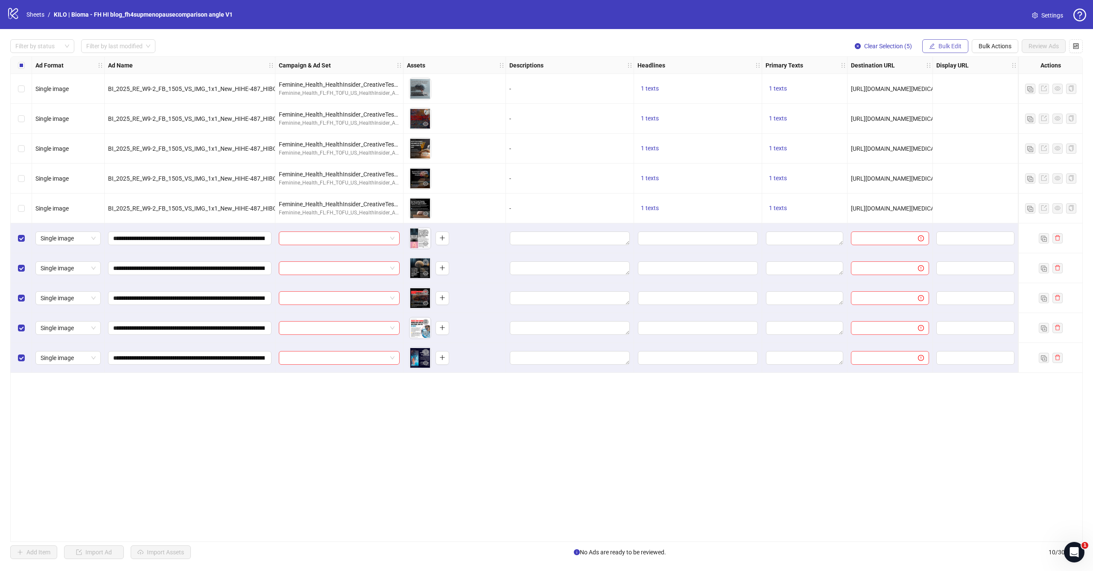
click at [940, 42] on button "Bulk Edit" at bounding box center [945, 46] width 46 height 14
click at [937, 91] on span "Campaign & Ad Set" at bounding box center [953, 90] width 51 height 9
click at [898, 82] on input "search" at bounding box center [917, 82] width 153 height 13
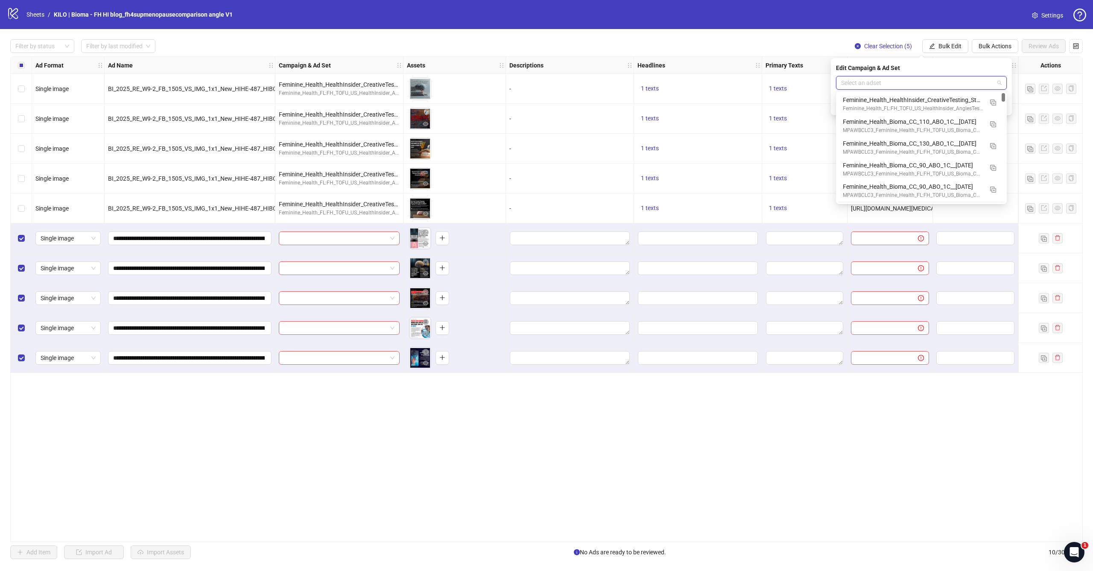
click at [717, 398] on div "Ad Format Ad Name Campaign & Ad Set Assets Descriptions Headlines Primary Texts…" at bounding box center [546, 298] width 1072 height 485
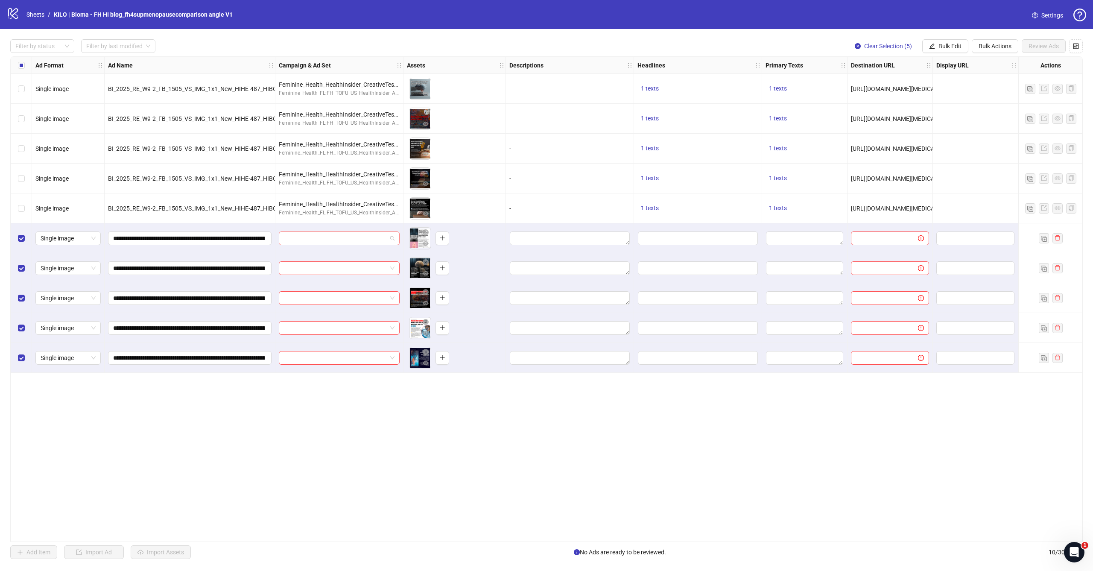
click at [390, 238] on span at bounding box center [339, 238] width 111 height 13
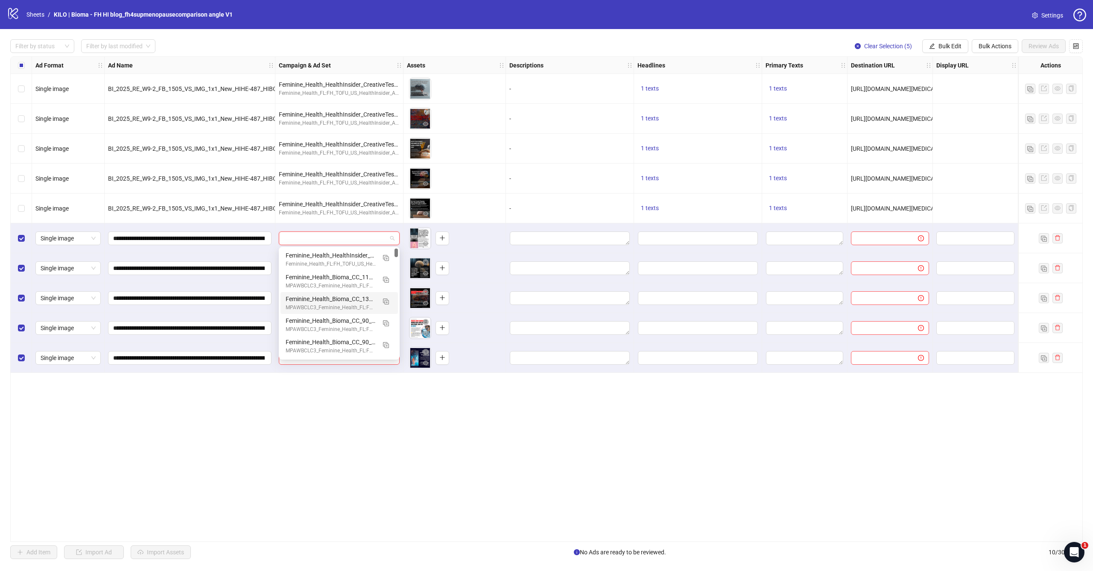
click at [505, 443] on div "Ad Format Ad Name Campaign & Ad Set Assets Descriptions Headlines Primary Texts…" at bounding box center [546, 298] width 1072 height 485
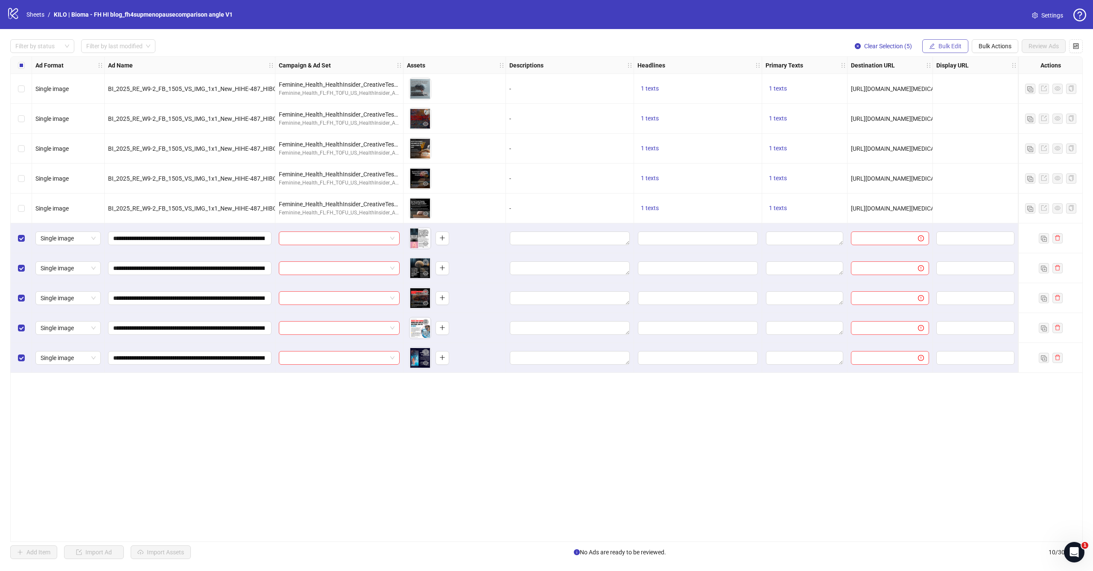
click at [948, 43] on span "Bulk Edit" at bounding box center [949, 46] width 23 height 7
click at [949, 41] on button "Bulk Edit" at bounding box center [945, 46] width 46 height 14
click at [937, 91] on span "Campaign & Ad Set" at bounding box center [953, 90] width 51 height 9
click at [873, 80] on input "search" at bounding box center [917, 82] width 153 height 13
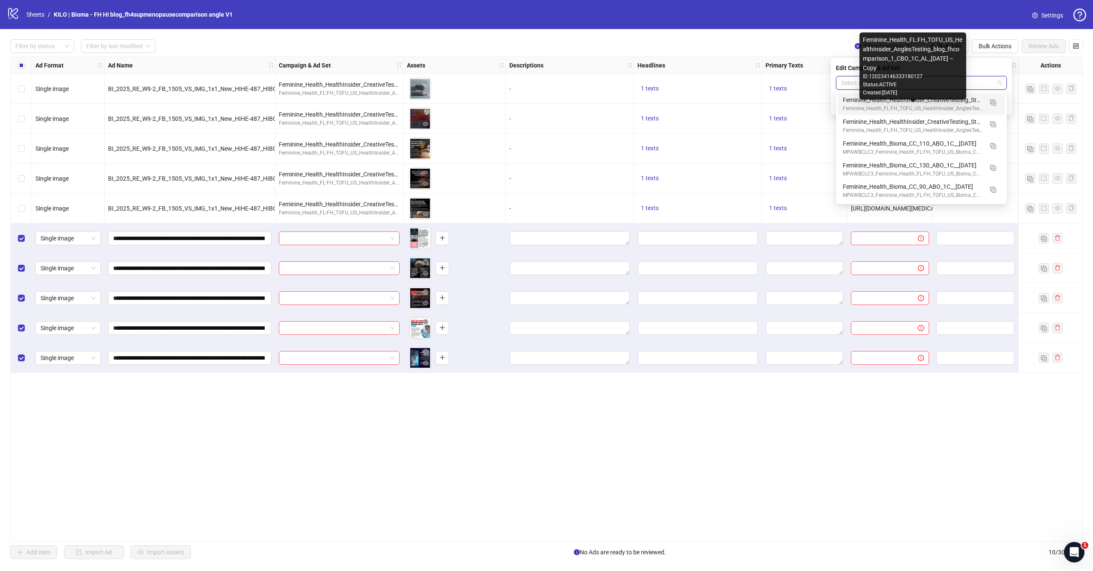
click at [862, 103] on div "Feminine_Health_HealthInsider_CreativeTesting_Stay at home mum_CBO_1C_prosp_[DA…" at bounding box center [913, 99] width 140 height 9
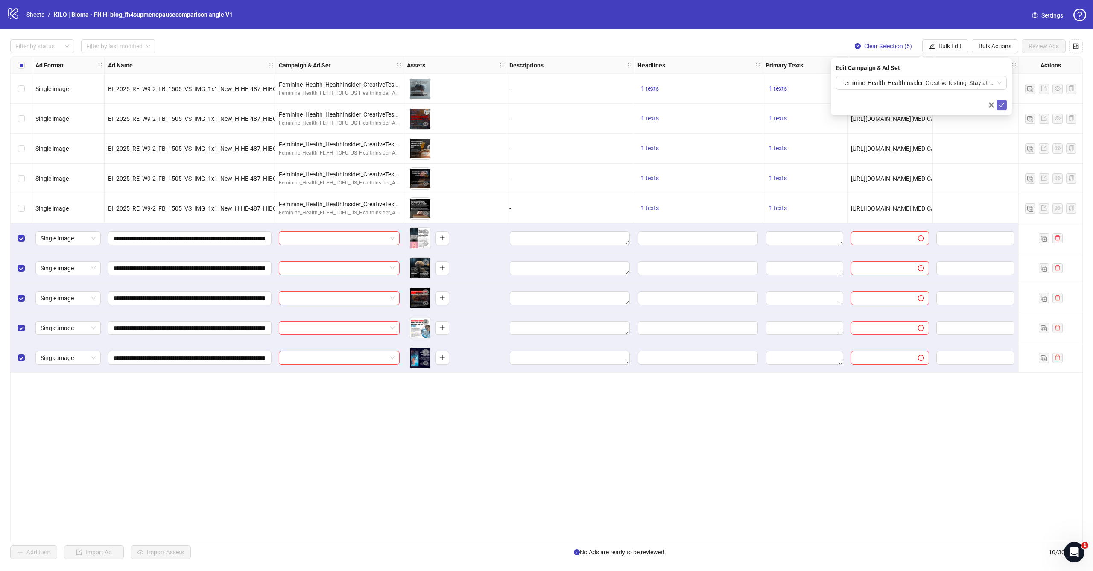
click at [1002, 104] on icon "check" at bounding box center [1001, 105] width 6 height 6
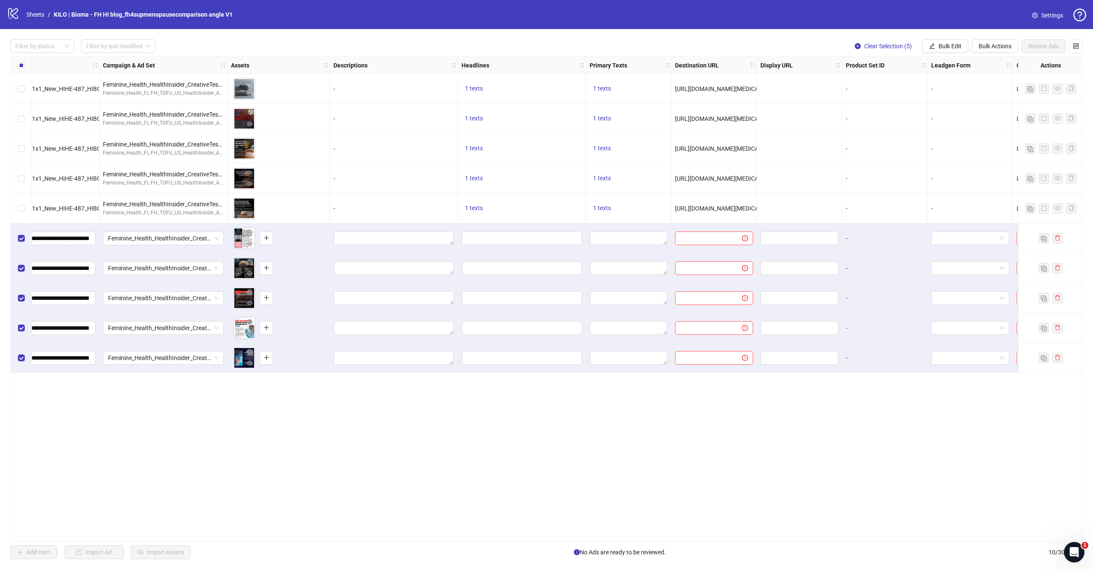
scroll to position [0, 216]
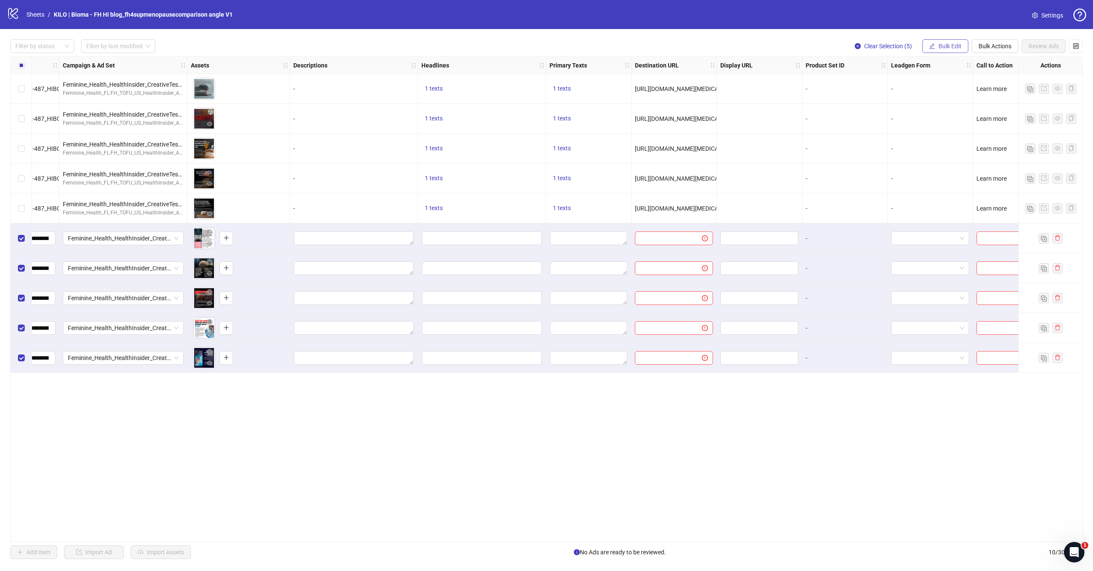
click at [935, 42] on button "Bulk Edit" at bounding box center [945, 46] width 46 height 14
click at [939, 144] on span "Destination URL" at bounding box center [953, 144] width 51 height 9
click at [875, 84] on input "text" at bounding box center [918, 82] width 154 height 9
paste input "**********"
type input "**********"
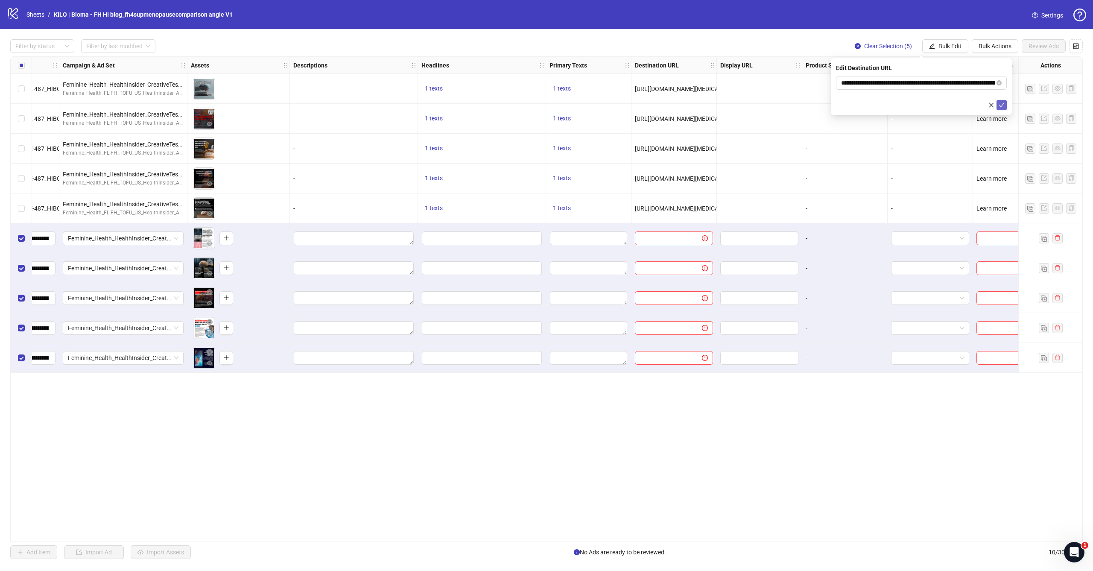
click at [1002, 103] on icon "check" at bounding box center [1001, 105] width 6 height 6
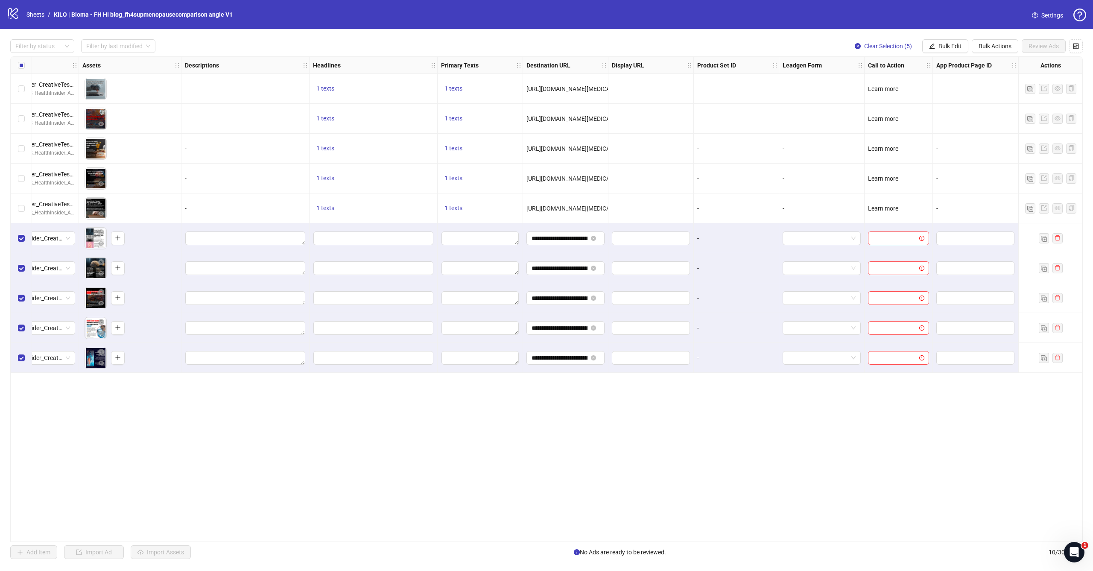
scroll to position [0, 324]
click at [945, 50] on button "Bulk Edit" at bounding box center [945, 46] width 46 height 14
click at [944, 186] on span "Call to Action" at bounding box center [953, 185] width 51 height 9
click at [897, 83] on input "search" at bounding box center [917, 82] width 153 height 13
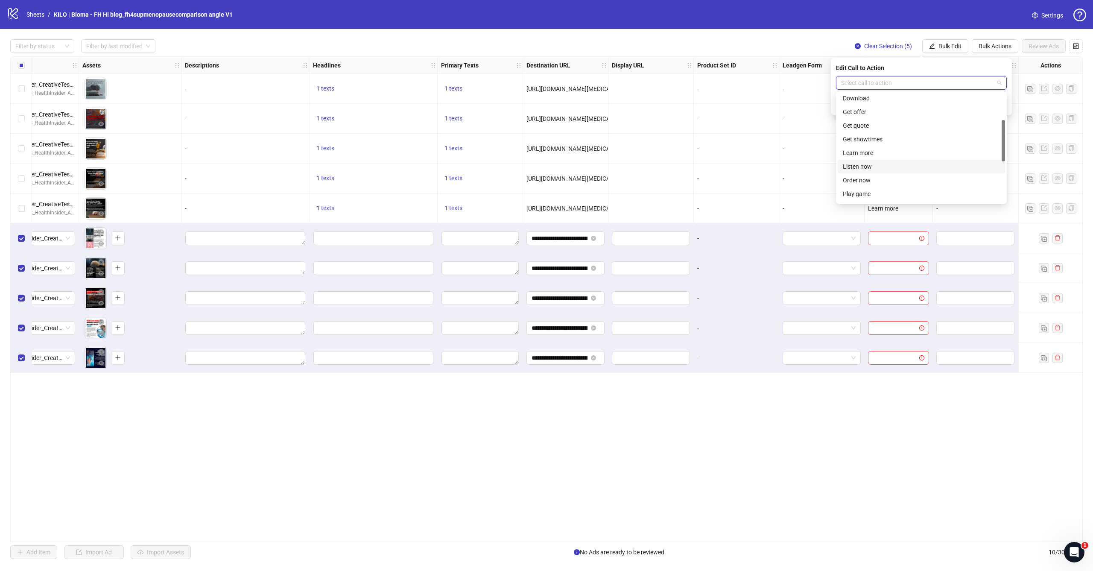
click at [872, 157] on div "Learn more" at bounding box center [921, 152] width 157 height 9
click at [1002, 105] on icon "check" at bounding box center [1002, 105] width 6 height 4
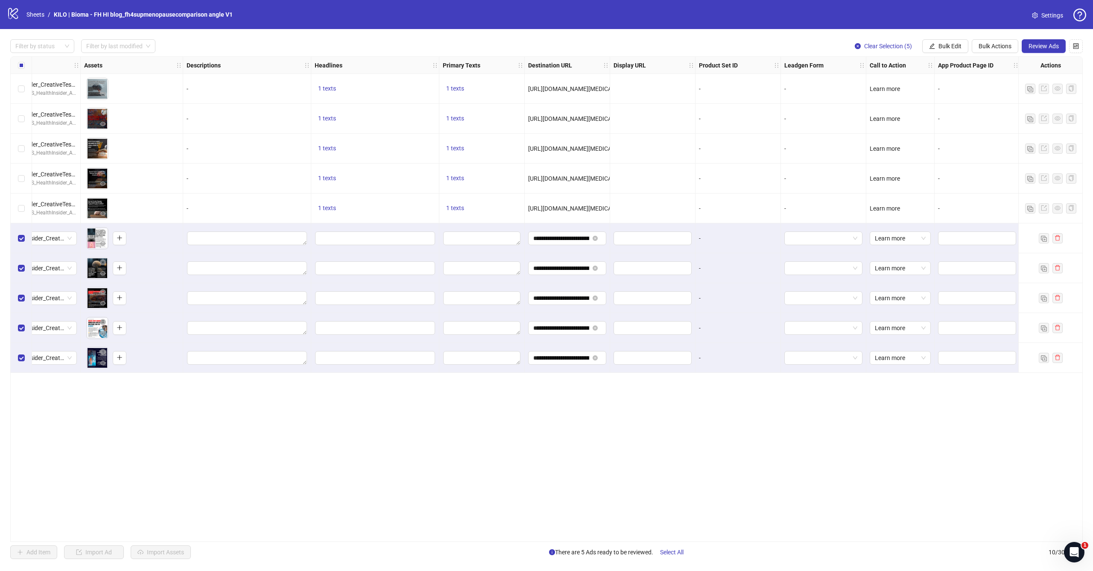
scroll to position [0, 226]
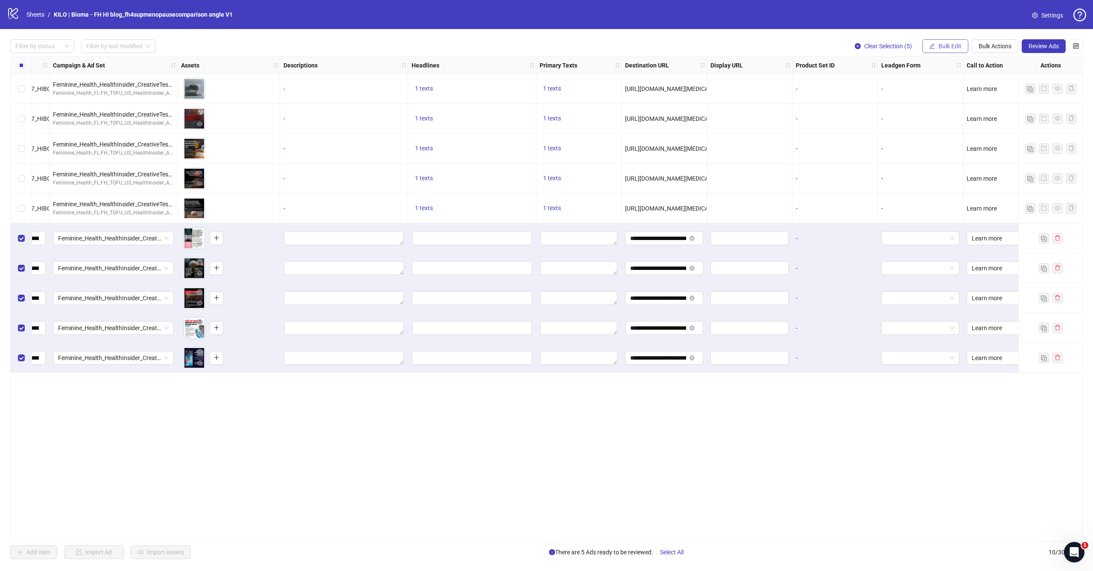
click at [957, 47] on span "Bulk Edit" at bounding box center [949, 46] width 23 height 7
click at [943, 134] on span "Primary Texts" at bounding box center [953, 131] width 51 height 9
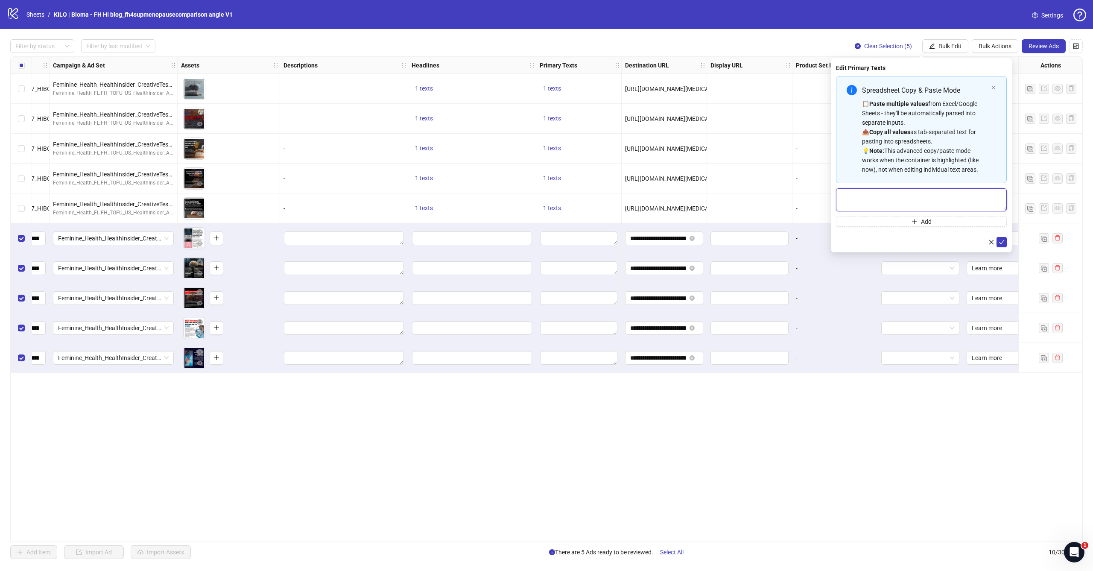
click at [901, 191] on textarea "Multi-text input container - paste or copy values" at bounding box center [921, 199] width 171 height 23
paste textarea "**********"
type textarea "**********"
click at [1004, 244] on icon "check" at bounding box center [1001, 242] width 6 height 6
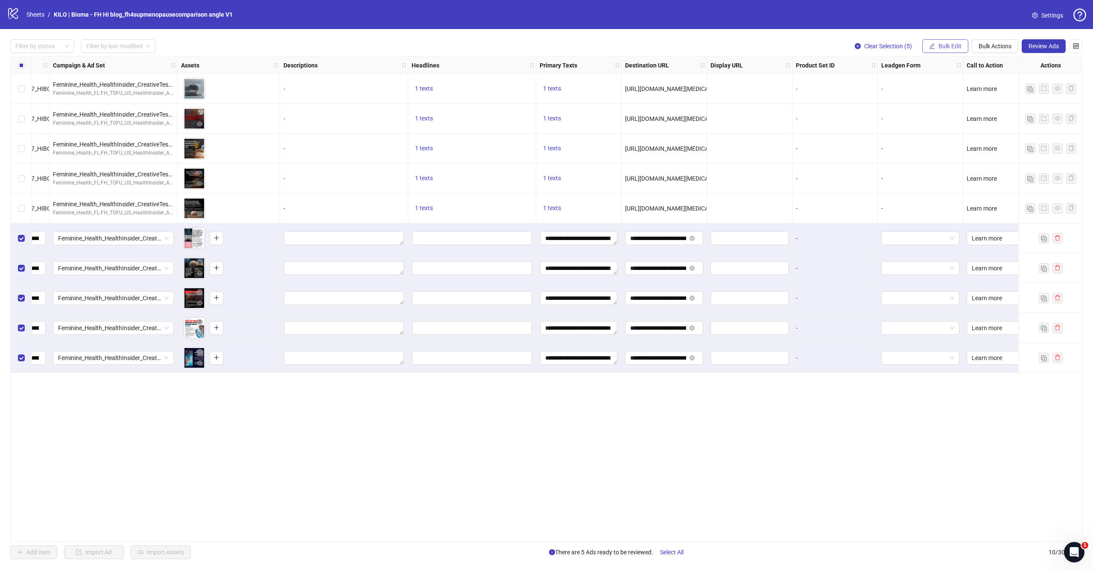
click at [944, 51] on button "Bulk Edit" at bounding box center [945, 46] width 46 height 14
click at [943, 118] on span "Headlines" at bounding box center [953, 117] width 51 height 9
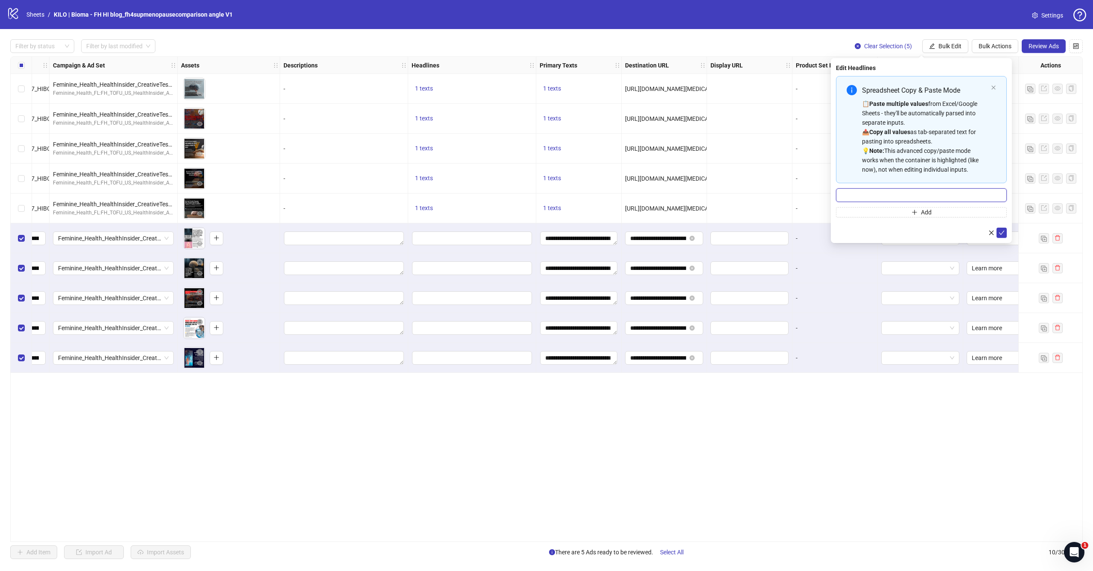
click at [881, 199] on input "Multi-input container - paste or copy values" at bounding box center [921, 195] width 171 height 14
paste input "**********"
type input "**********"
click at [1002, 235] on icon "check" at bounding box center [1001, 233] width 6 height 6
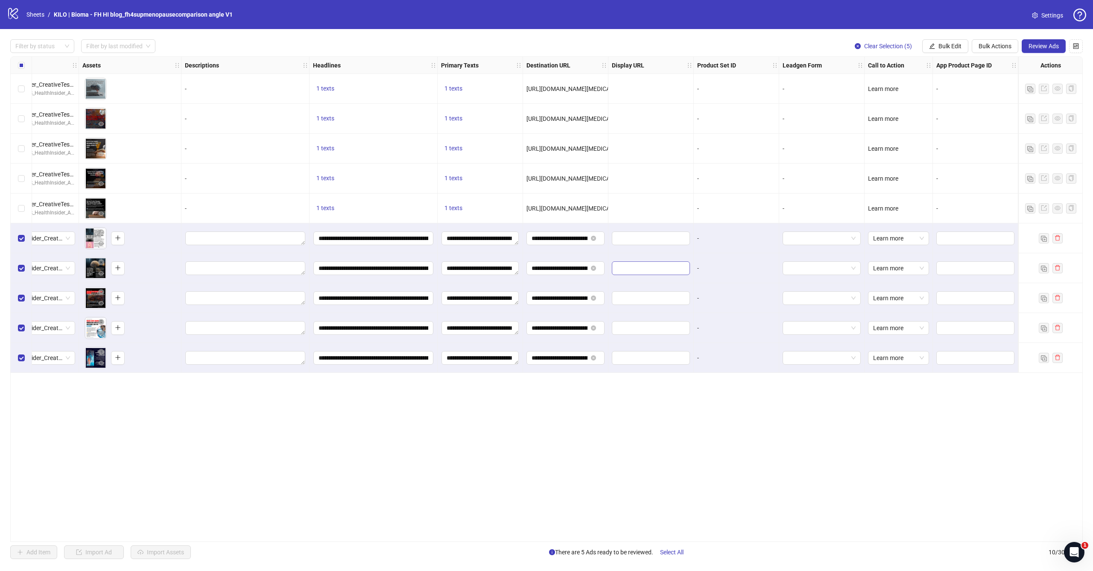
scroll to position [0, 0]
click at [1032, 49] on span "Review Ads" at bounding box center [1043, 46] width 30 height 7
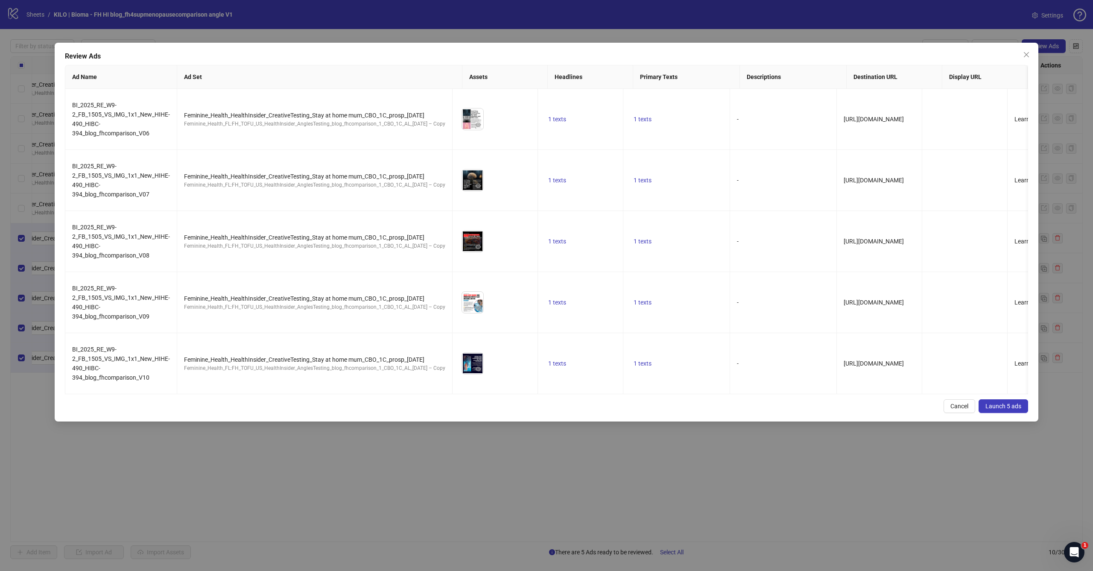
click at [997, 406] on span "Launch 5 ads" at bounding box center [1003, 406] width 36 height 7
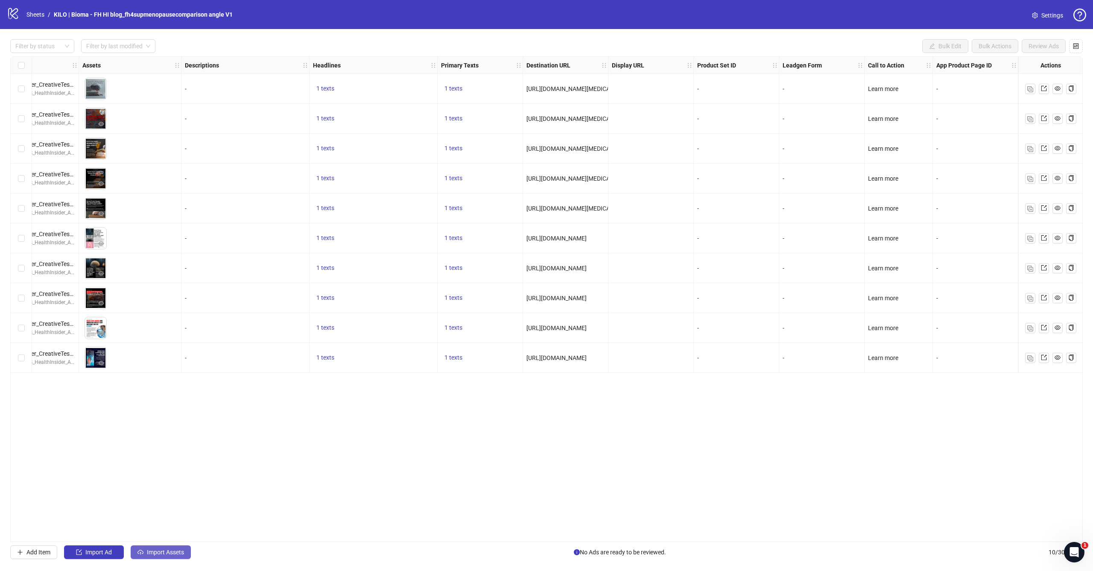
click at [161, 550] on span "Import Assets" at bounding box center [165, 552] width 37 height 7
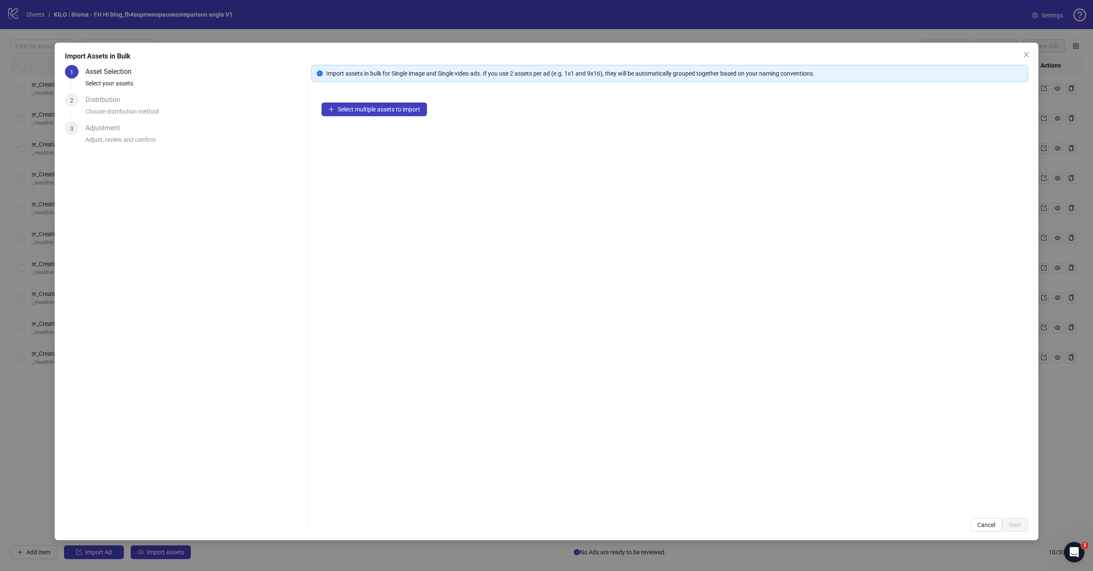
click at [407, 116] on div "Select multiple assets to import" at bounding box center [669, 299] width 717 height 415
click at [385, 113] on button "Select multiple assets to import" at bounding box center [373, 109] width 105 height 14
click at [1022, 53] on span "Close" at bounding box center [1026, 54] width 14 height 7
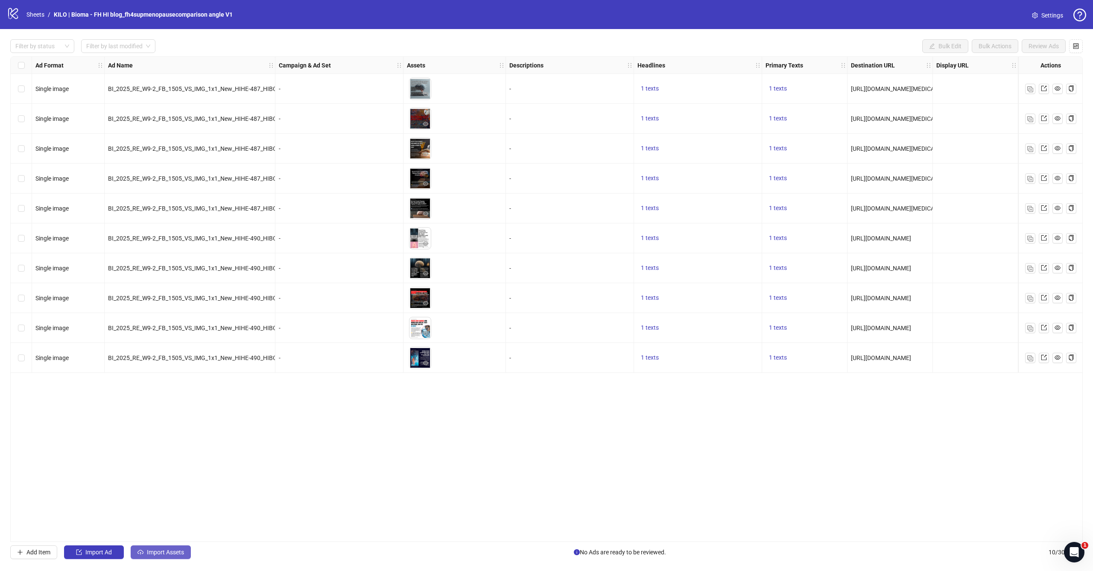
click at [173, 549] on span "Import Assets" at bounding box center [165, 552] width 37 height 7
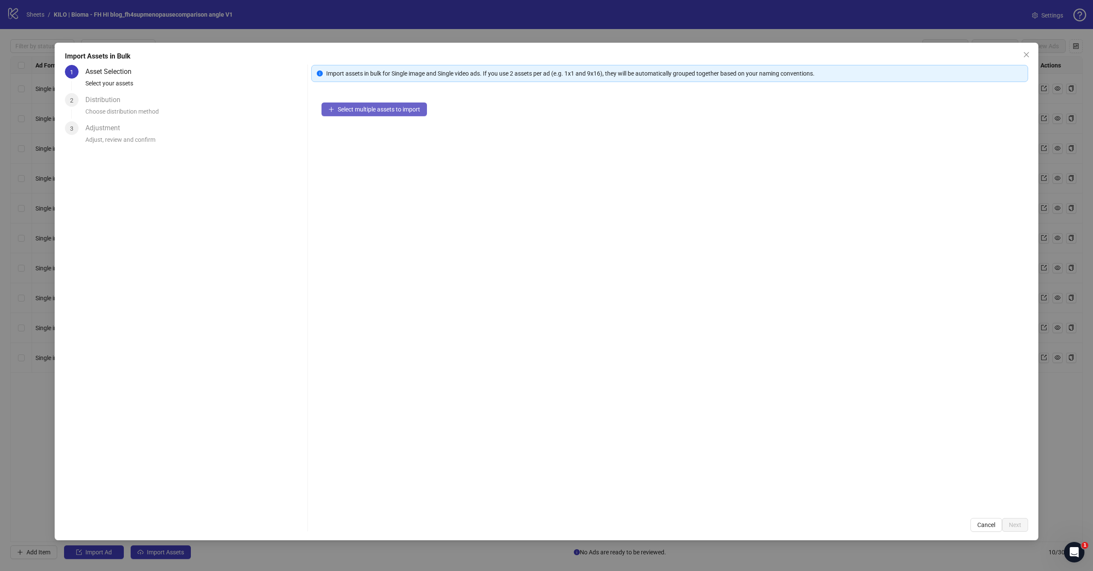
click at [412, 107] on span "Select multiple assets to import" at bounding box center [379, 109] width 82 height 7
click at [1015, 520] on button "Next" at bounding box center [1015, 525] width 26 height 14
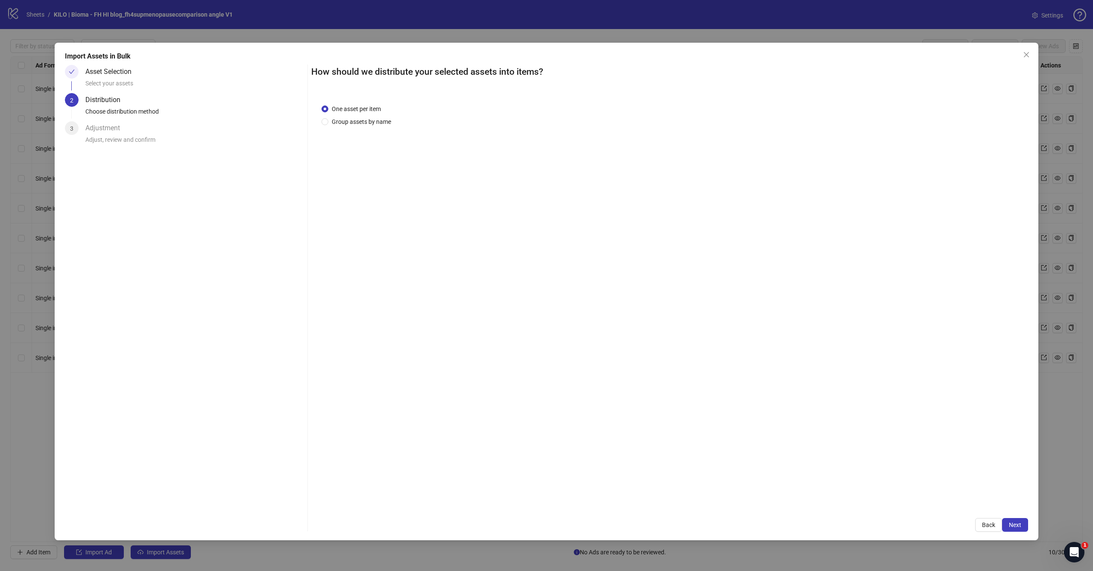
click at [1015, 520] on button "Next" at bounding box center [1015, 525] width 26 height 14
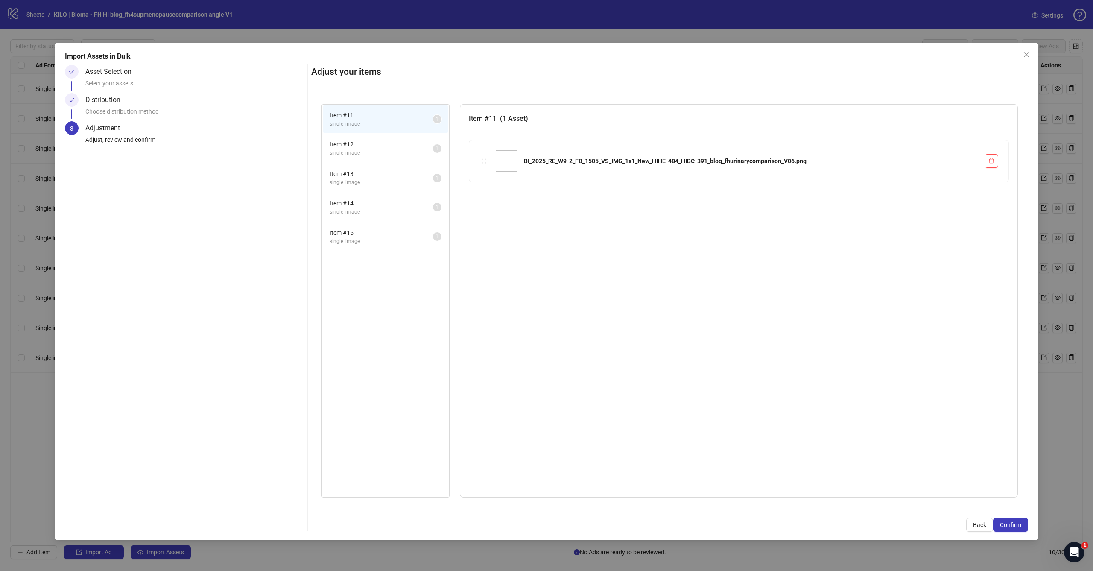
click at [1015, 520] on button "Confirm" at bounding box center [1010, 525] width 35 height 14
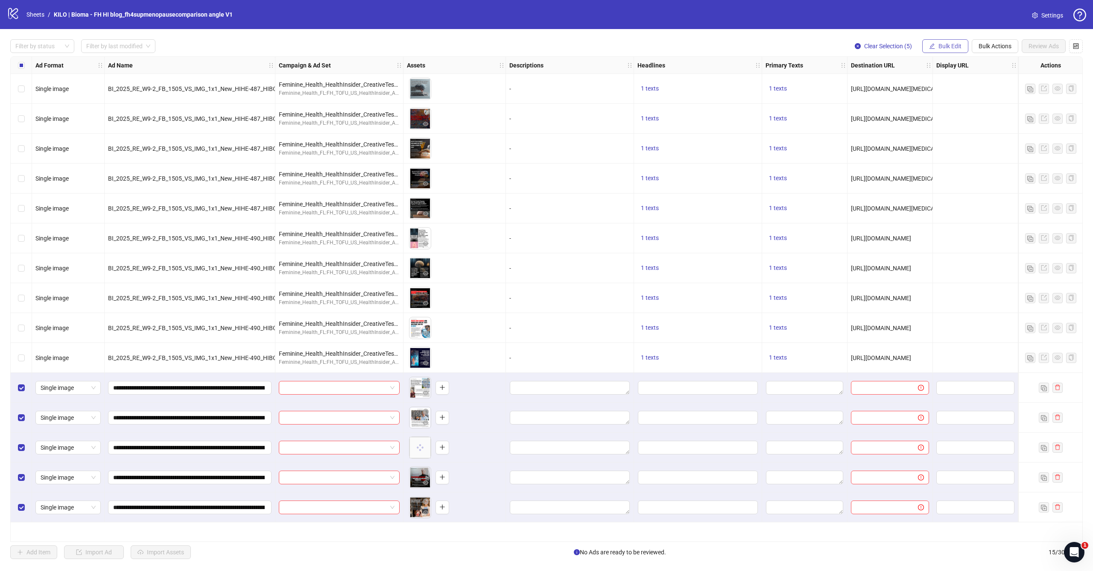
click at [931, 49] on span "button" at bounding box center [932, 46] width 6 height 7
click at [937, 85] on li "Campaign & Ad Set" at bounding box center [953, 91] width 61 height 14
click at [911, 82] on input "search" at bounding box center [917, 82] width 153 height 13
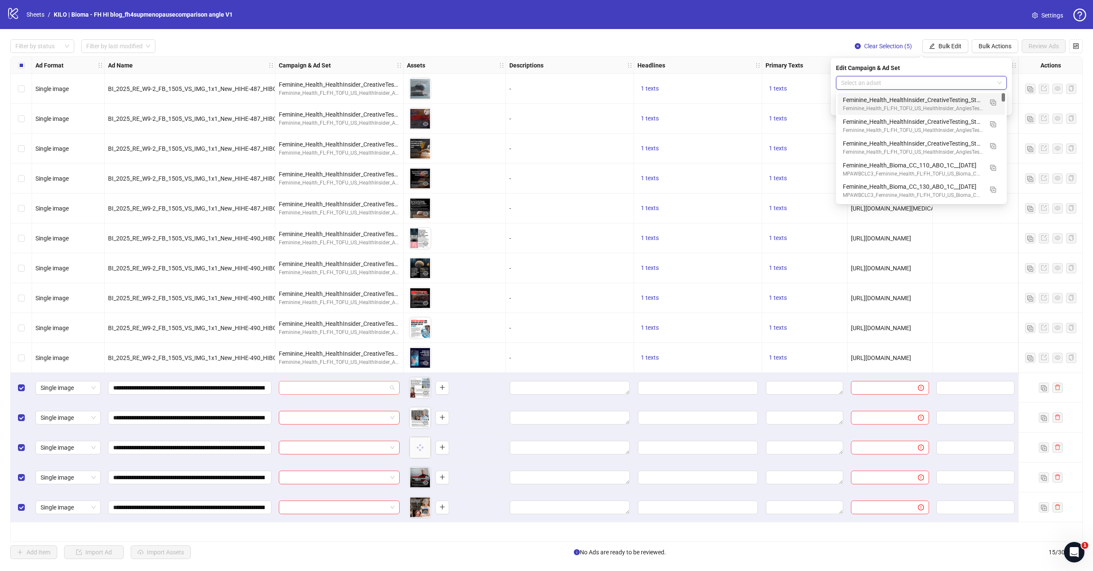
click at [357, 391] on input "search" at bounding box center [335, 387] width 103 height 13
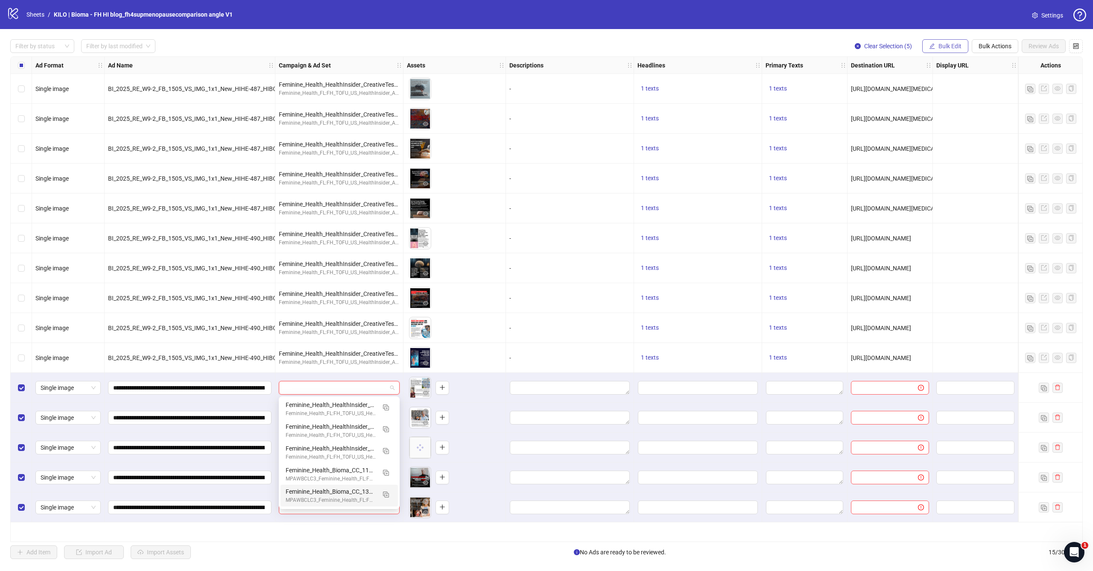
click at [953, 40] on button "Bulk Edit" at bounding box center [945, 46] width 46 height 14
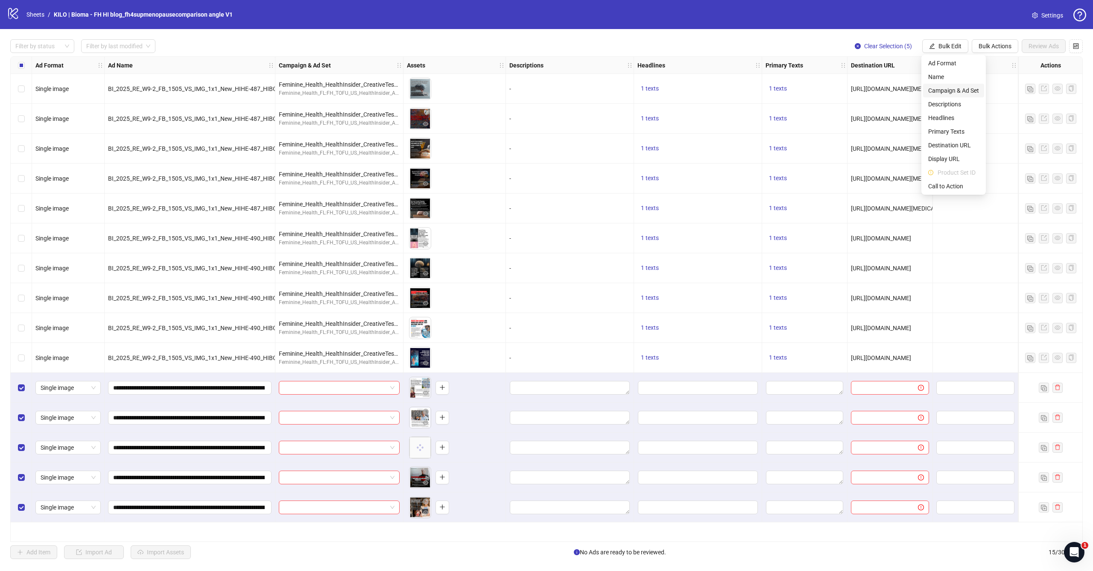
click at [942, 89] on span "Campaign & Ad Set" at bounding box center [953, 90] width 51 height 9
click at [921, 92] on form "Select an adset" at bounding box center [921, 93] width 171 height 34
click at [930, 82] on input "search" at bounding box center [917, 82] width 153 height 13
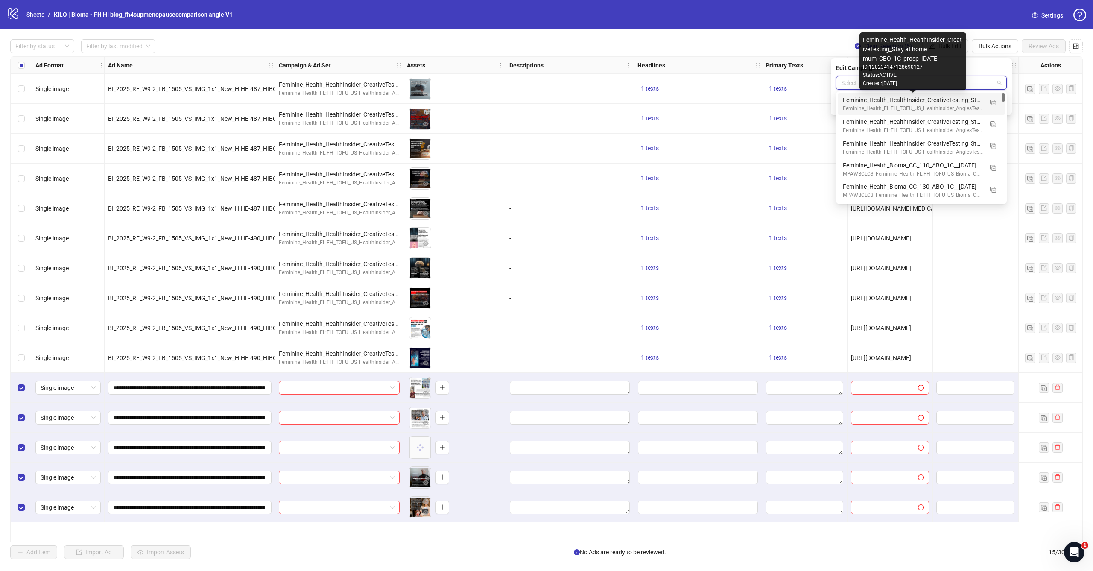
click at [883, 104] on div "Feminine_Health_HealthInsider_CreativeTesting_Stay at home mum_CBO_1C_prosp_[DA…" at bounding box center [913, 99] width 140 height 9
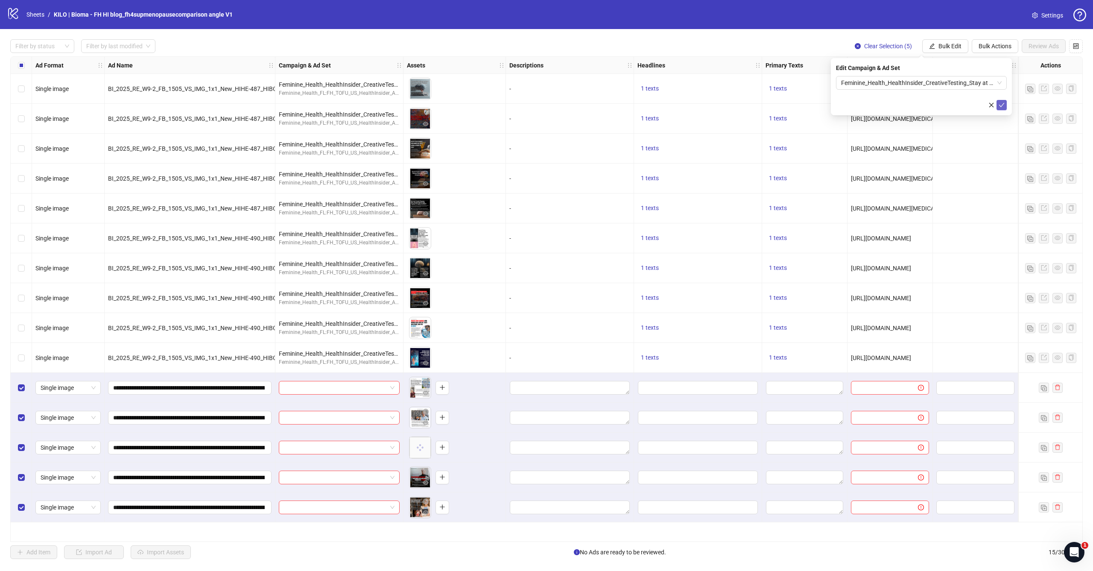
click at [1005, 106] on button "submit" at bounding box center [1001, 105] width 10 height 10
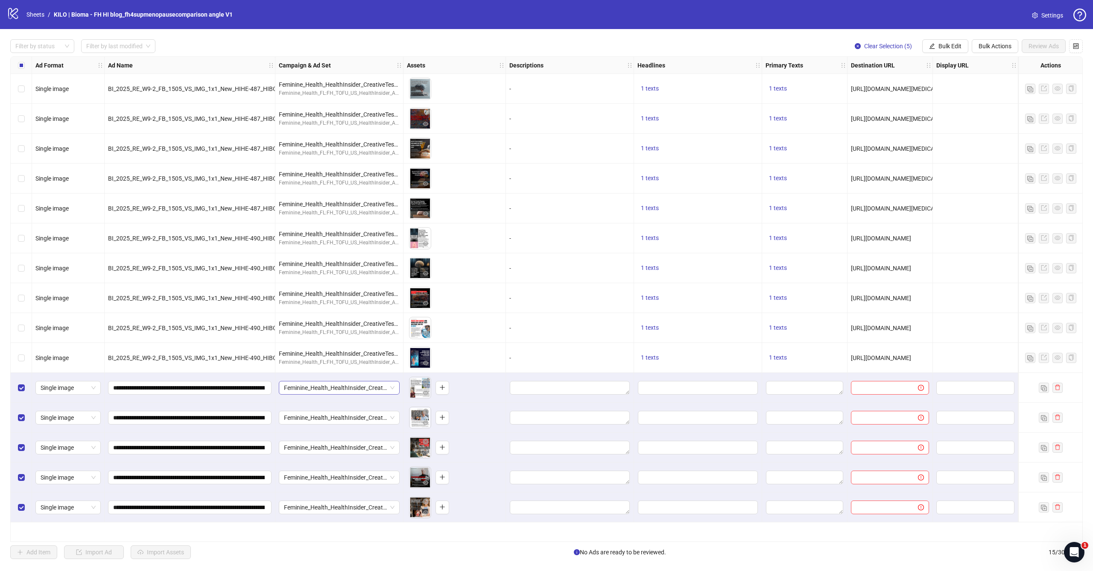
click at [391, 387] on span "Feminine_Health_HealthInsider_CreativeTesting_Stay at home mum_CBO_1C_prosp_[DA…" at bounding box center [339, 387] width 111 height 13
click at [947, 46] on span "Bulk Edit" at bounding box center [949, 46] width 23 height 7
click at [943, 133] on span "Primary Texts" at bounding box center [953, 131] width 51 height 9
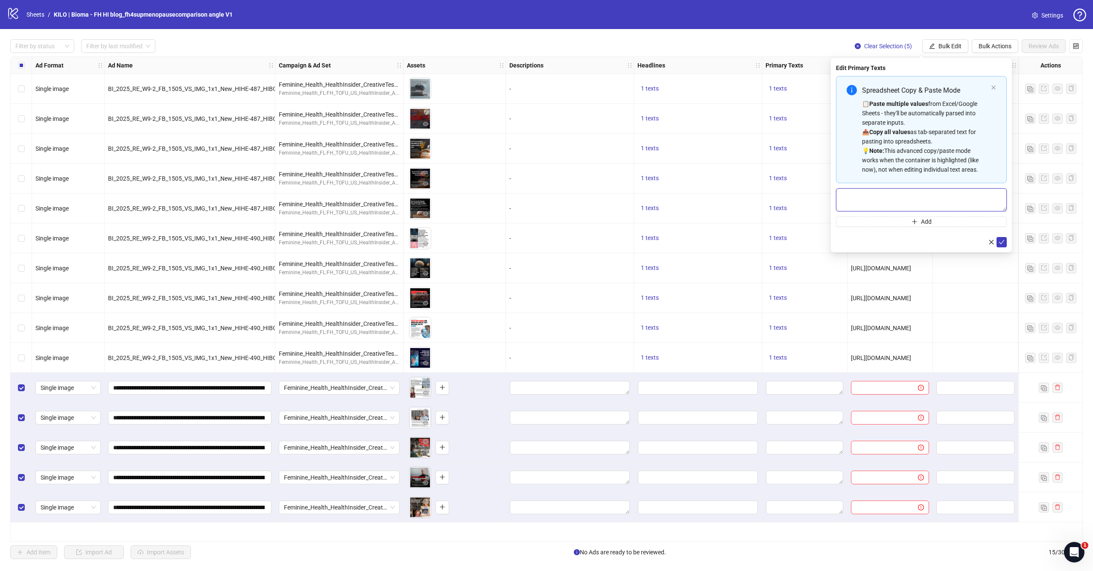
click at [909, 196] on textarea "Multi-text input container - paste or copy values" at bounding box center [921, 199] width 171 height 23
paste textarea "**********"
type textarea "**********"
click at [1003, 245] on icon "check" at bounding box center [1001, 242] width 6 height 6
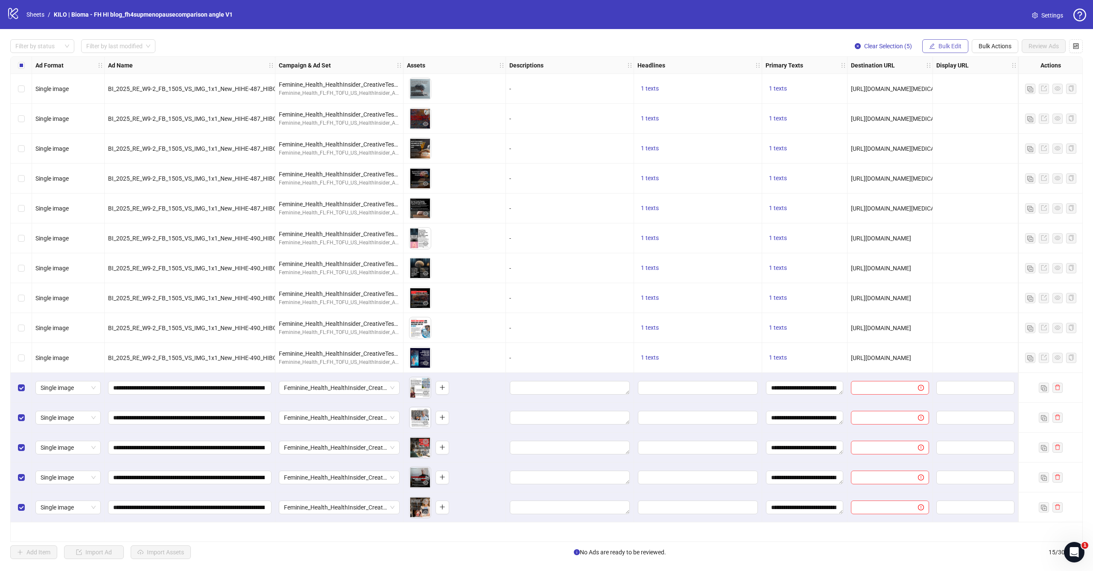
click at [954, 52] on button "Bulk Edit" at bounding box center [945, 46] width 46 height 14
click at [944, 117] on span "Headlines" at bounding box center [953, 117] width 51 height 9
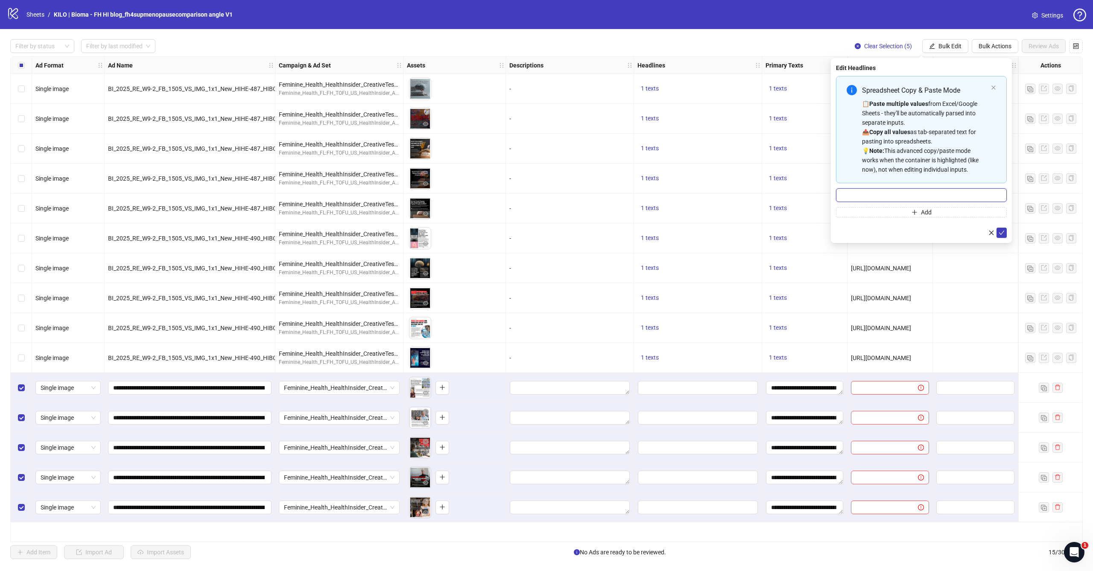
click at [892, 195] on input "Multi-input container - paste or copy values" at bounding box center [921, 195] width 171 height 14
paste input "**********"
type input "**********"
click at [1002, 235] on icon "check" at bounding box center [1001, 233] width 6 height 6
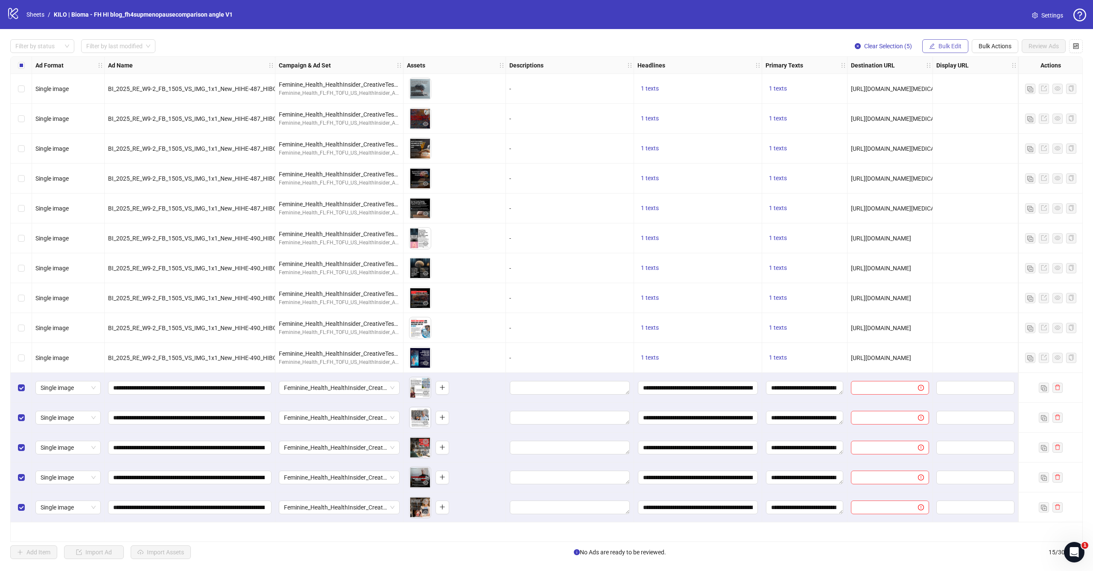
click at [945, 47] on span "Bulk Edit" at bounding box center [949, 46] width 23 height 7
click at [945, 148] on span "Destination URL" at bounding box center [953, 144] width 51 height 9
click at [915, 85] on input "text" at bounding box center [918, 82] width 154 height 9
paste input "**********"
type input "**********"
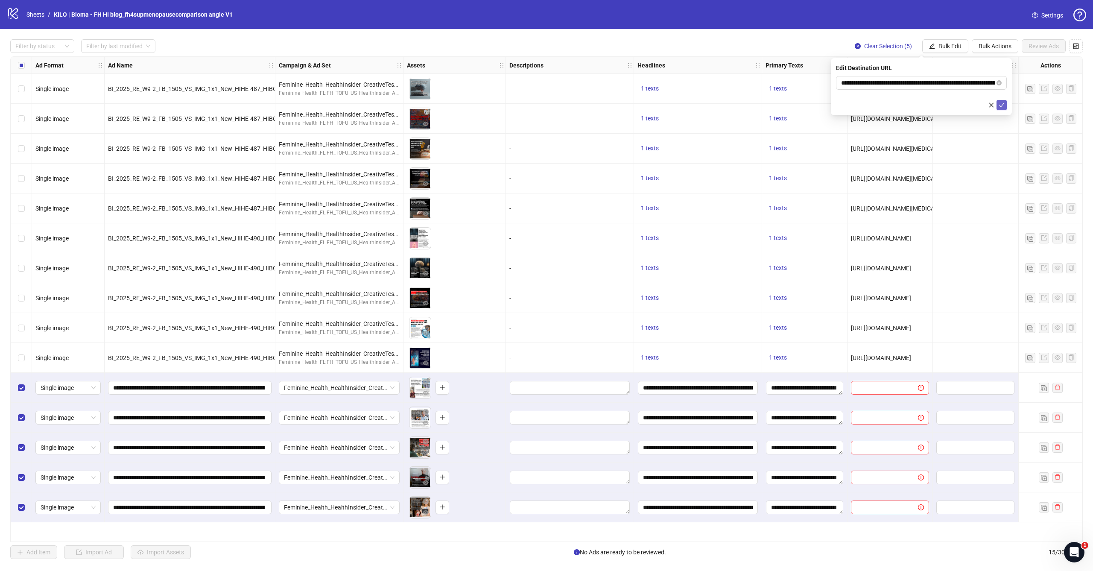
click at [999, 106] on icon "check" at bounding box center [1001, 105] width 6 height 6
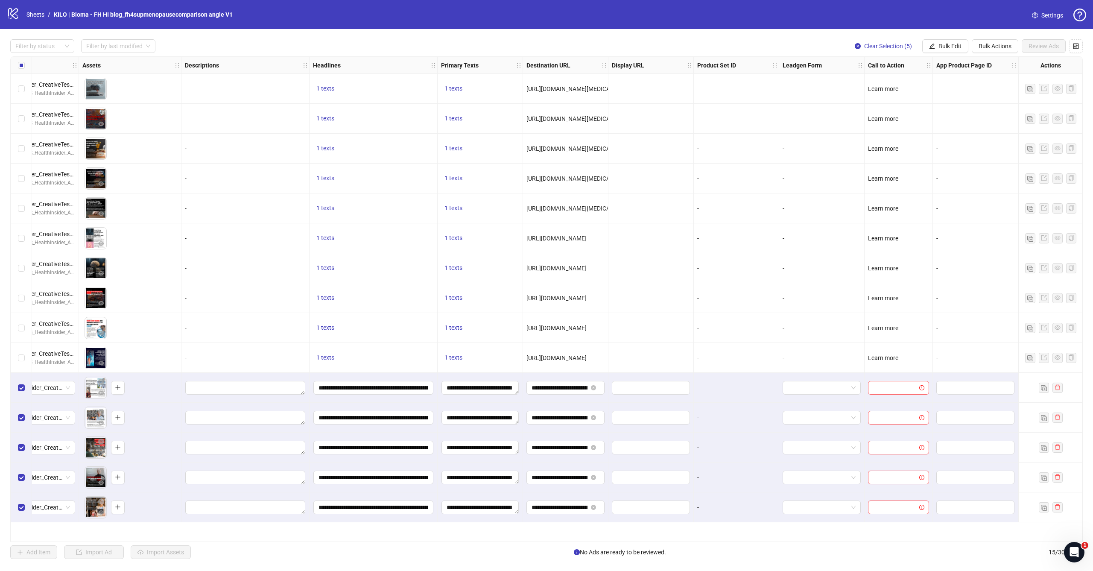
scroll to position [0, 324]
click at [945, 51] on button "Bulk Edit" at bounding box center [945, 46] width 46 height 14
click at [961, 91] on span "Campaign & Ad Set" at bounding box center [953, 90] width 51 height 9
click at [958, 46] on span "Bulk Edit" at bounding box center [949, 46] width 23 height 7
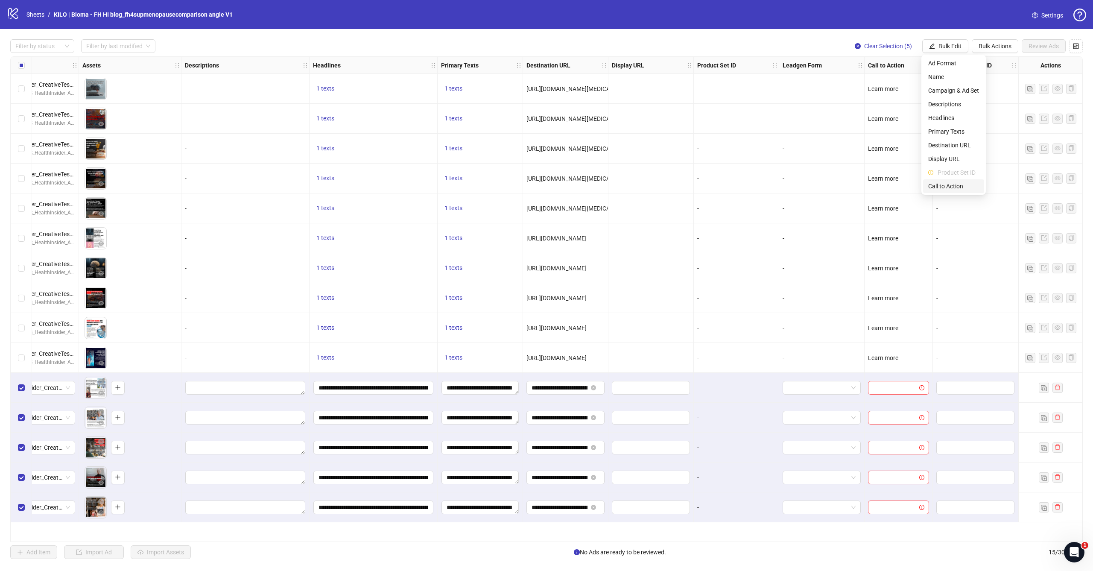
click at [946, 187] on span "Call to Action" at bounding box center [953, 185] width 51 height 9
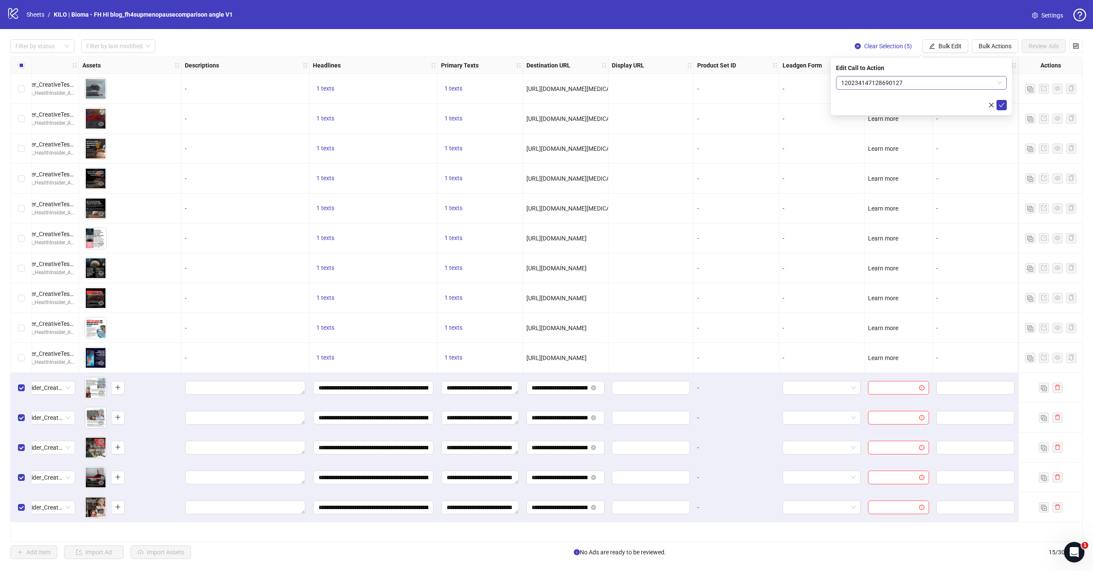
click at [897, 80] on span "120234147128690127" at bounding box center [921, 82] width 161 height 13
click at [870, 107] on div "Learn more" at bounding box center [921, 109] width 157 height 9
click at [1004, 106] on button "submit" at bounding box center [1001, 105] width 10 height 10
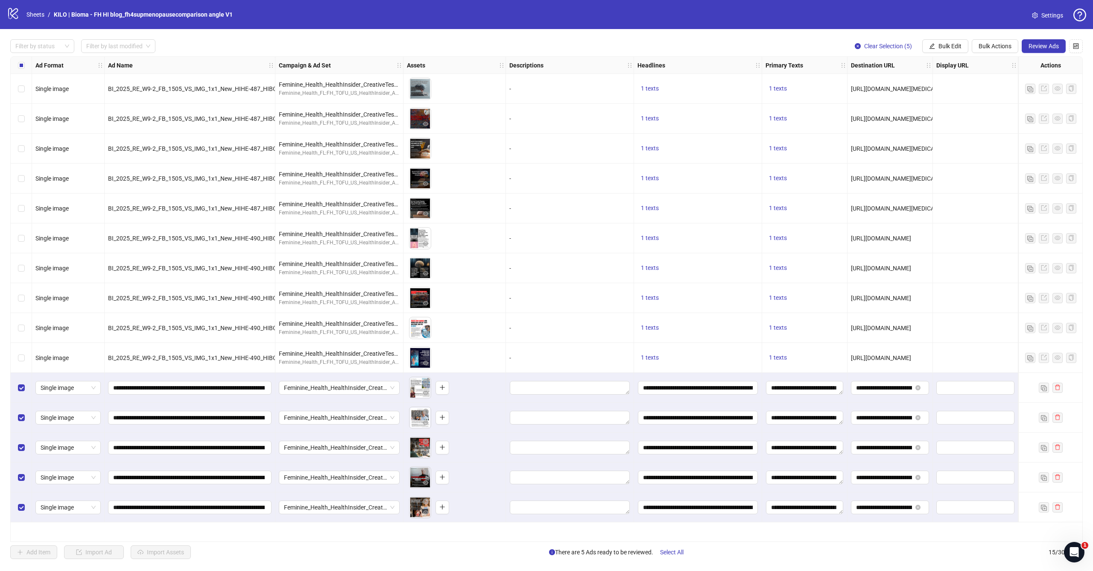
scroll to position [0, 0]
click at [1047, 49] on span "Review Ads" at bounding box center [1043, 46] width 30 height 7
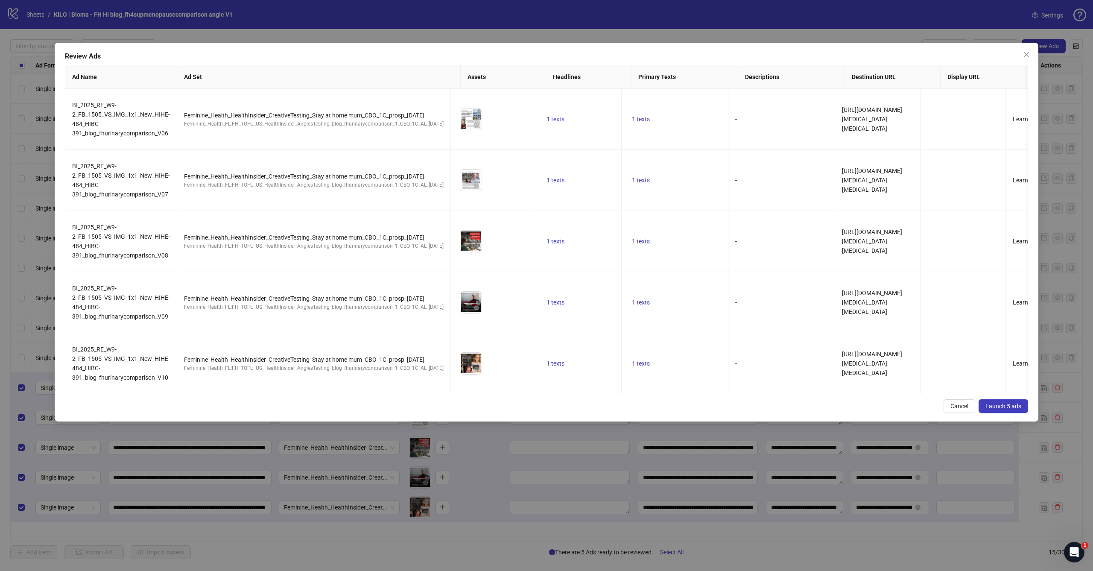
click at [996, 409] on span "Launch 5 ads" at bounding box center [1003, 406] width 36 height 7
